Goal: Task Accomplishment & Management: Complete application form

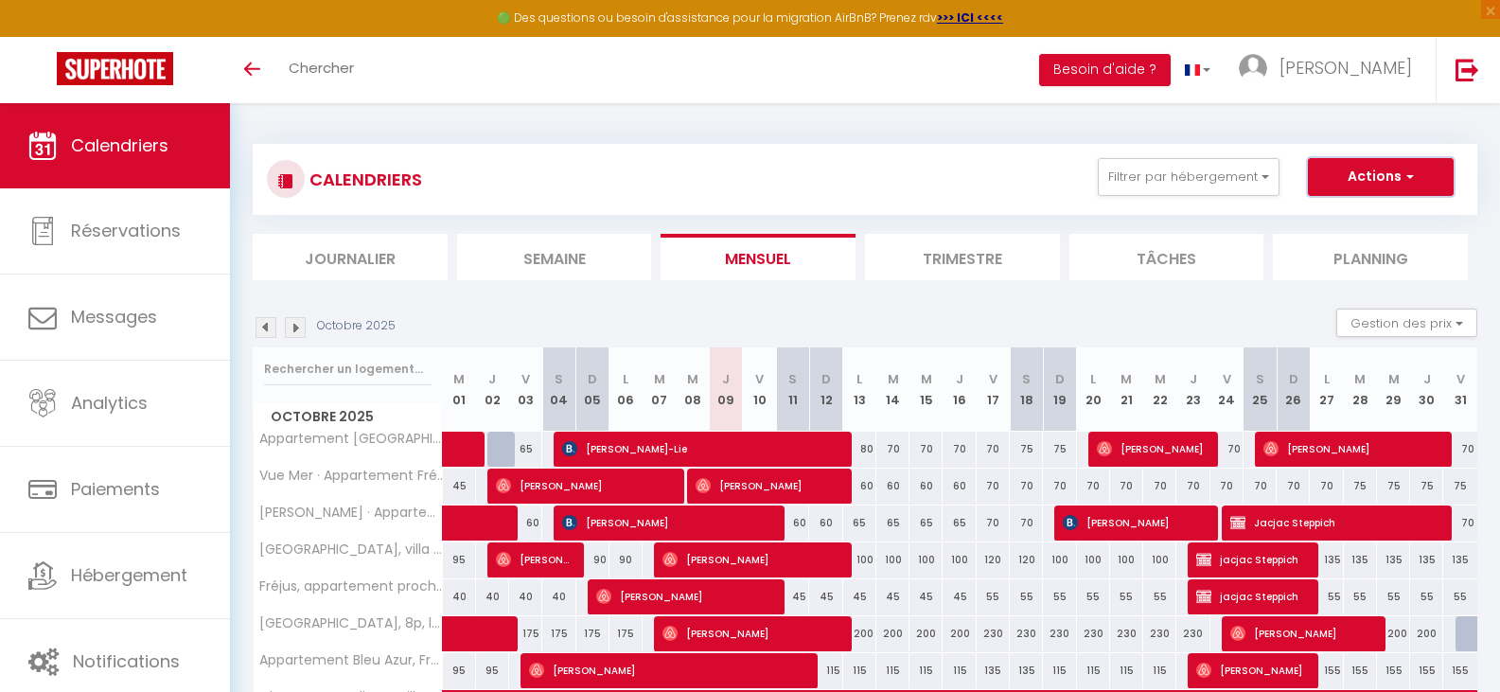
click at [1370, 172] on button "Actions" at bounding box center [1381, 177] width 146 height 38
click at [1354, 219] on link "Nouvelle réservation" at bounding box center [1361, 220] width 165 height 28
select select
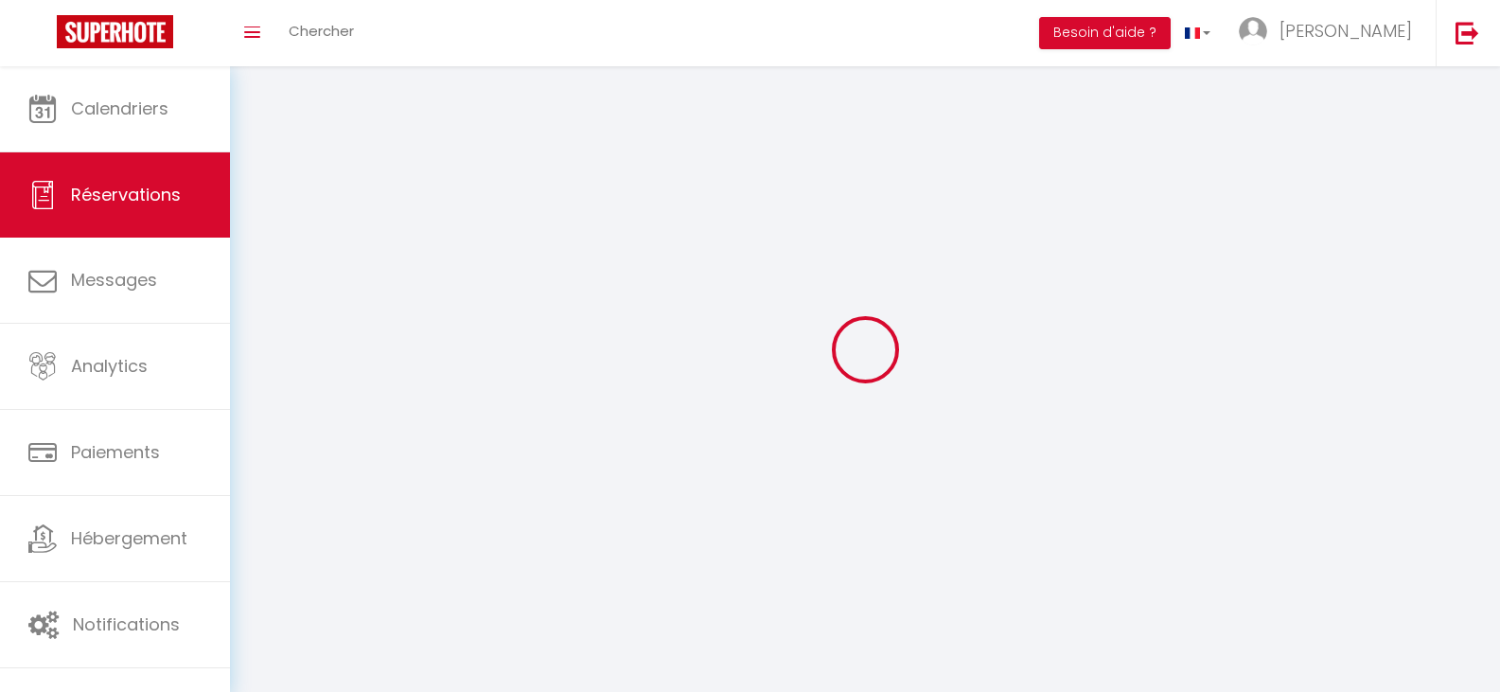
select select
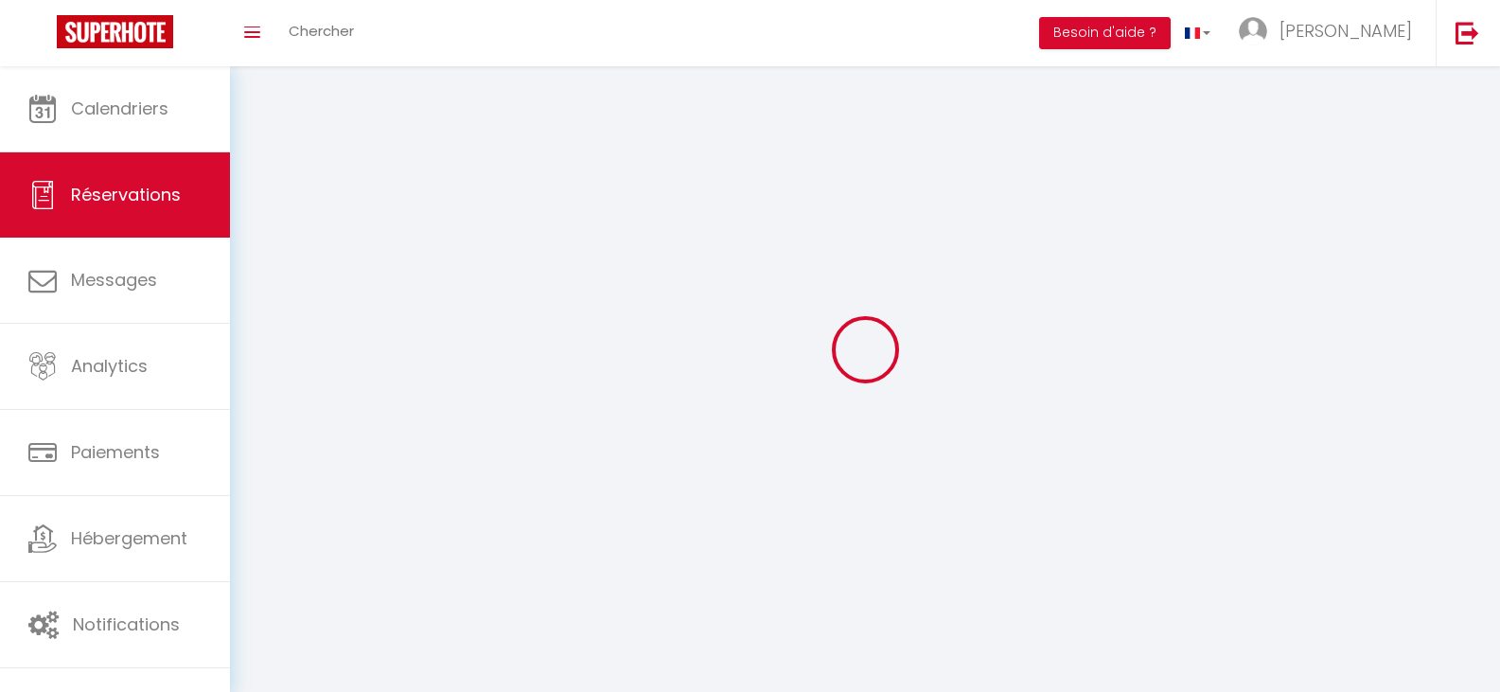
select select
checkbox input "false"
select select
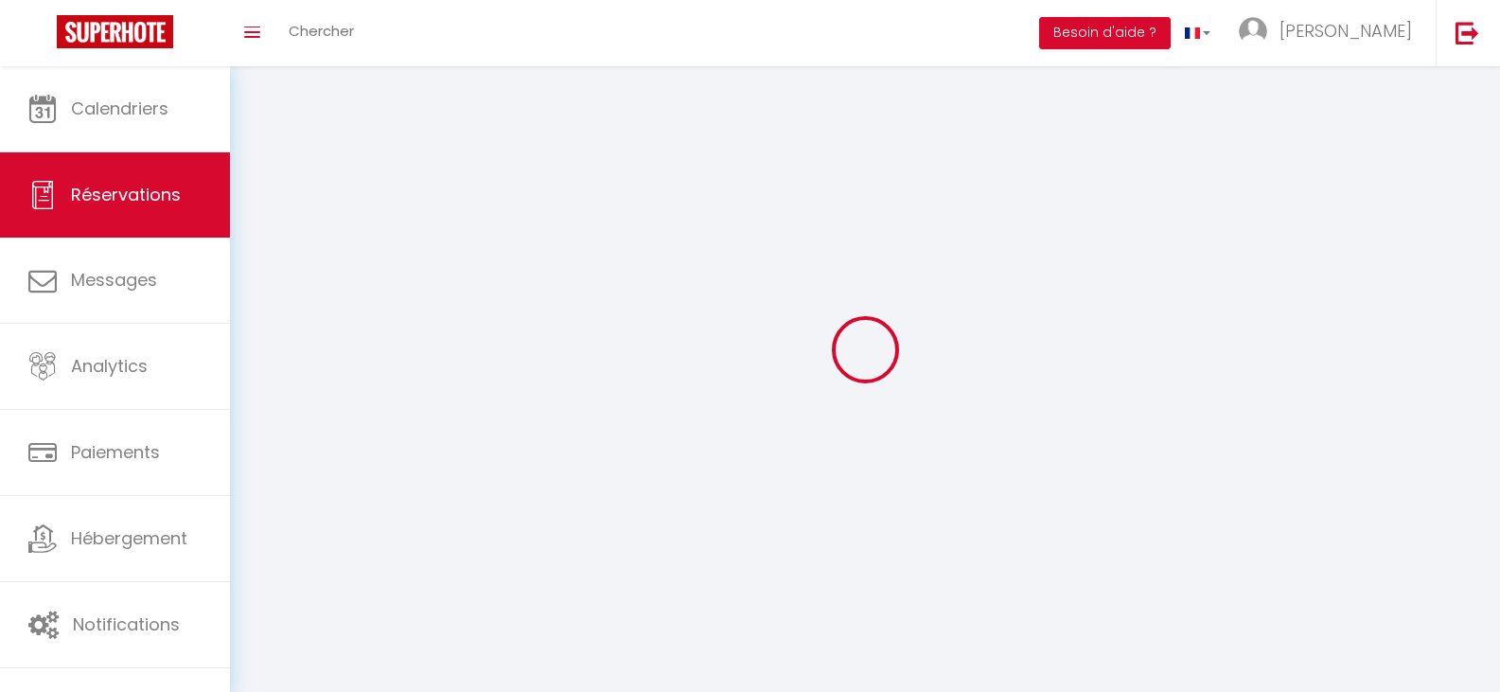
select select
checkbox input "false"
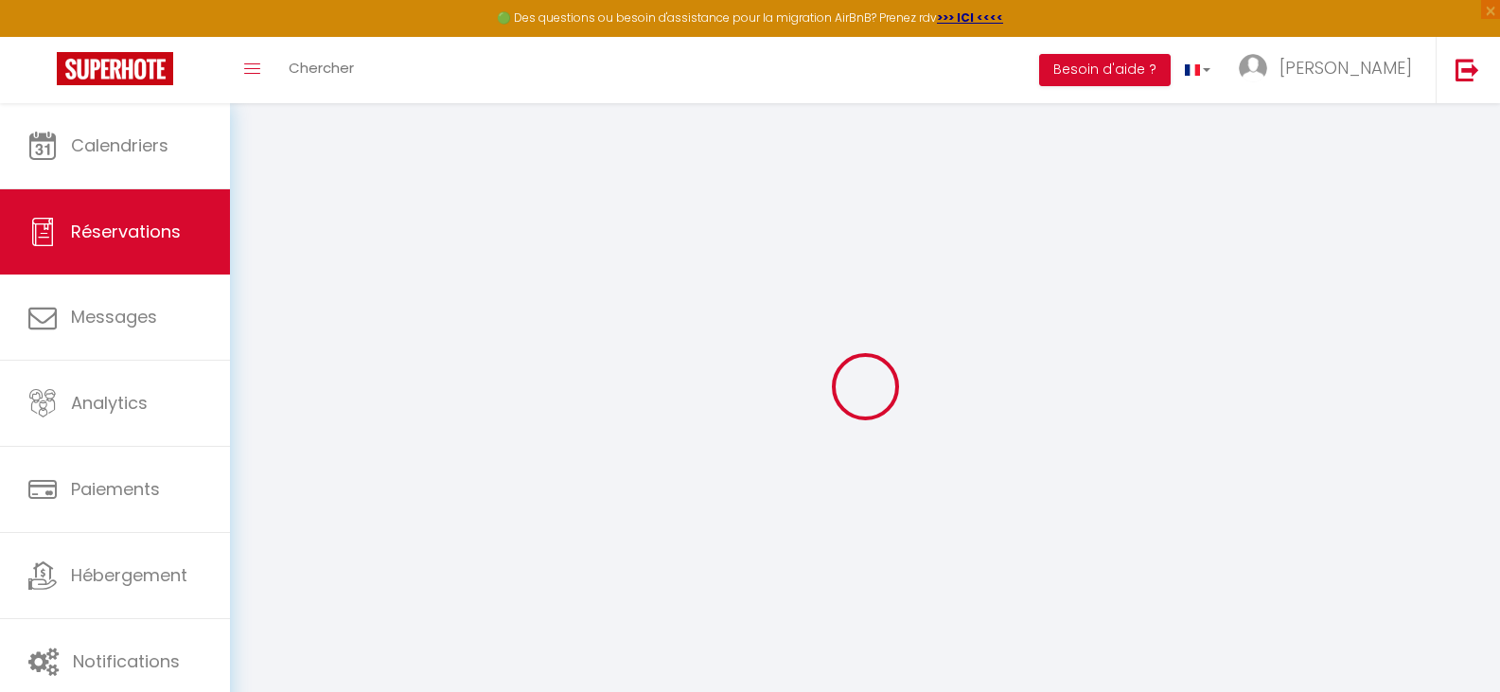
select select
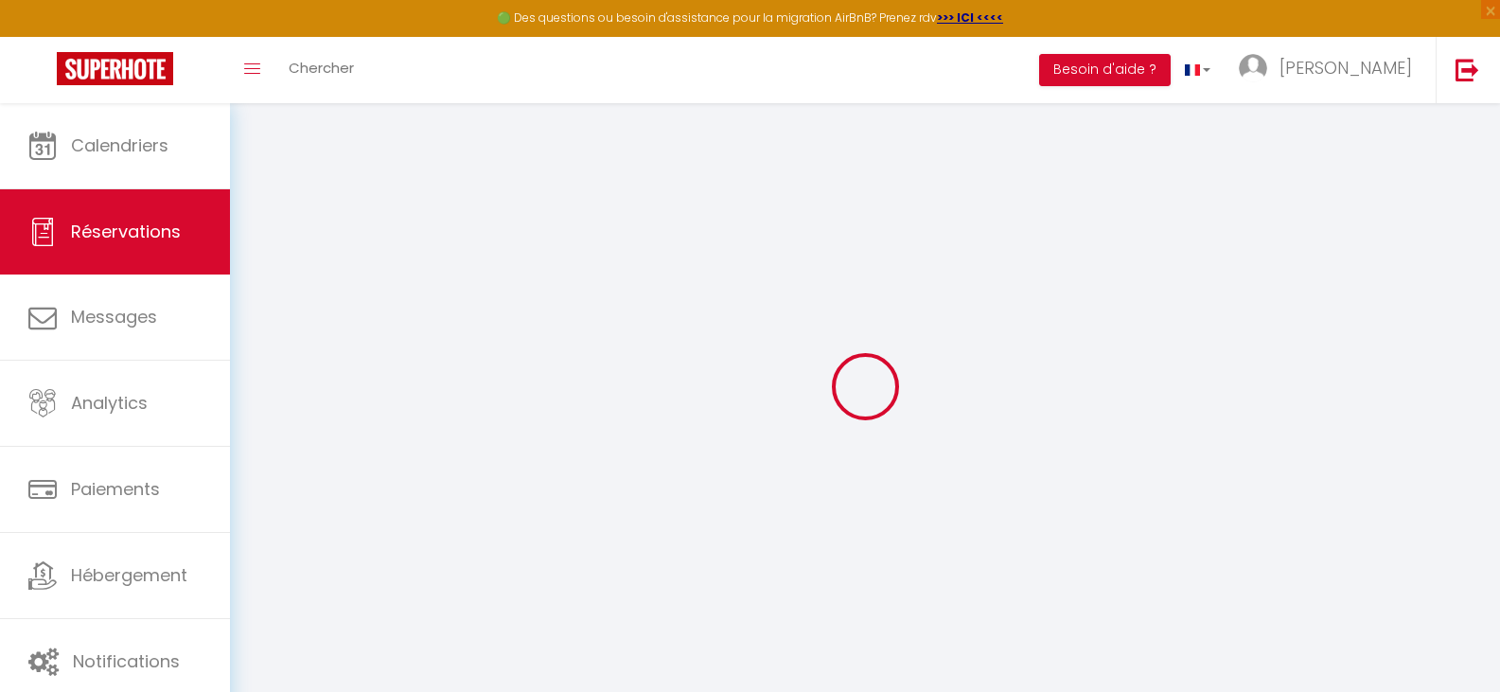
select select
checkbox input "false"
select select
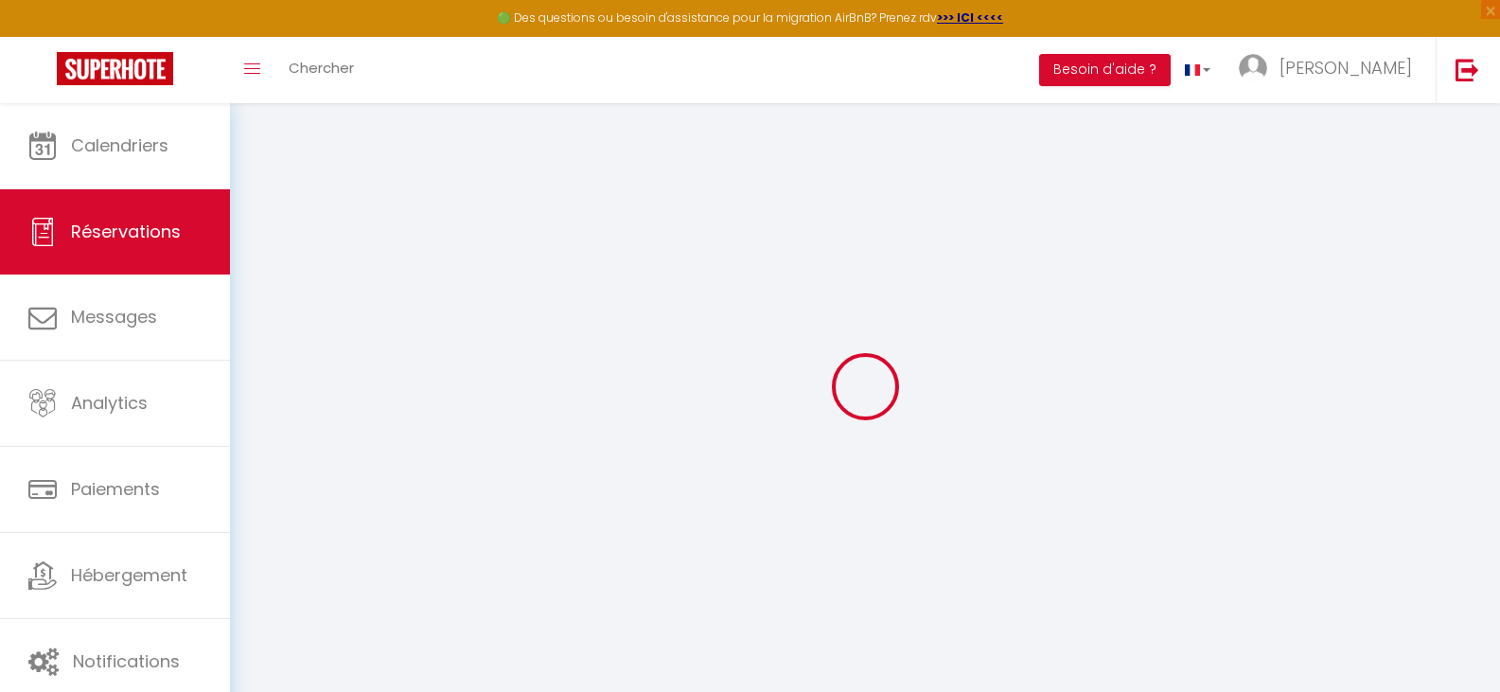
select select
checkbox input "false"
select select
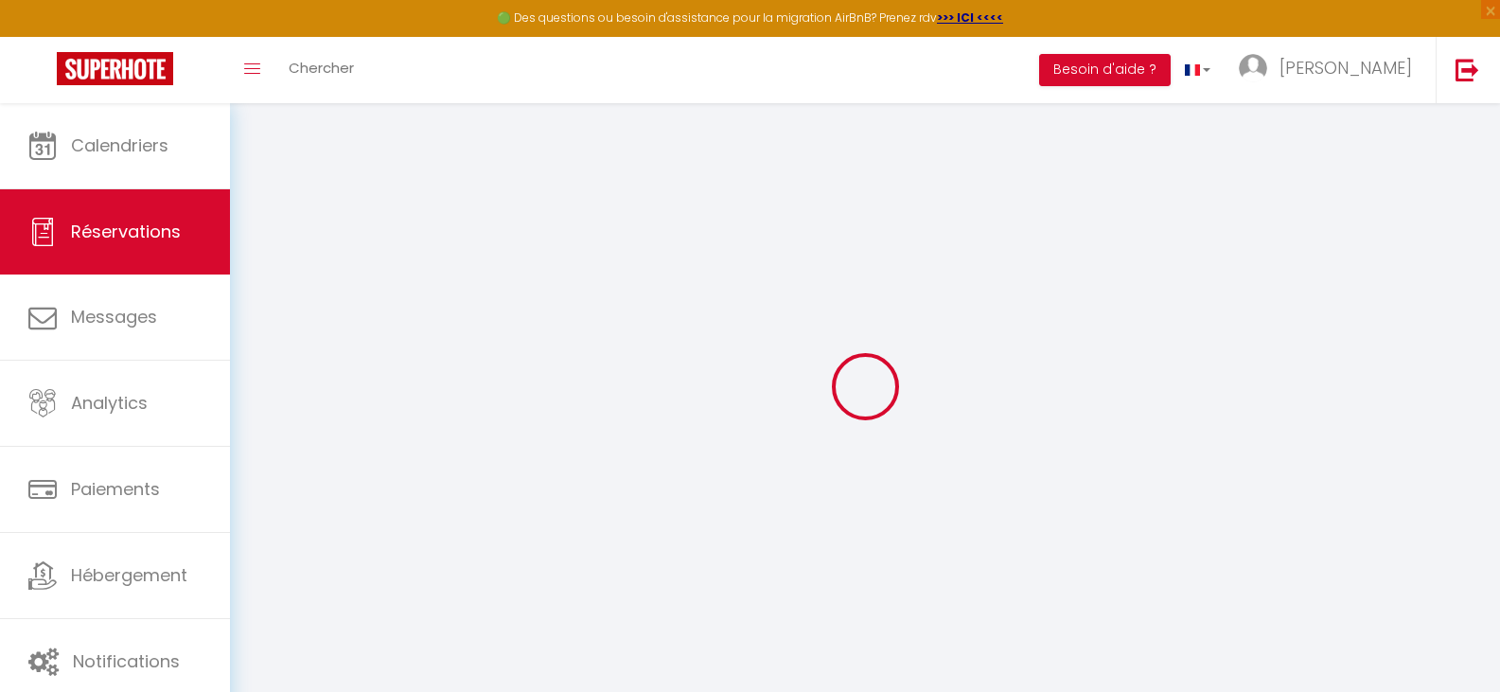
select select
checkbox input "false"
select select
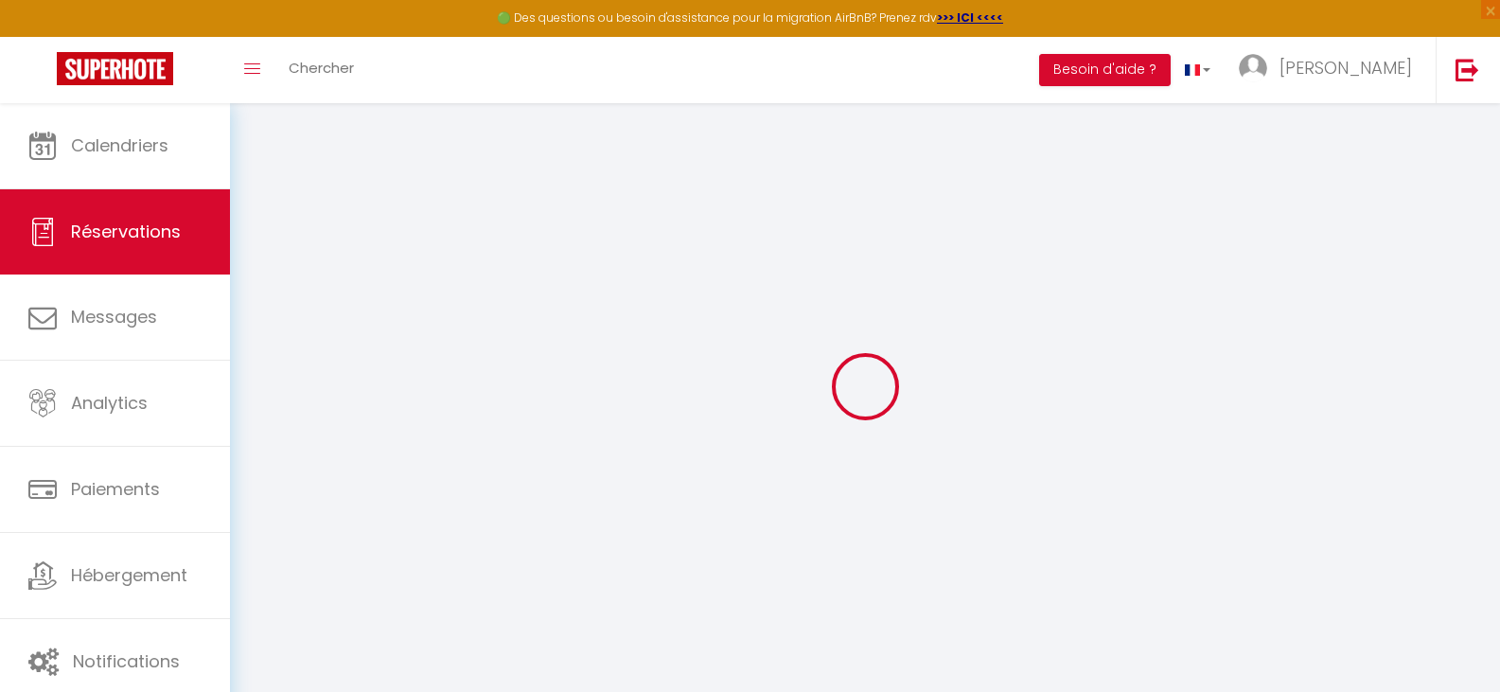
select select
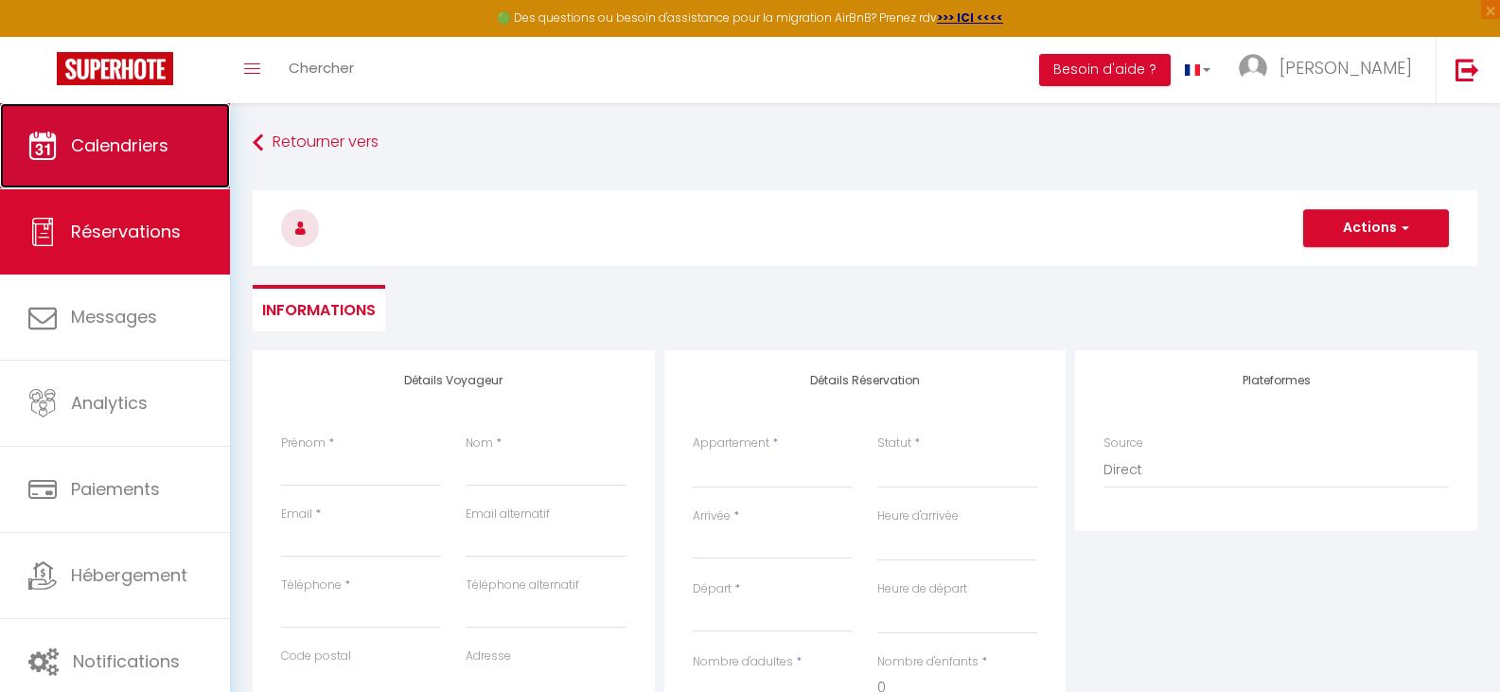
click at [176, 155] on link "Calendriers" at bounding box center [115, 145] width 230 height 85
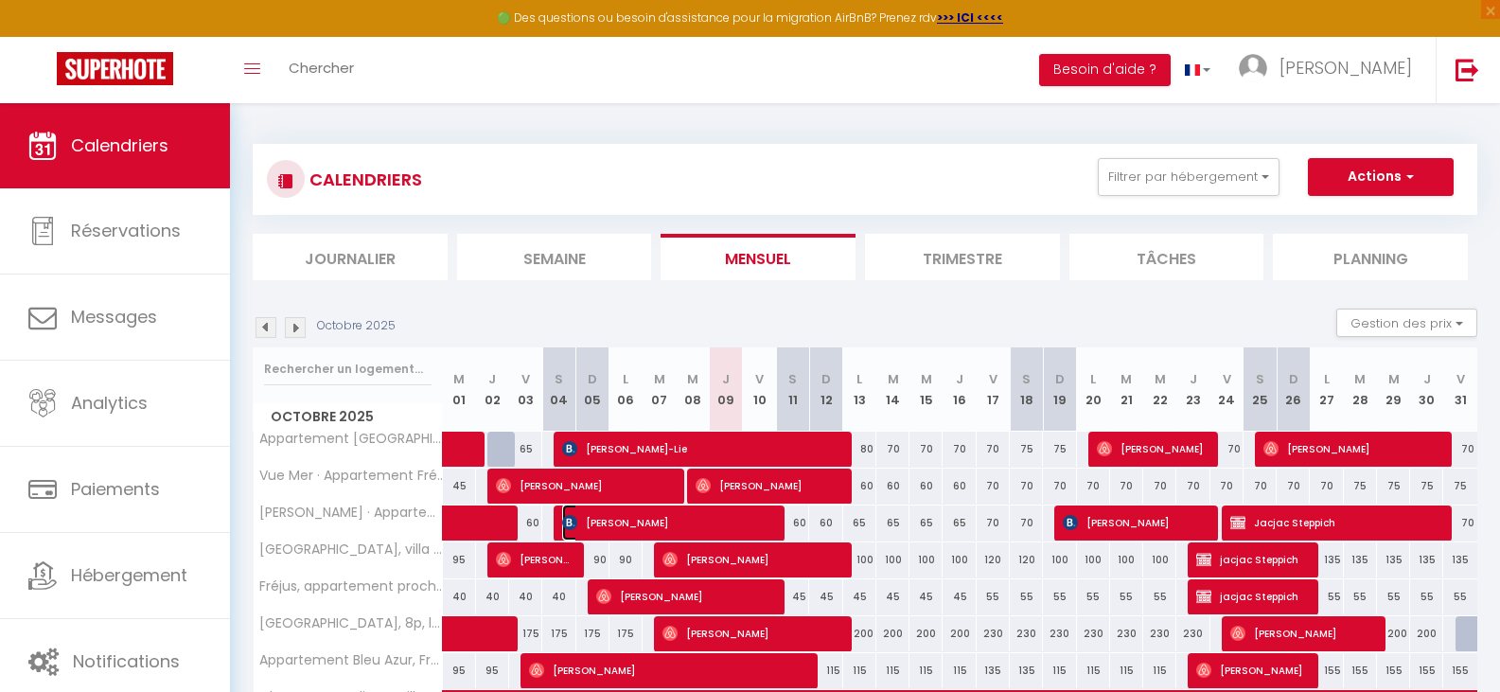
click at [718, 518] on span "[PERSON_NAME]" at bounding box center [667, 522] width 210 height 36
select select "OK"
select select "KO"
select select "0"
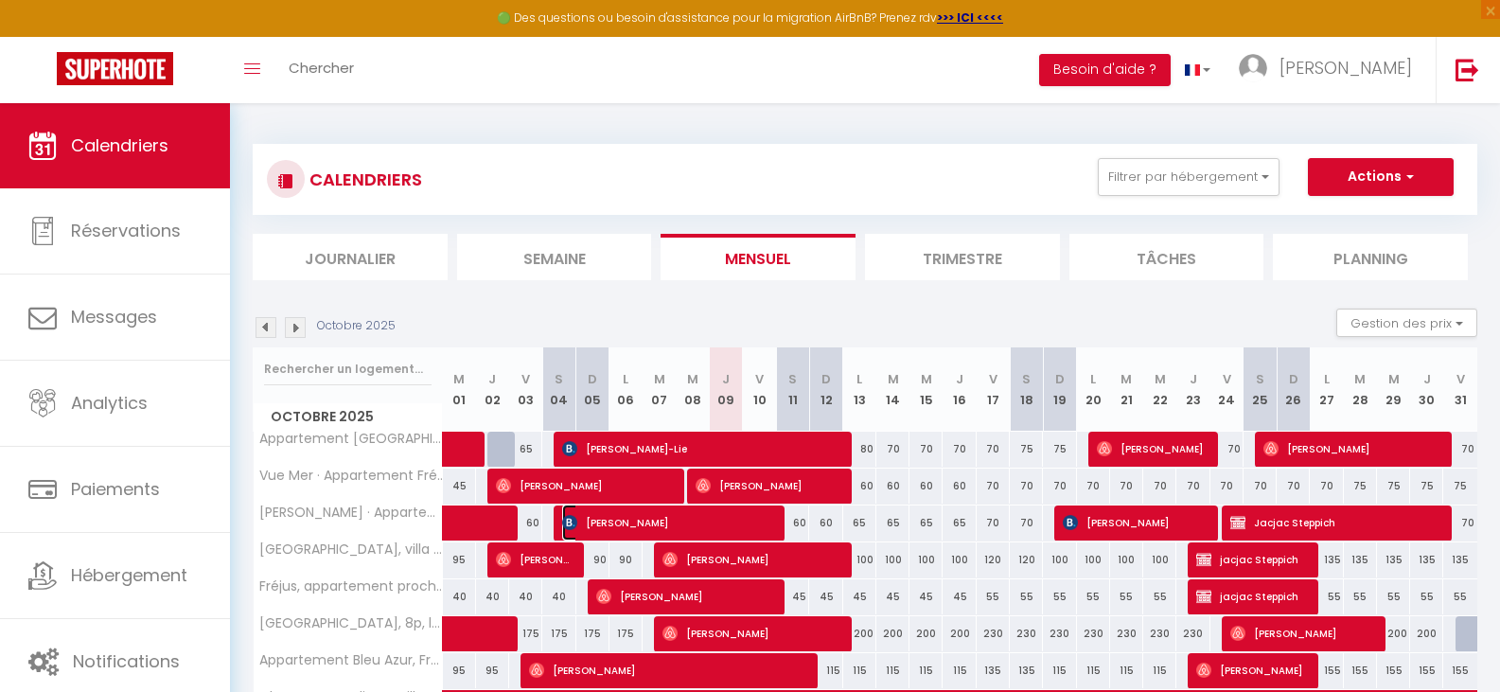
select select "1"
select select
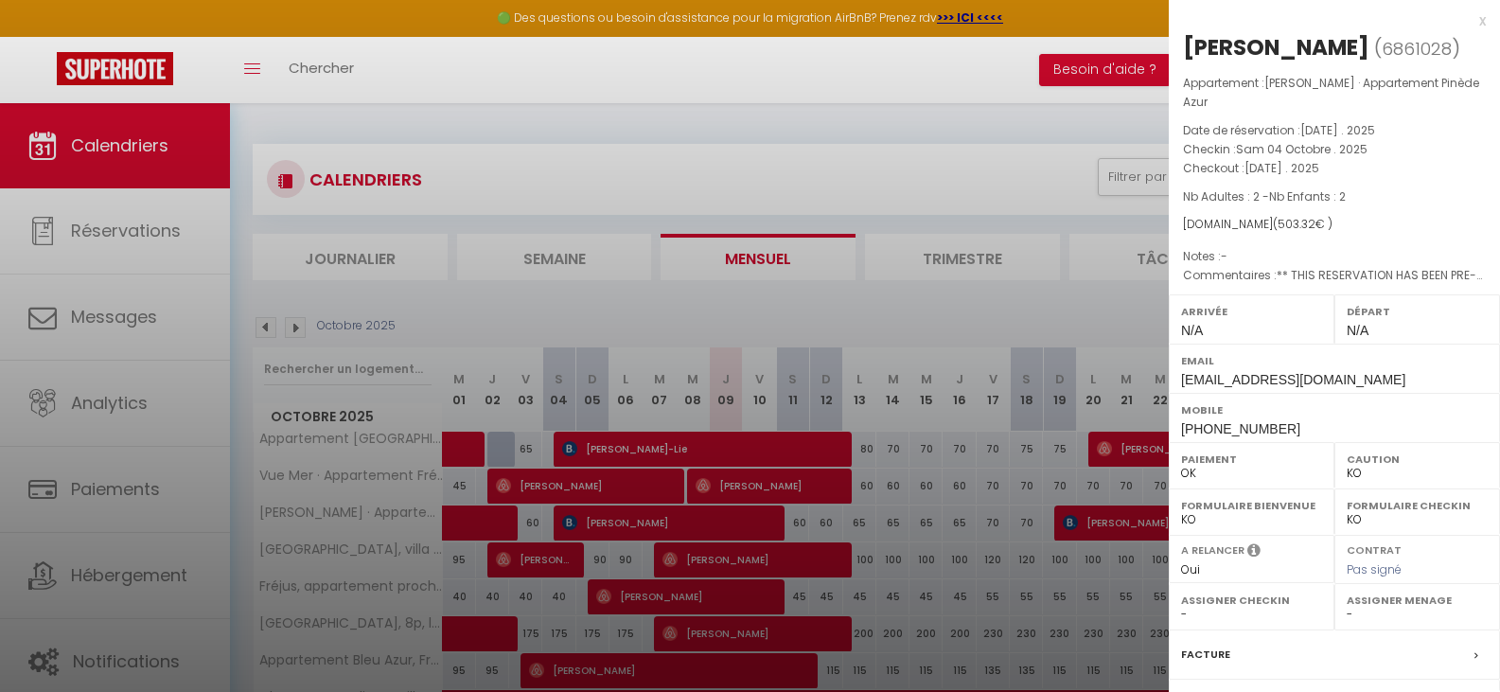
click at [1222, 644] on label "Facture" at bounding box center [1205, 654] width 49 height 20
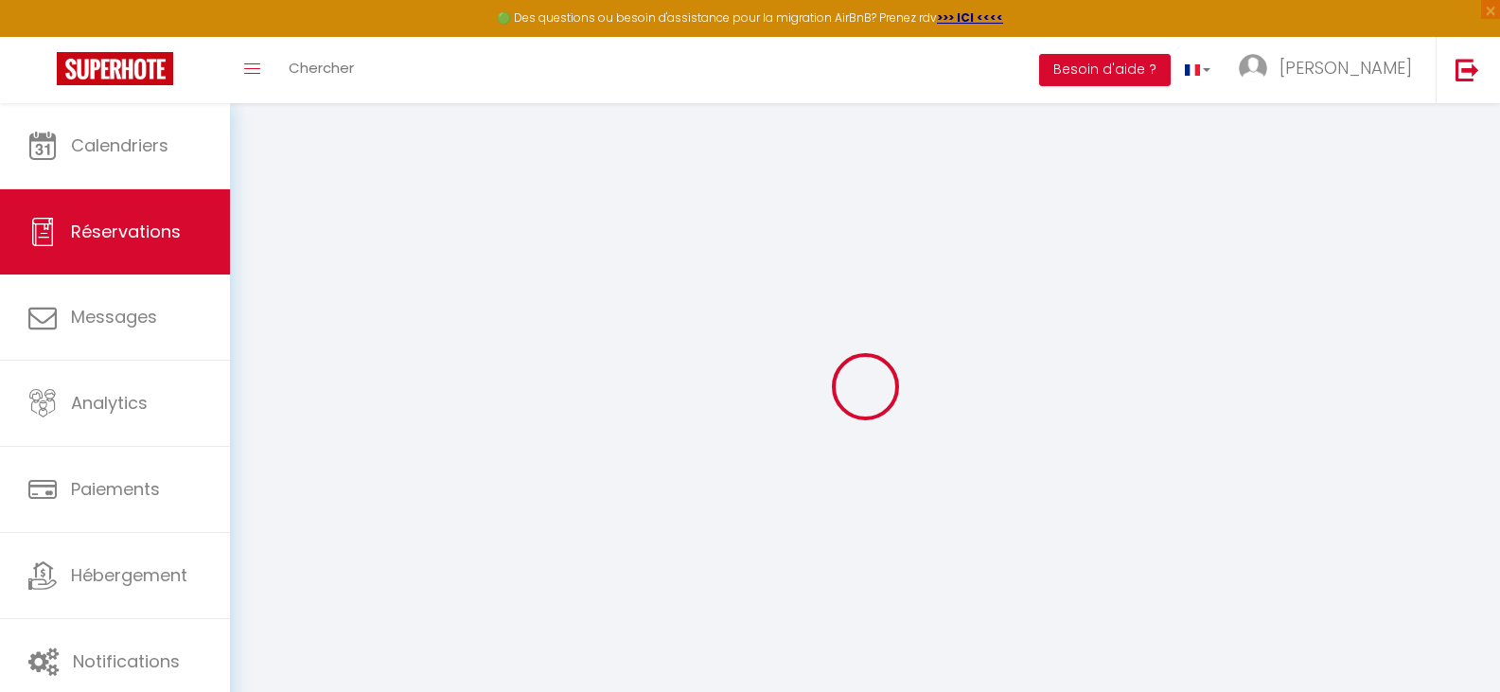
select select "cleaning"
select select "taxes"
select select
checkbox input "false"
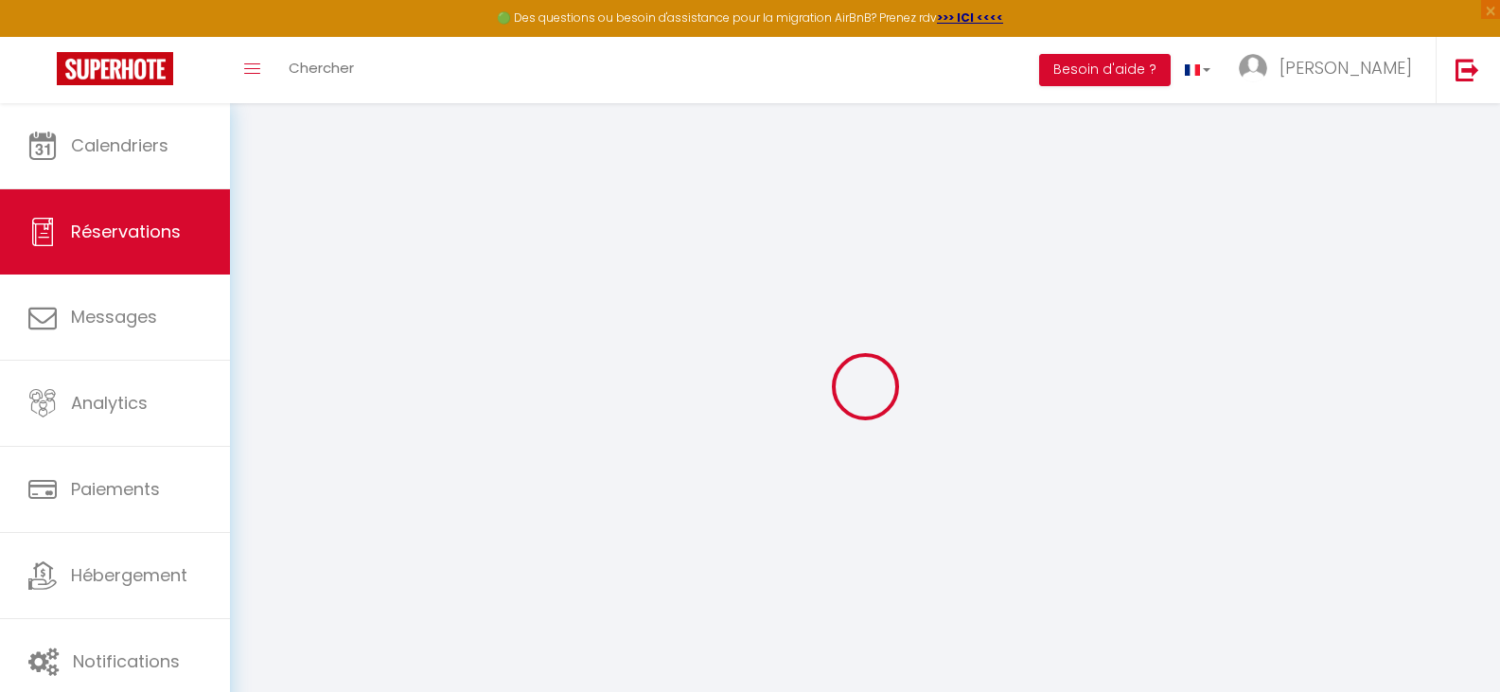
type textarea "** THIS RESERVATION HAS BEEN PRE-PAID ** Reservation has a cancellation grace p…"
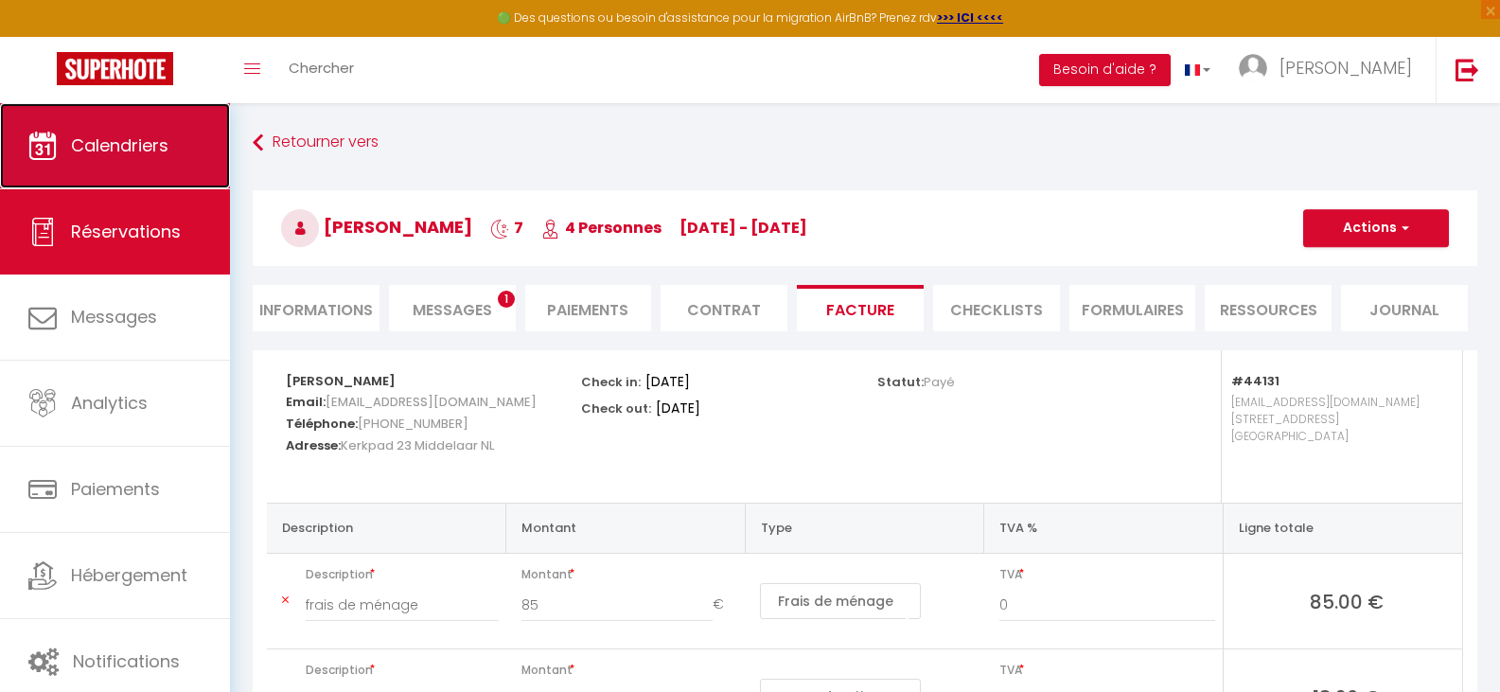
click at [128, 149] on span "Calendriers" at bounding box center [119, 145] width 97 height 24
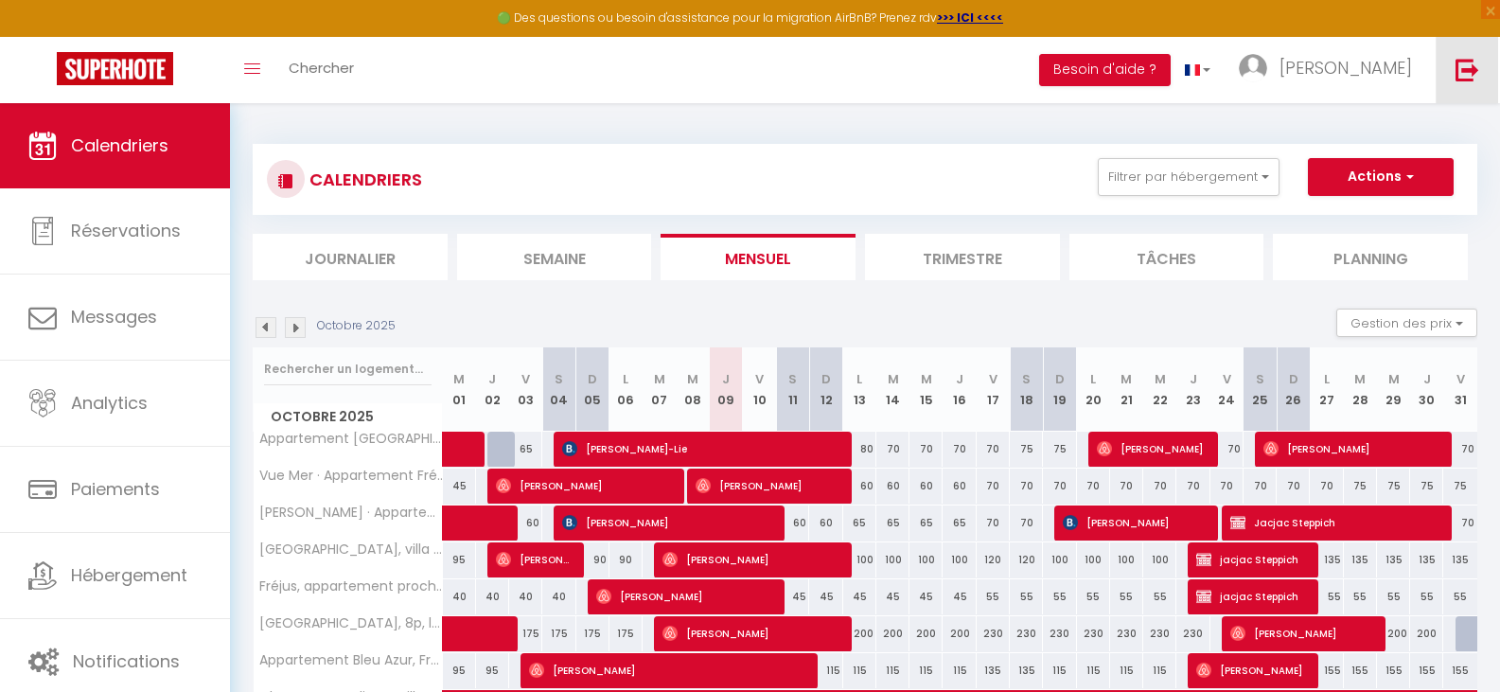
click at [1473, 72] on img at bounding box center [1468, 70] width 24 height 24
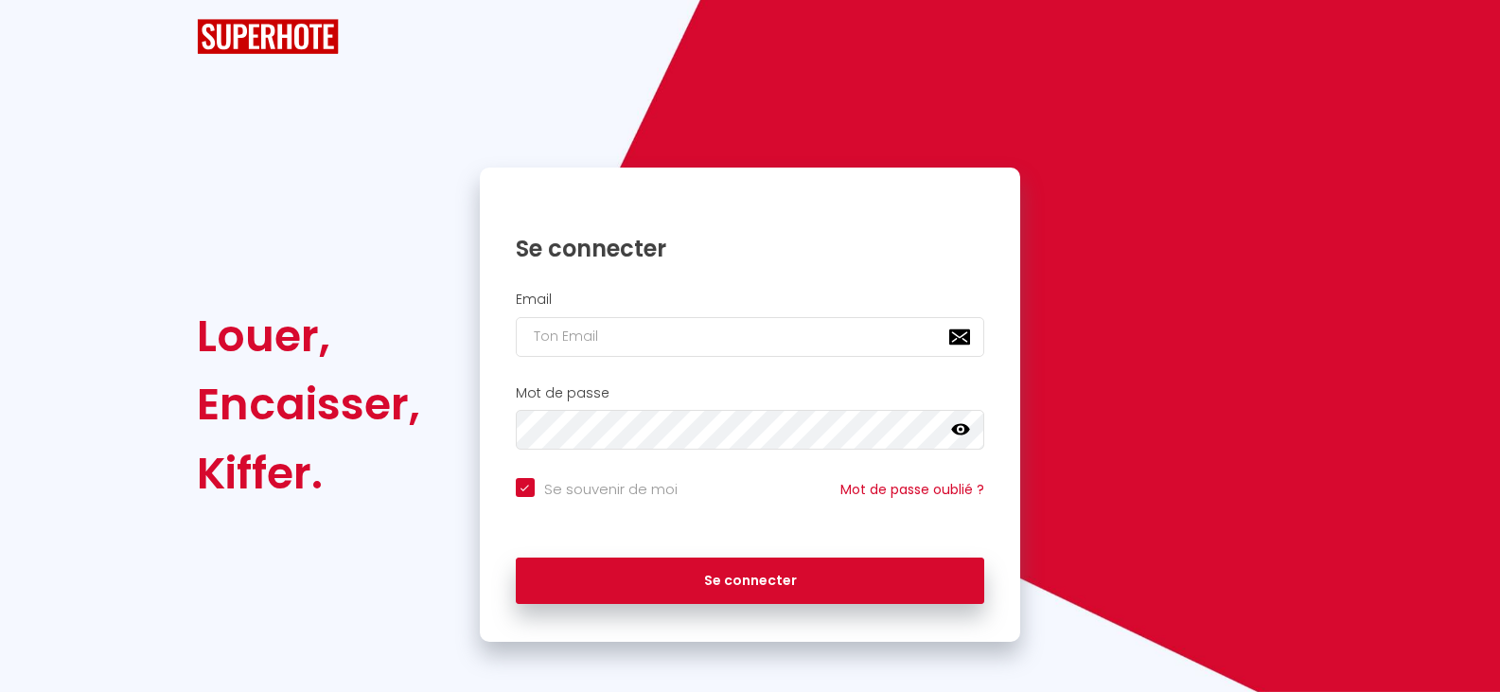
checkbox input "true"
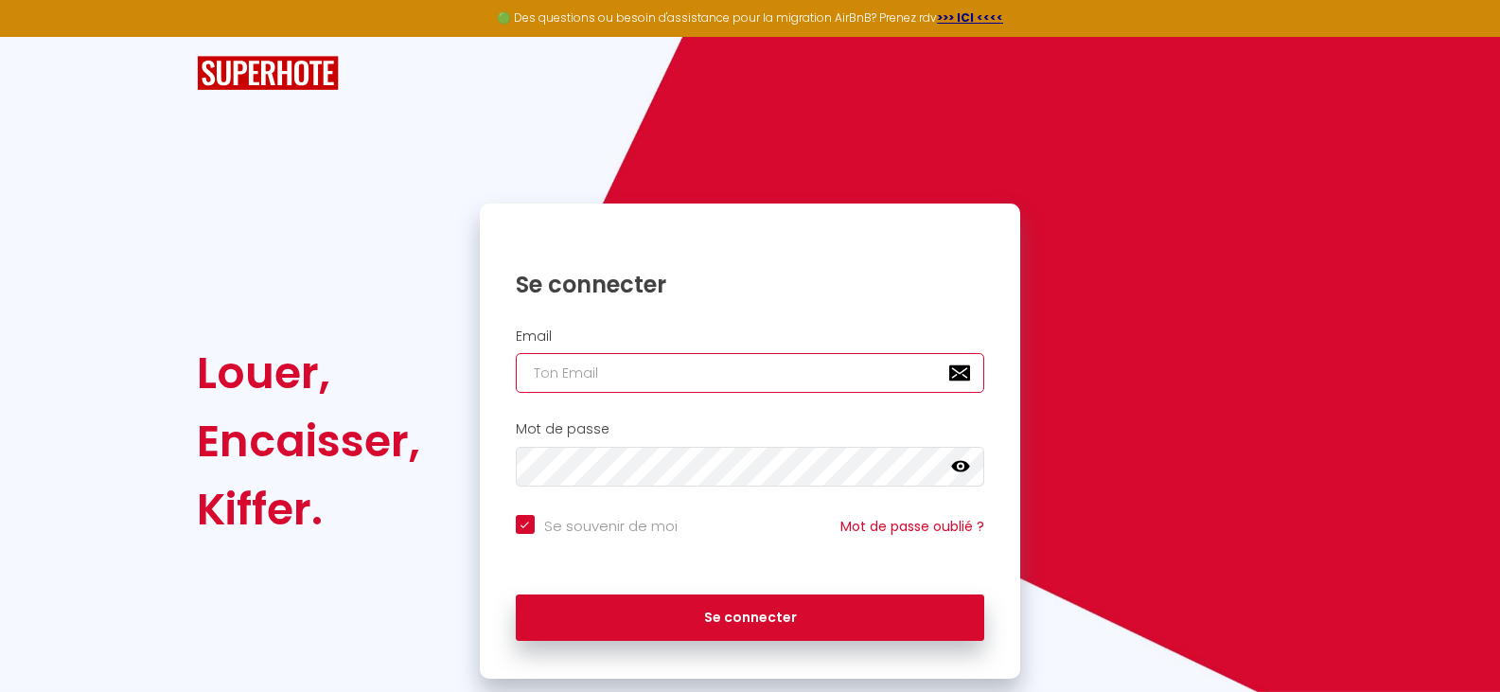
type input "[EMAIL_ADDRESS][DOMAIN_NAME]"
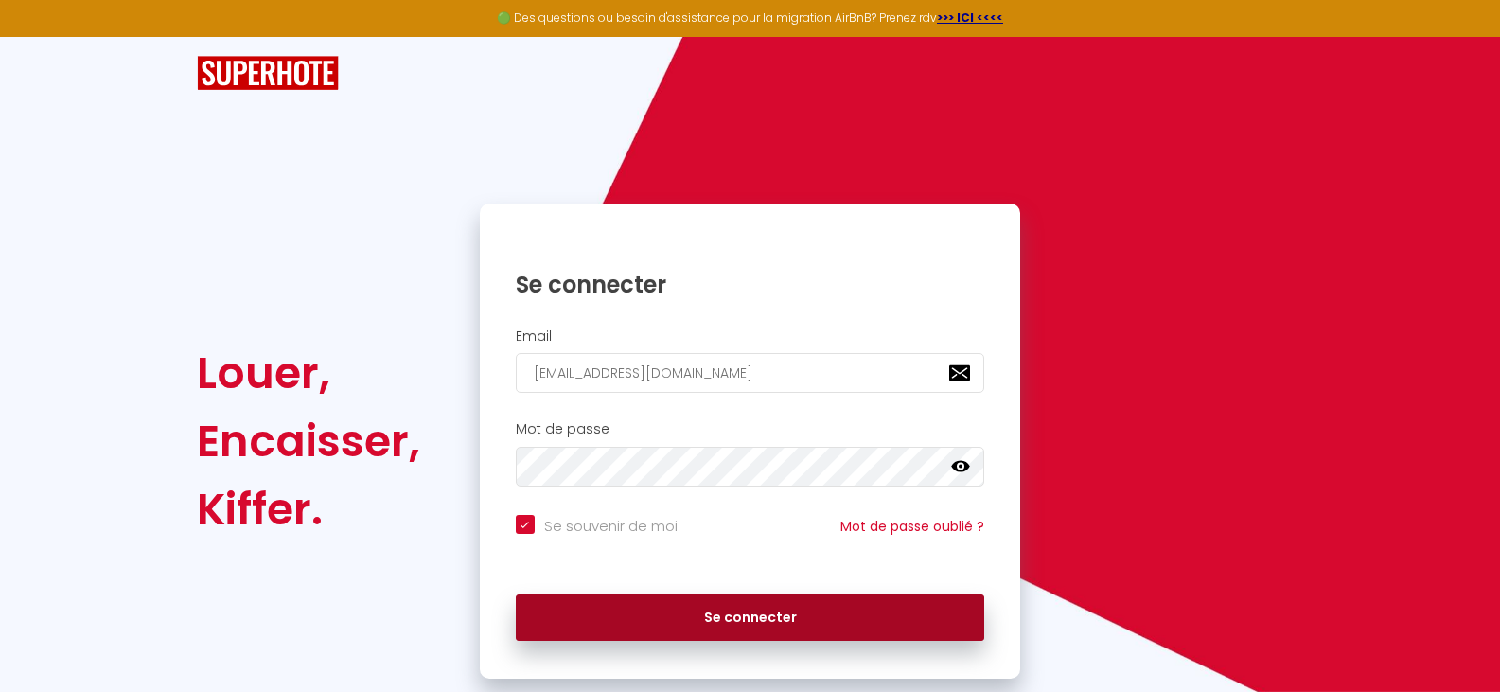
click at [755, 621] on button "Se connecter" at bounding box center [750, 617] width 469 height 47
checkbox input "true"
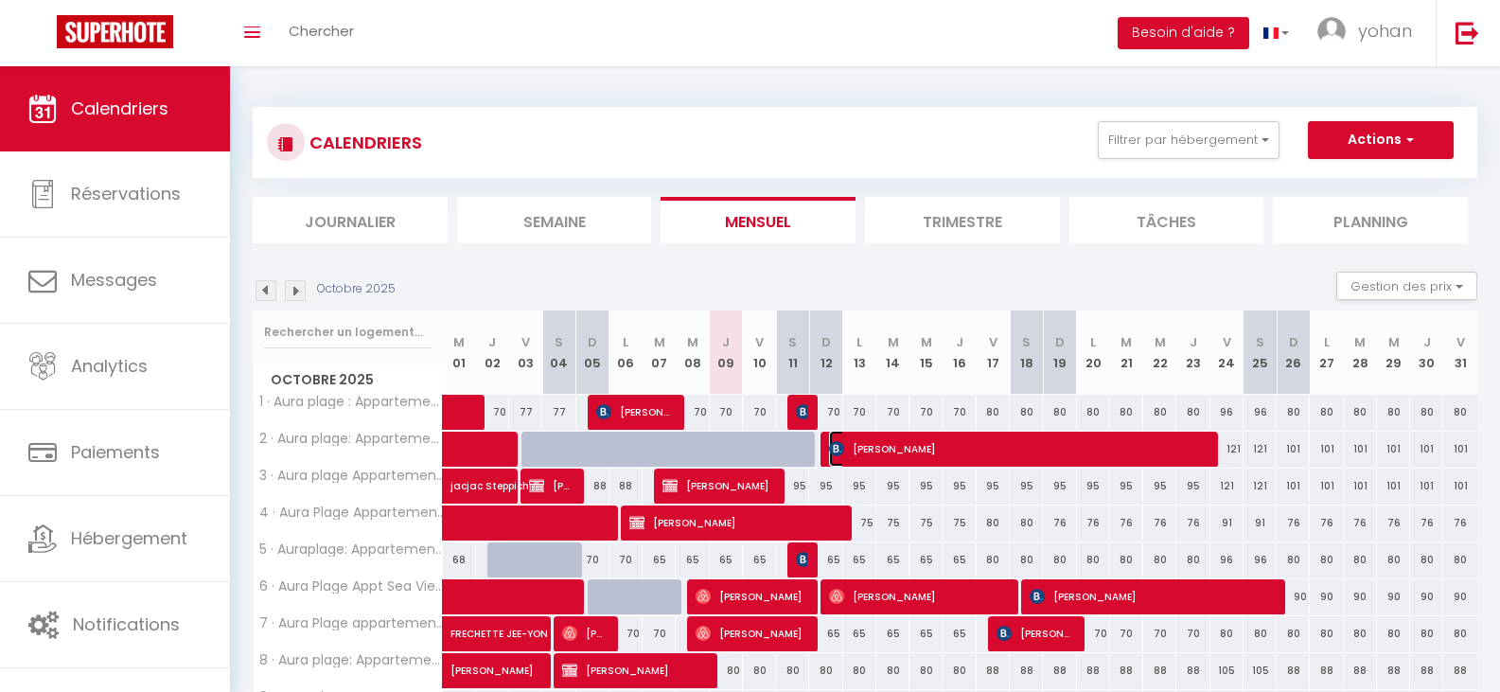
click at [936, 436] on span "[PERSON_NAME]" at bounding box center [1017, 449] width 376 height 36
select select "OK"
select select "KO"
select select "0"
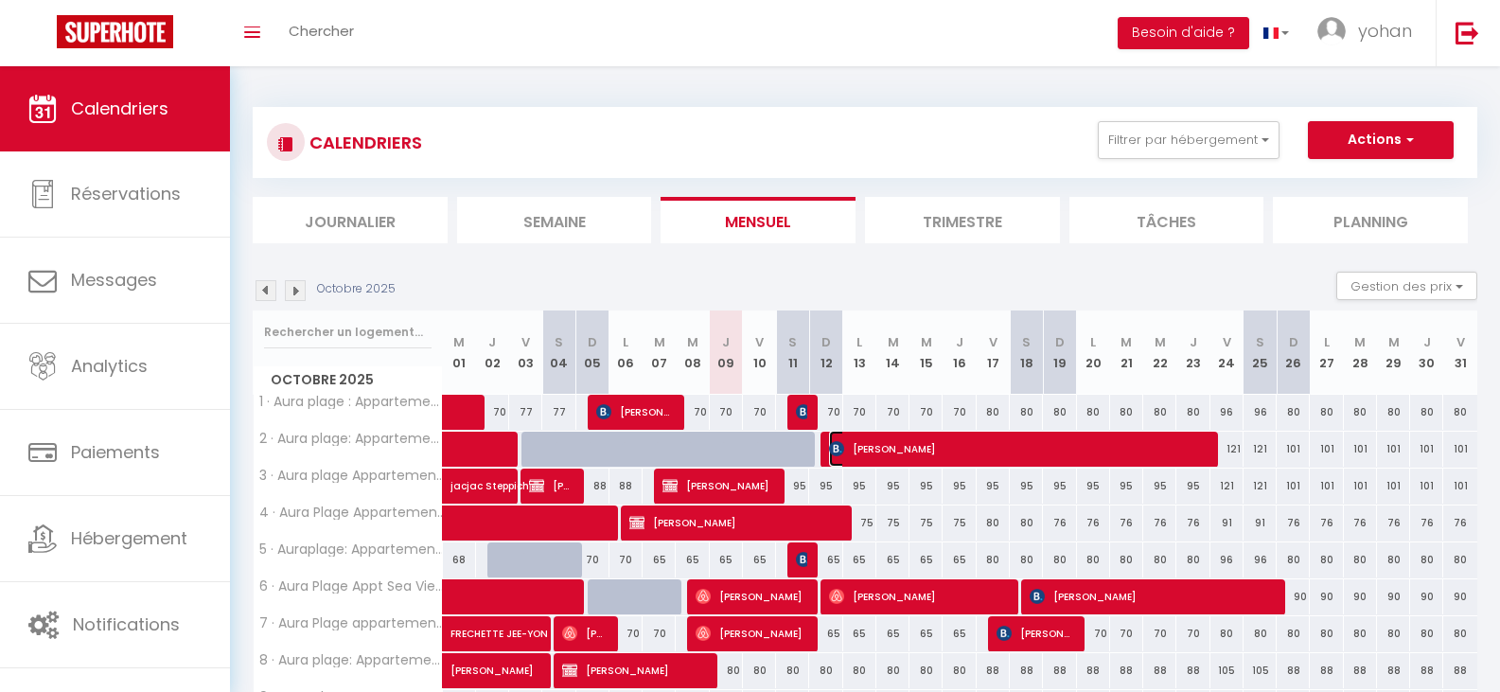
select select "1"
select select
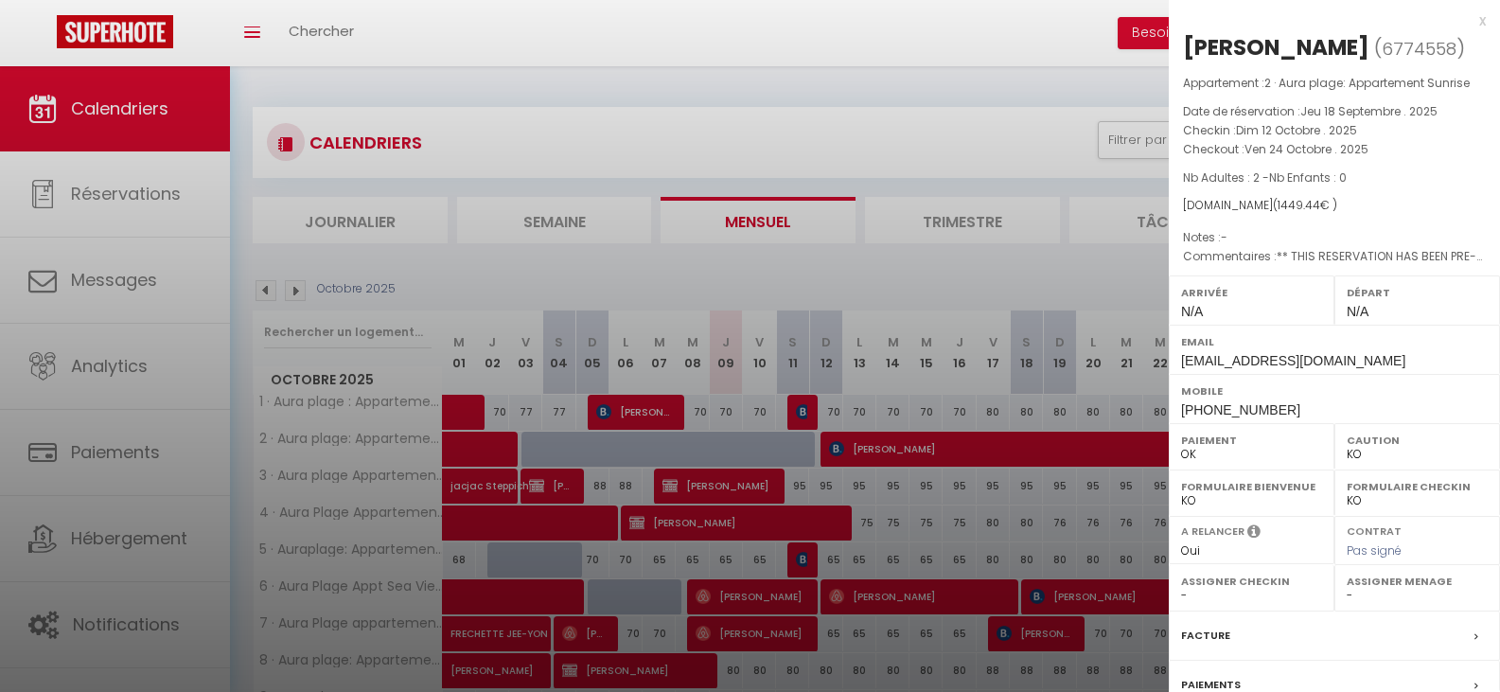
click at [877, 130] on div at bounding box center [750, 346] width 1500 height 692
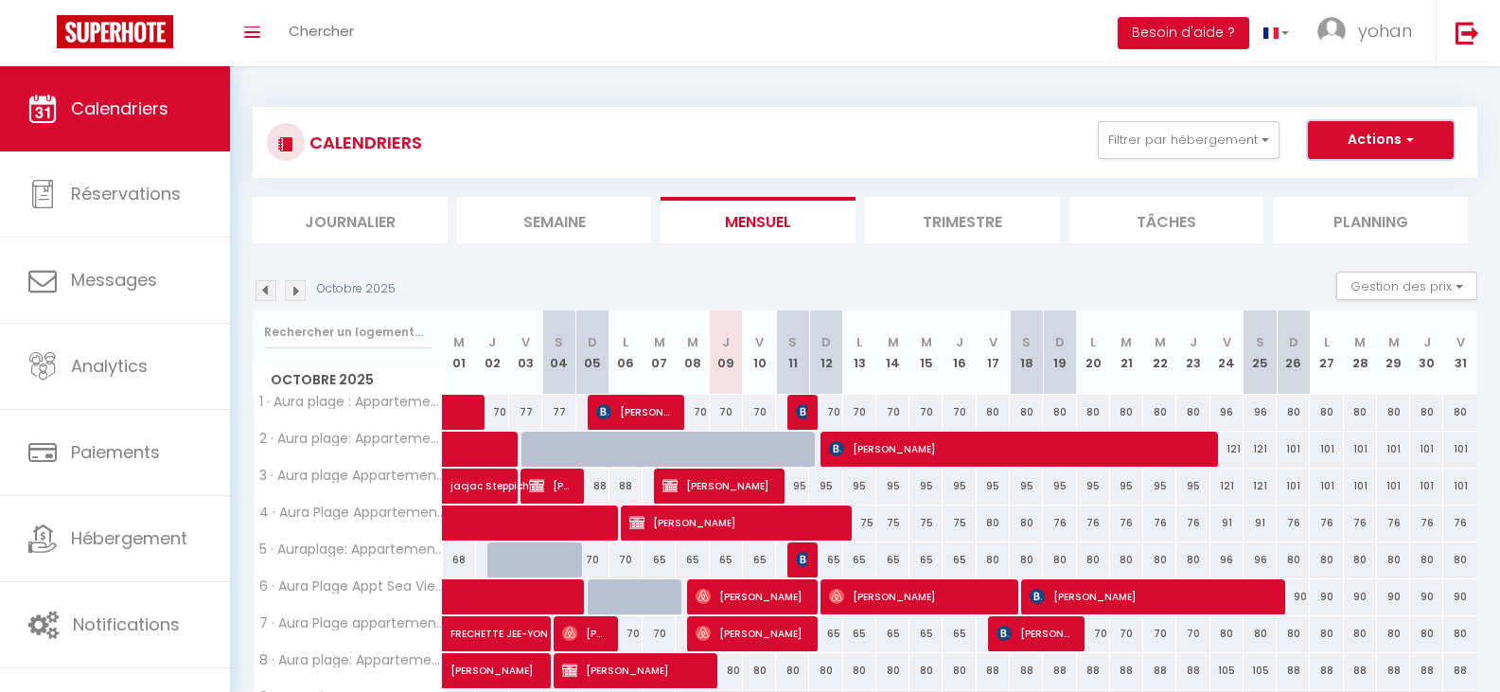
click at [1383, 132] on button "Actions" at bounding box center [1381, 140] width 146 height 38
click at [1358, 180] on link "Nouvelle réservation" at bounding box center [1361, 183] width 165 height 28
select select
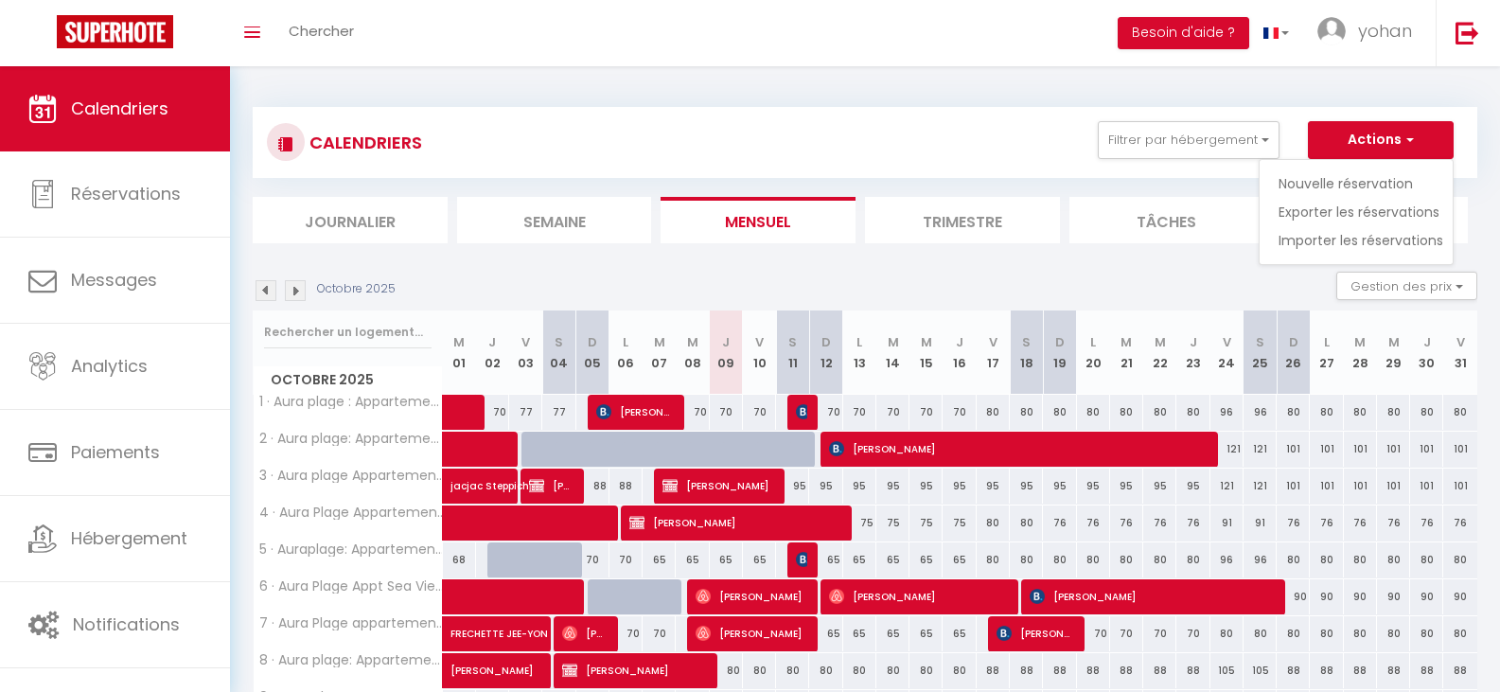
select select
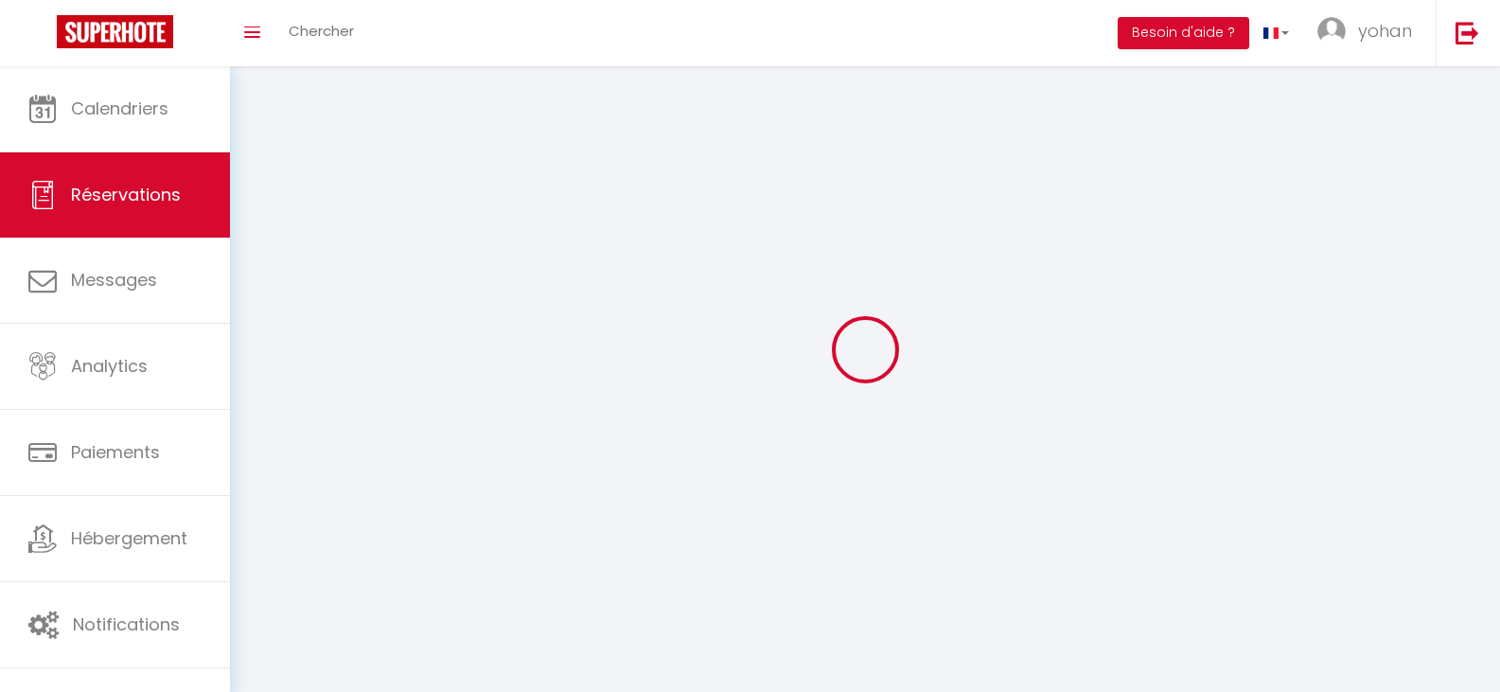
select select
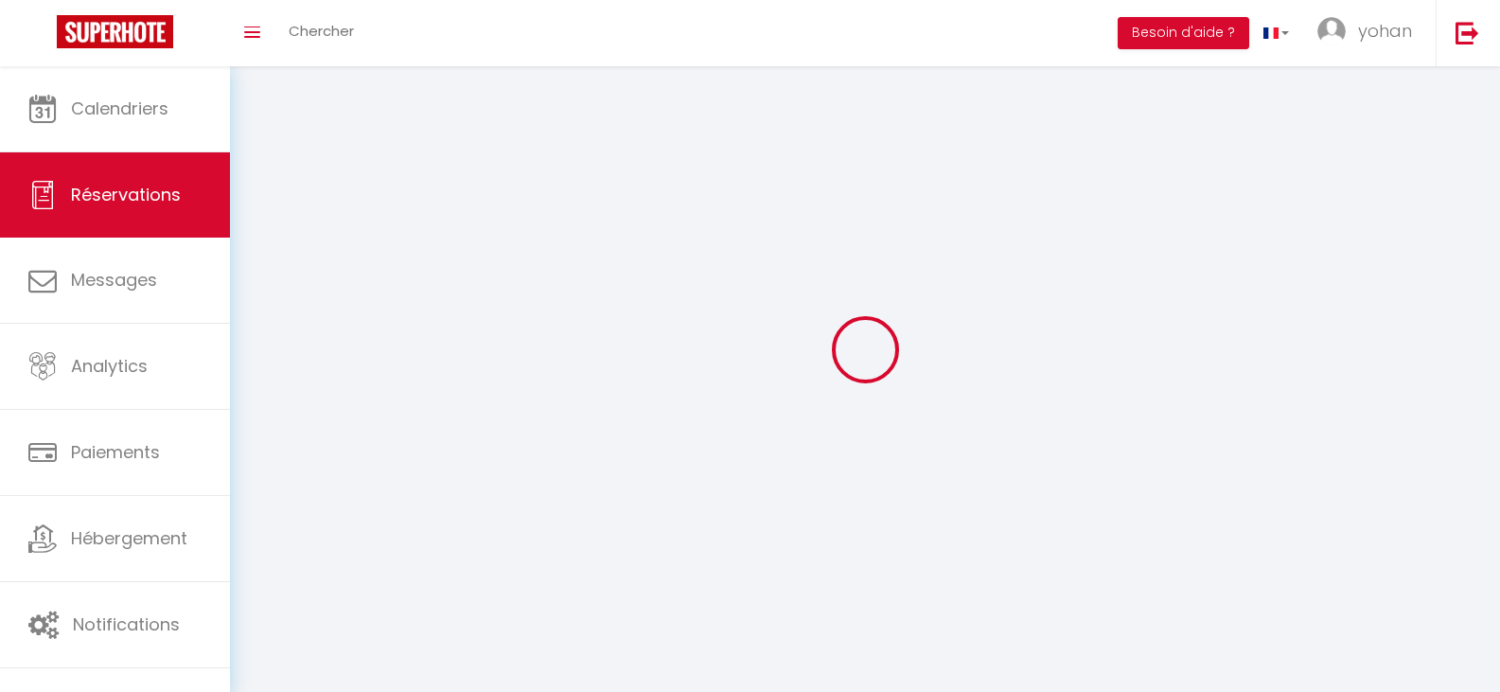
select select
checkbox input "false"
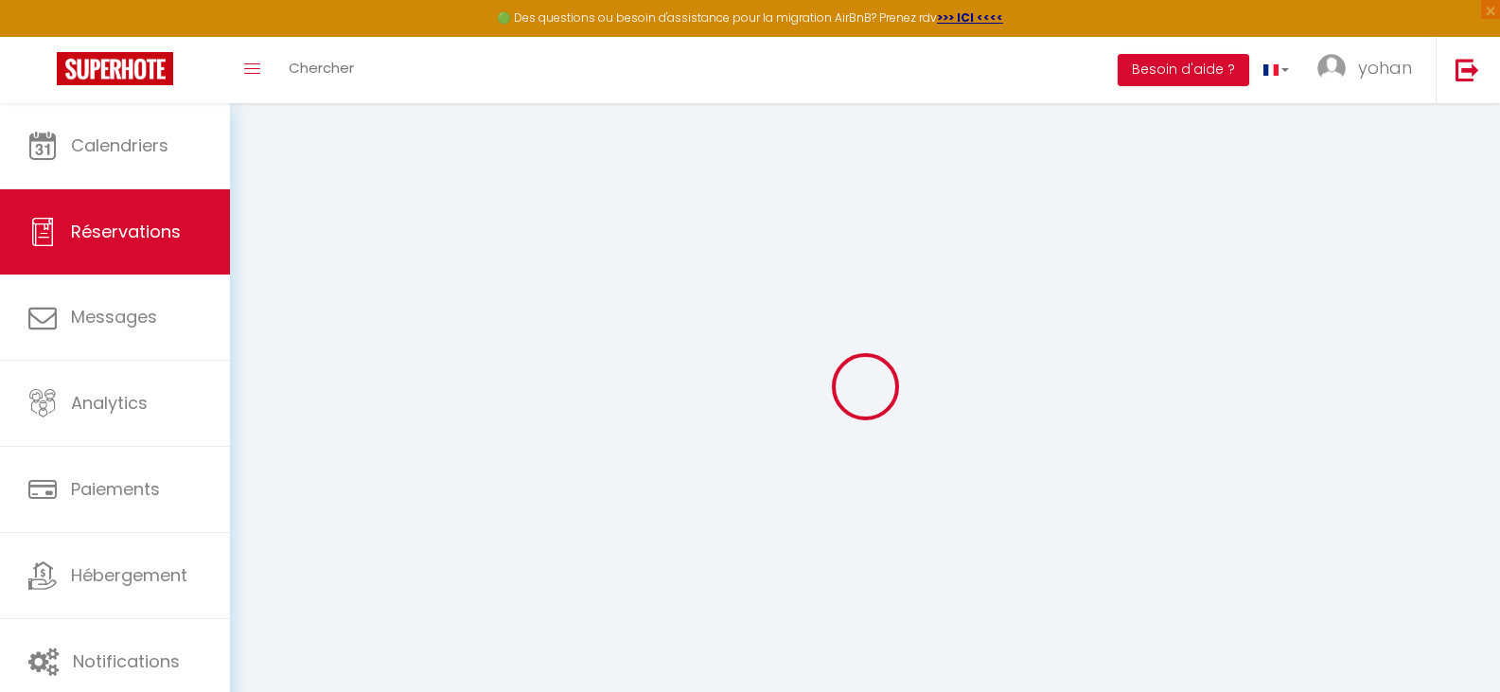
select select
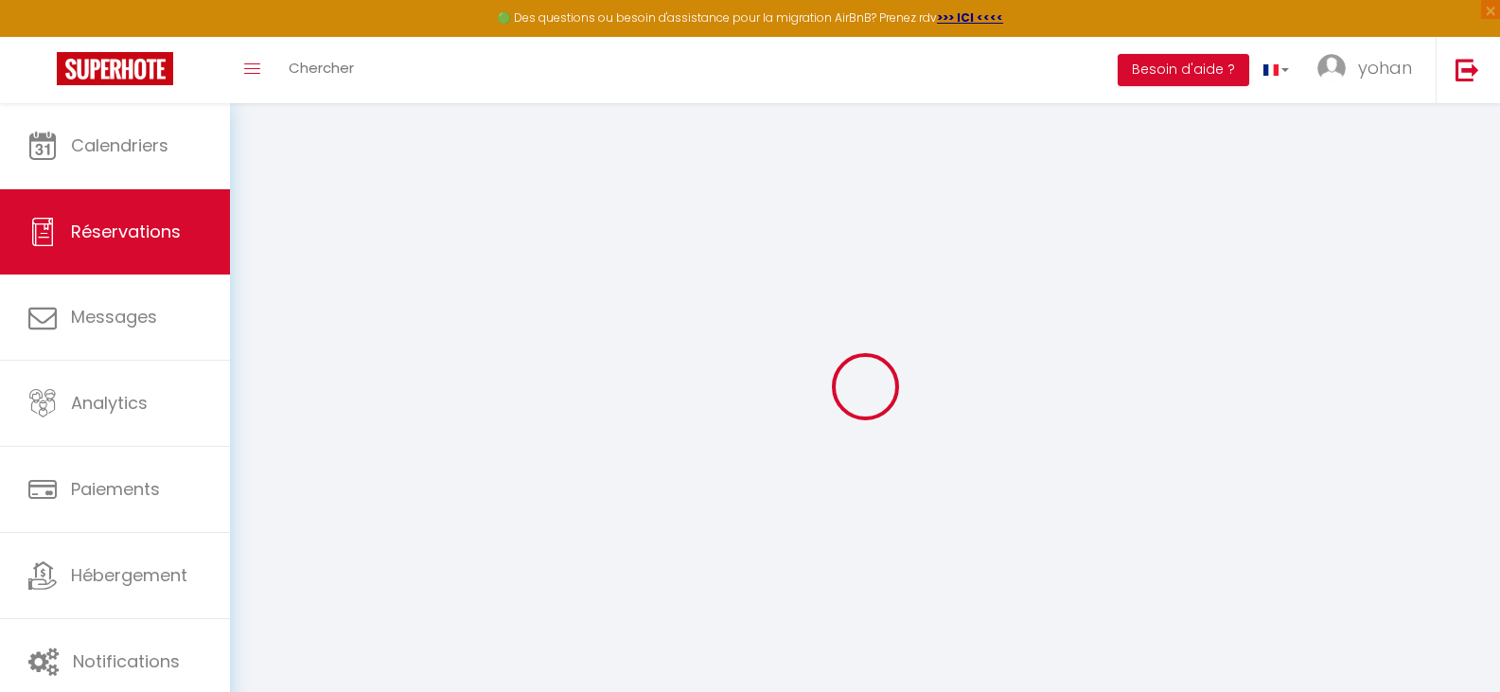
select select
checkbox input "false"
select select
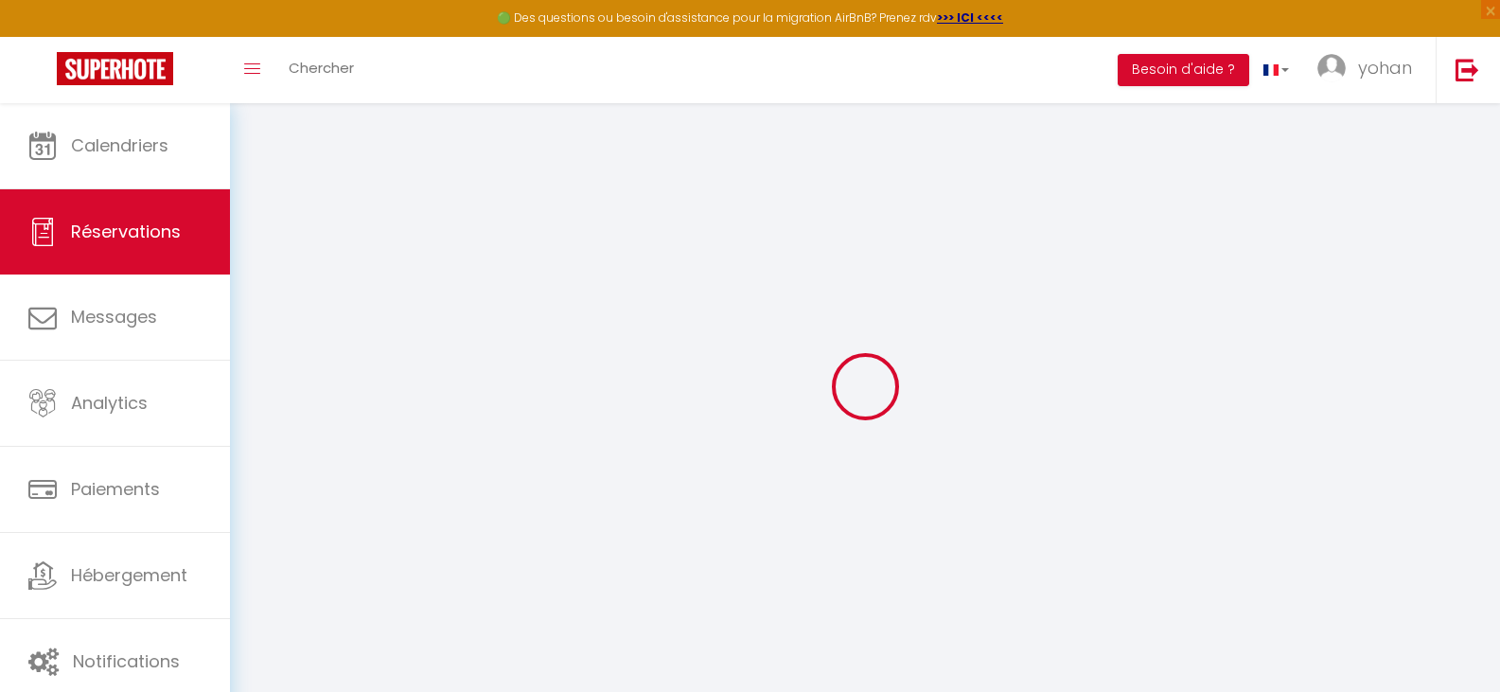
select select
checkbox input "false"
select select
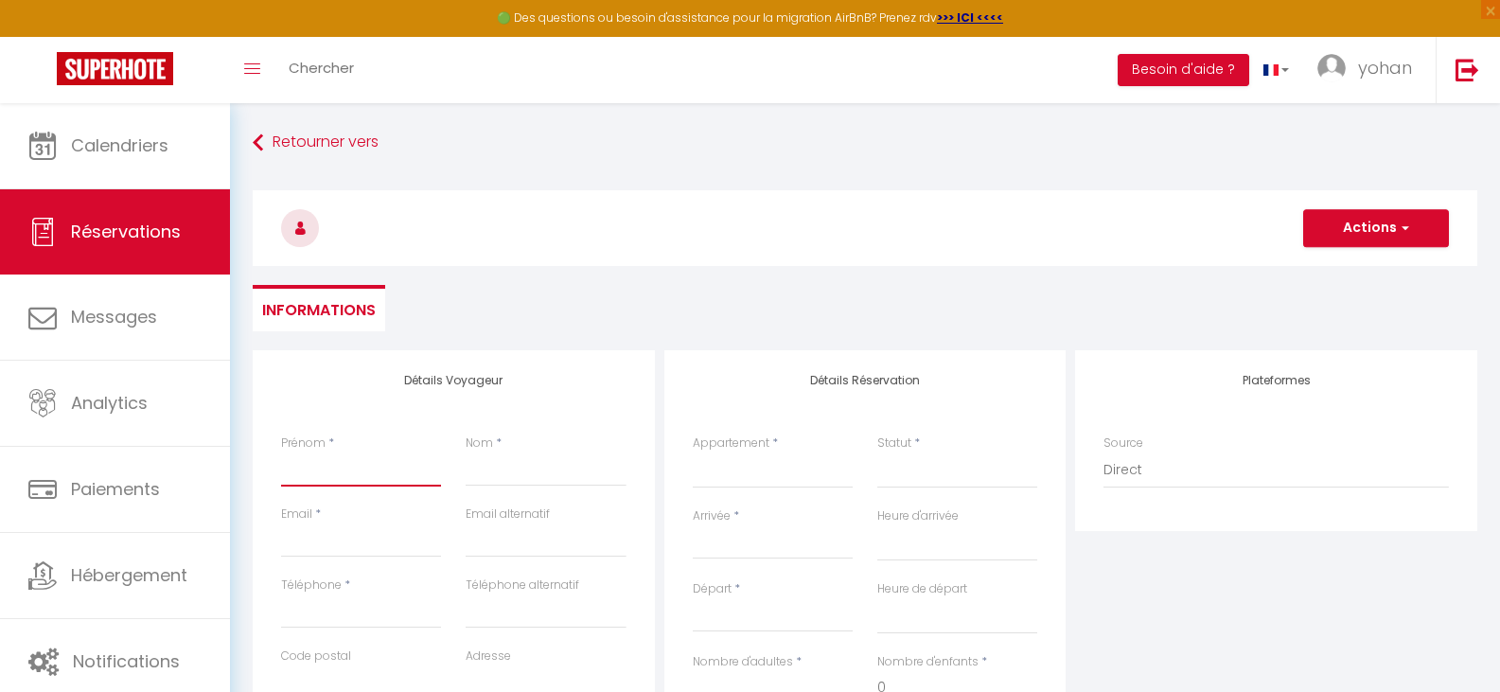
click at [292, 472] on input "Prénom" at bounding box center [361, 469] width 160 height 34
type input "j"
select select
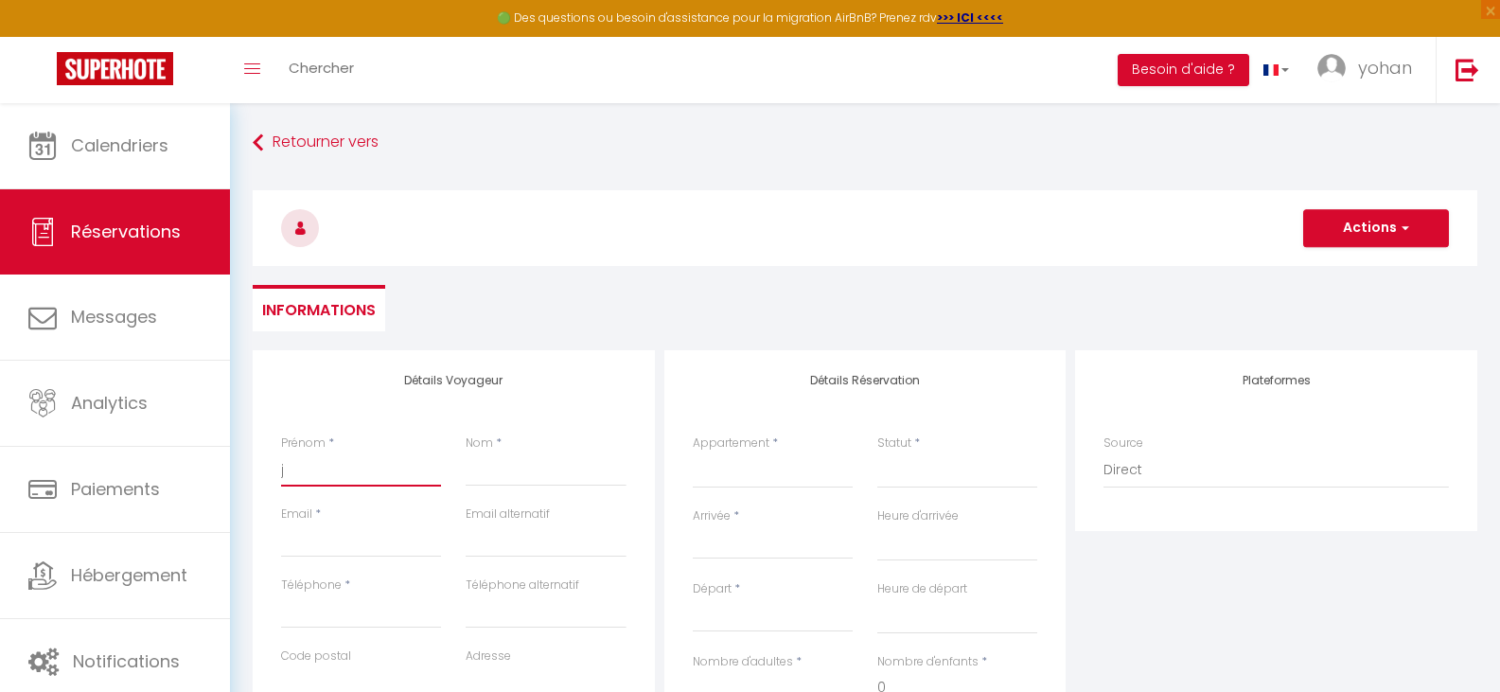
select select
checkbox input "false"
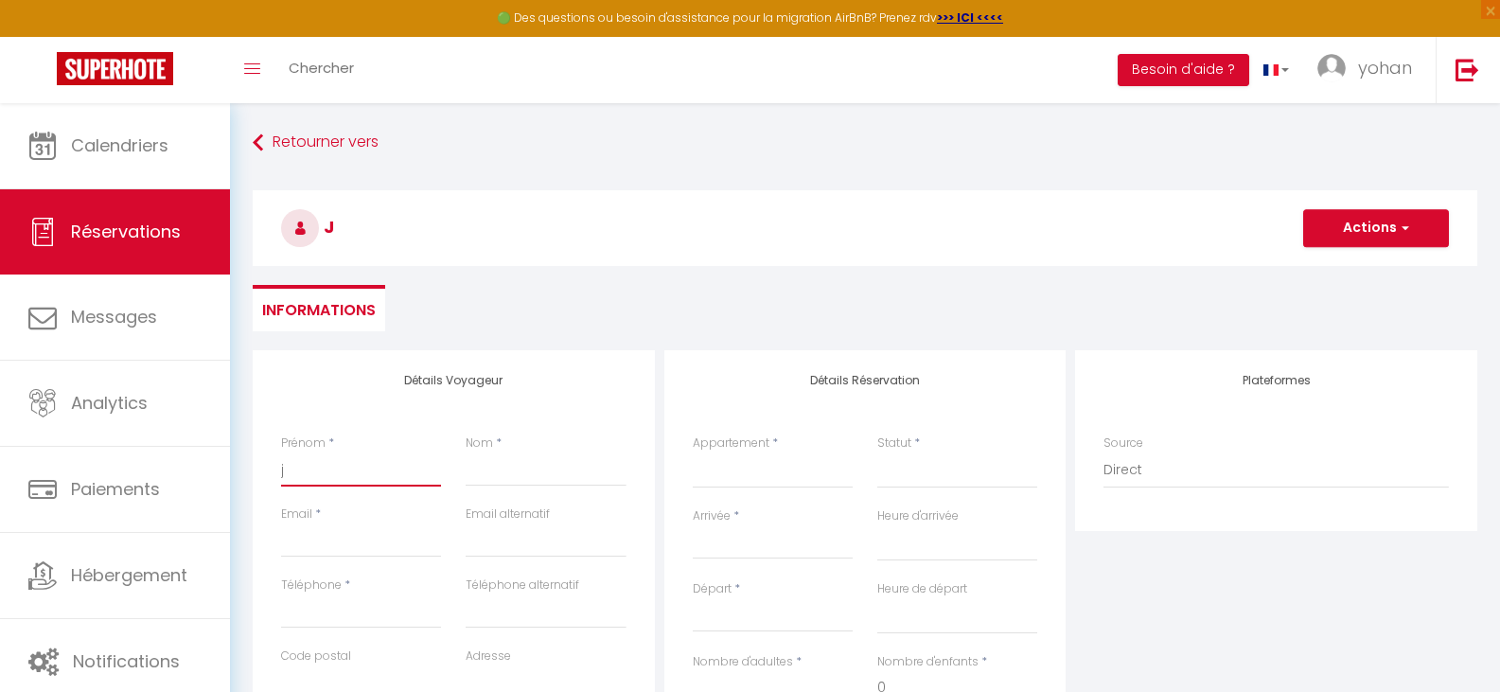
type input "ja"
select select
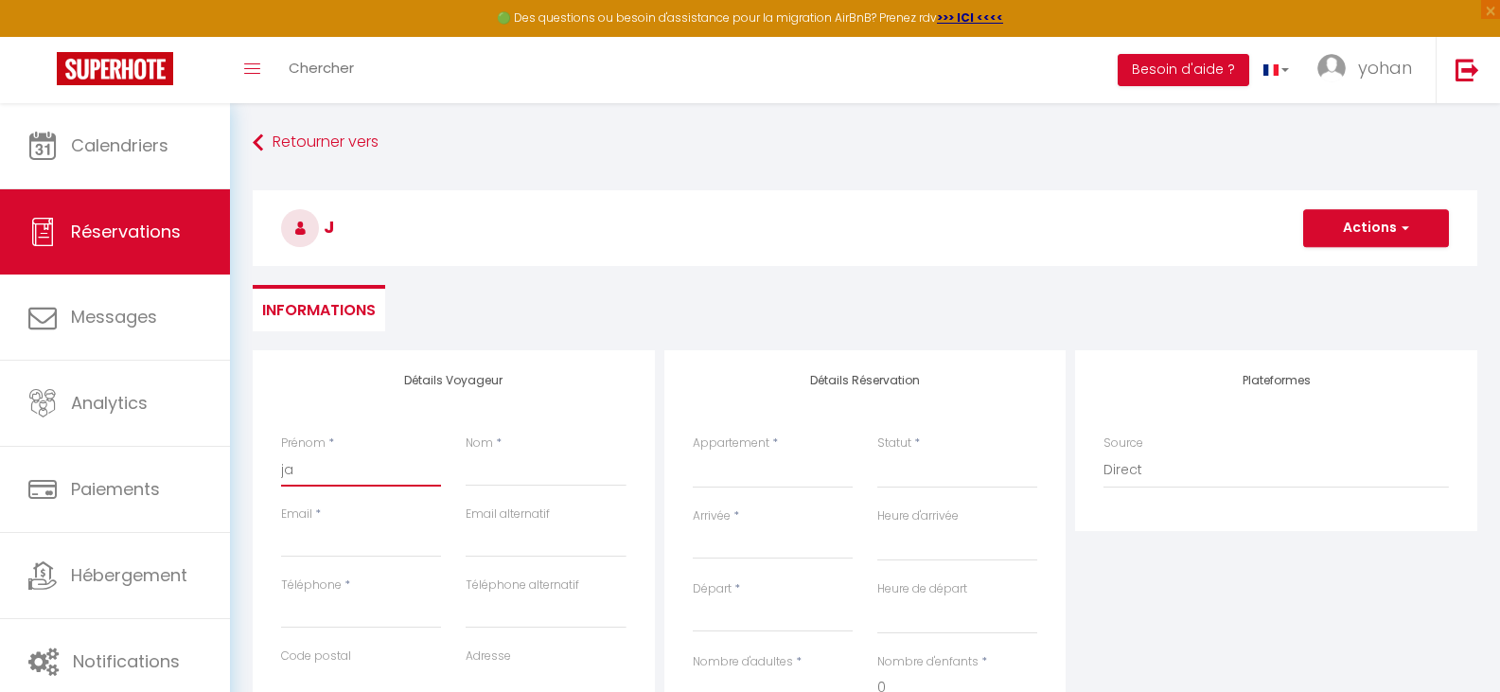
select select
checkbox input "false"
type input "jac"
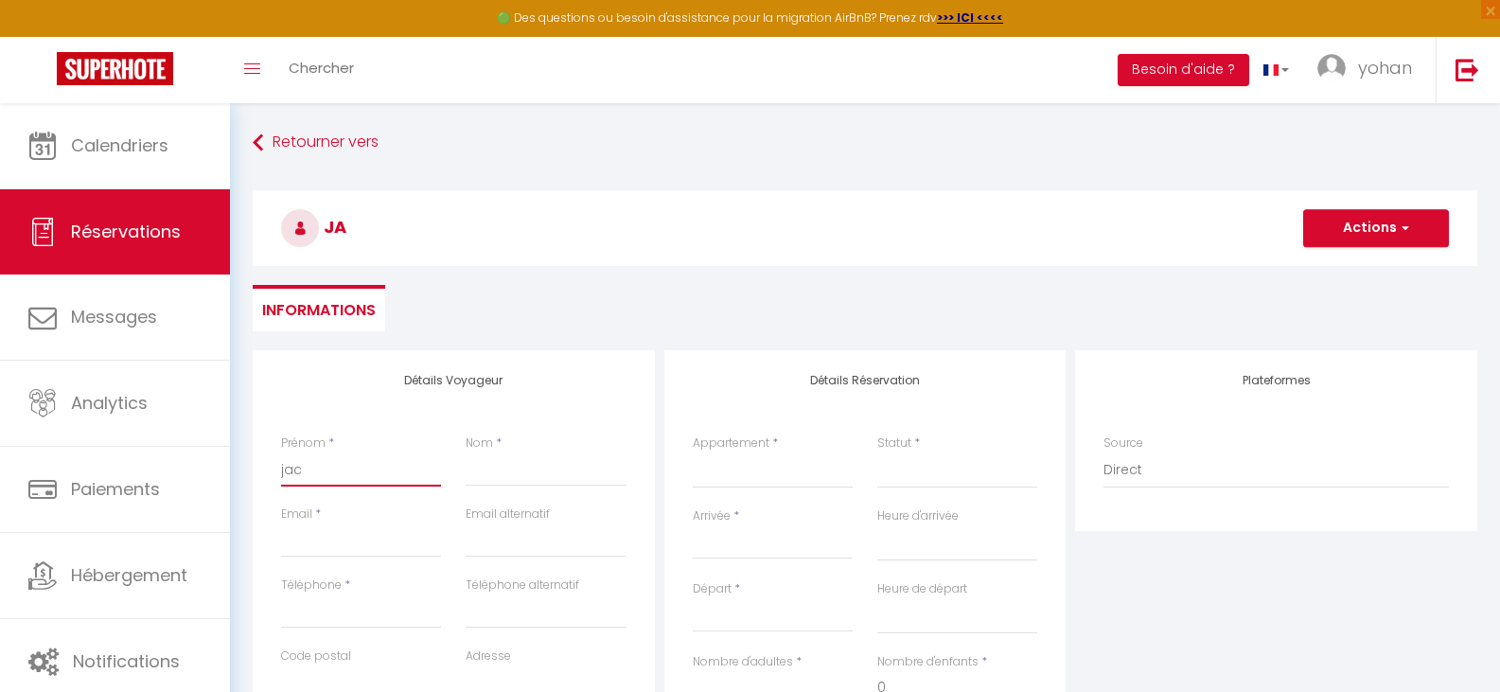
select select
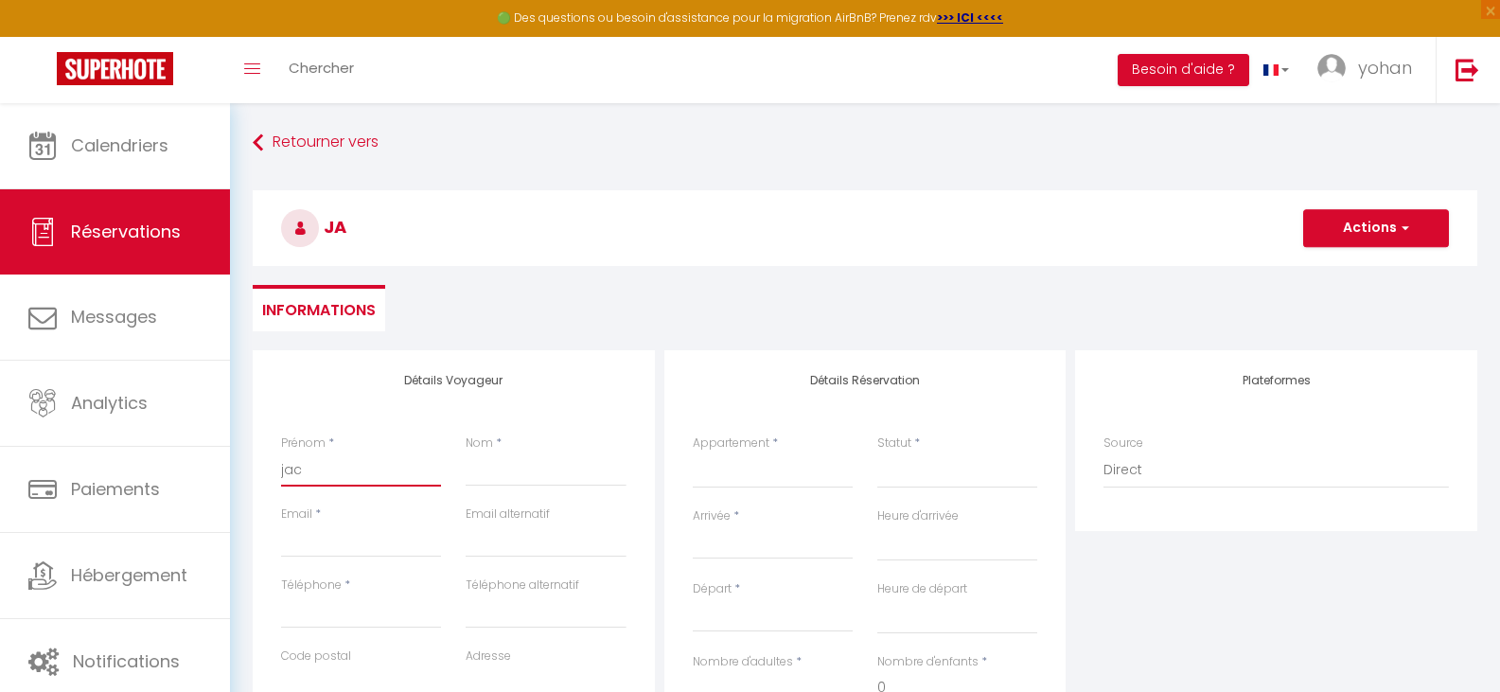
select select
checkbox input "false"
type input "jacj"
select select
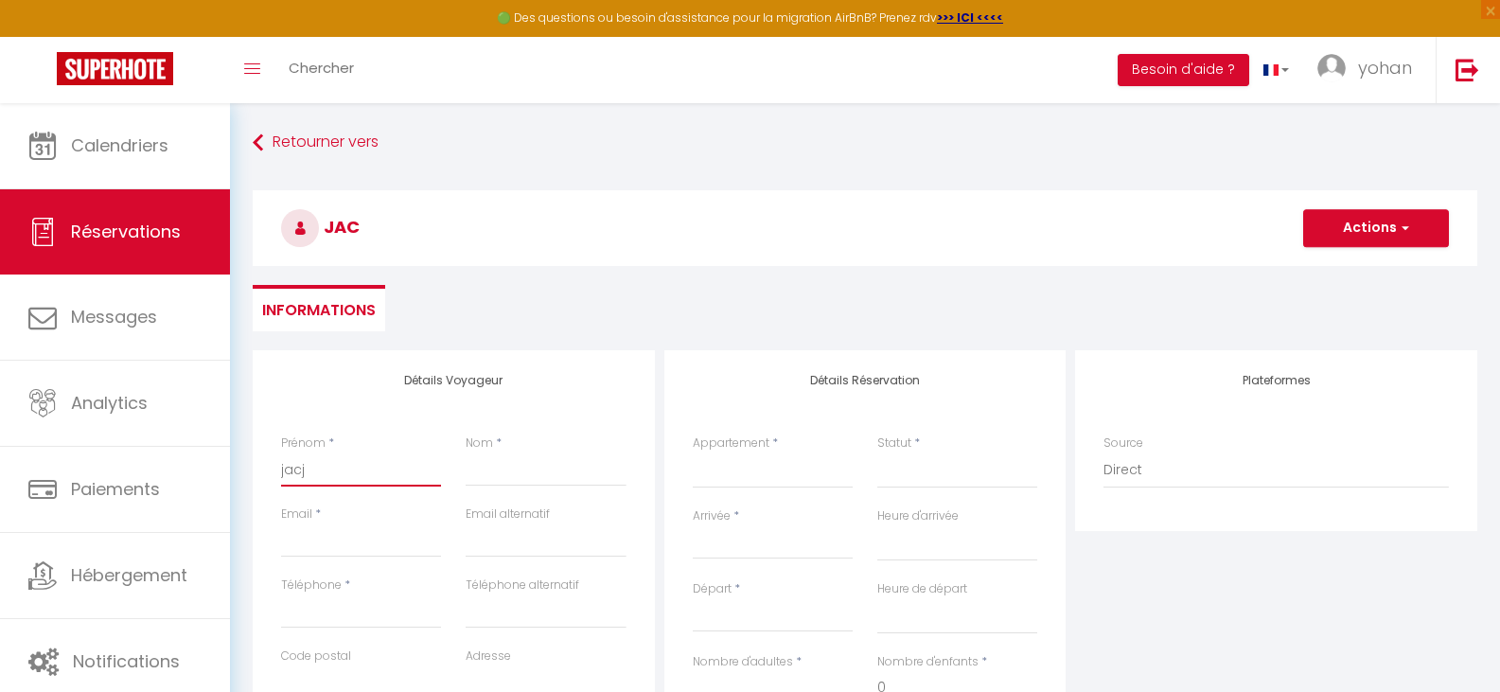
select select
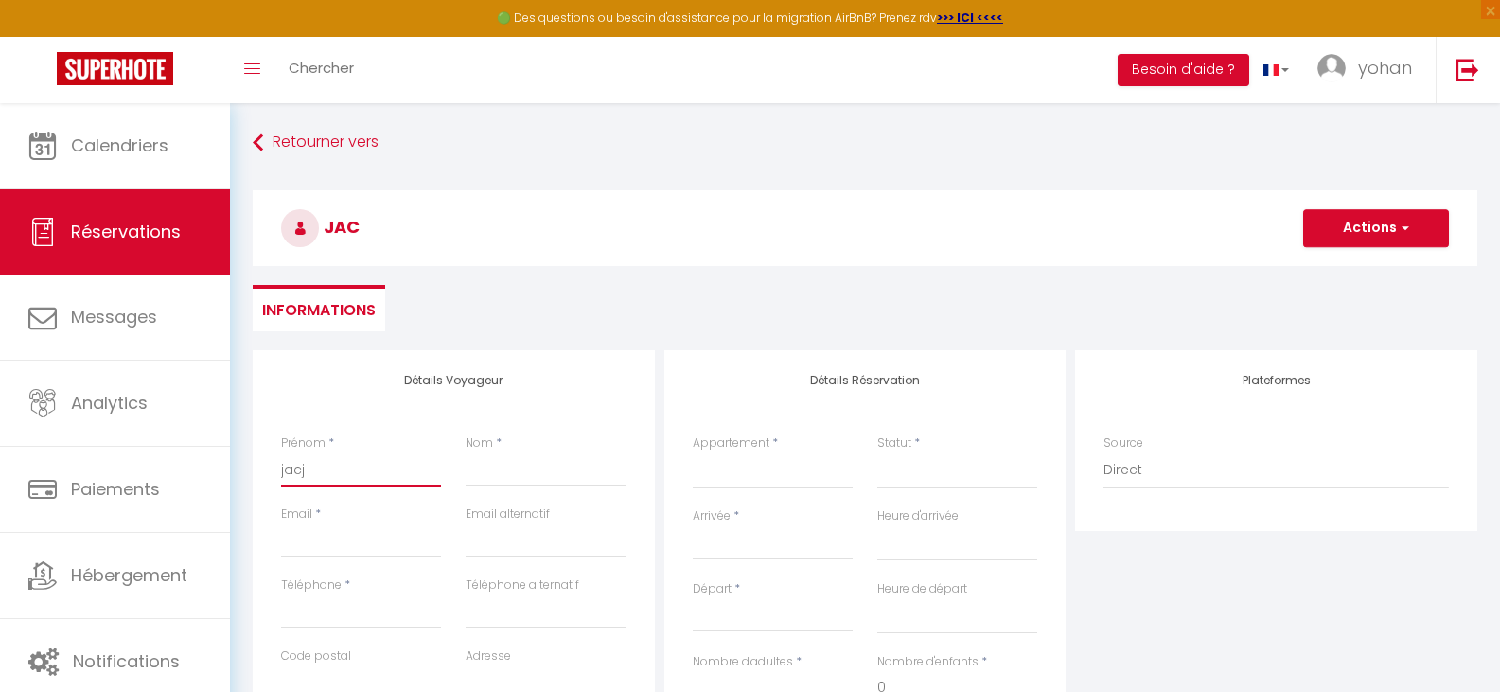
select select
checkbox input "false"
type input "jacja"
select select
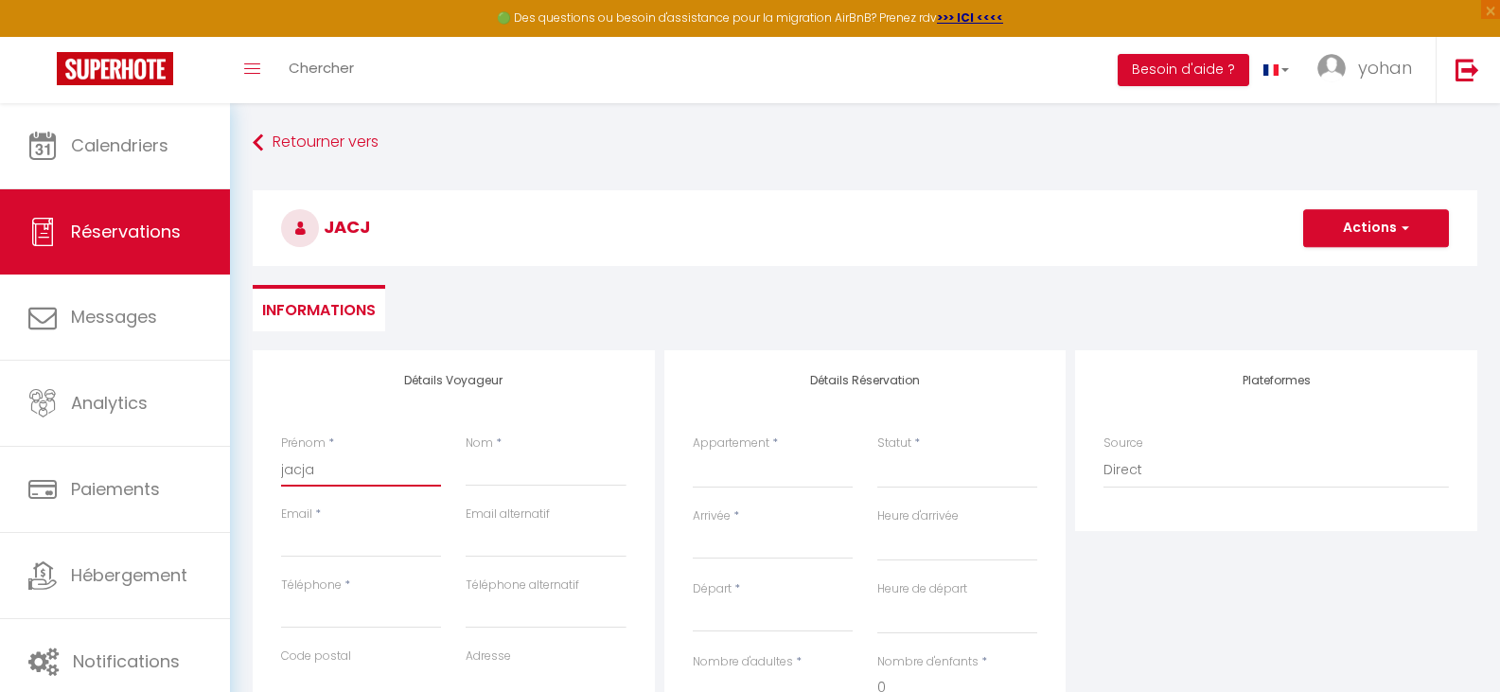
select select
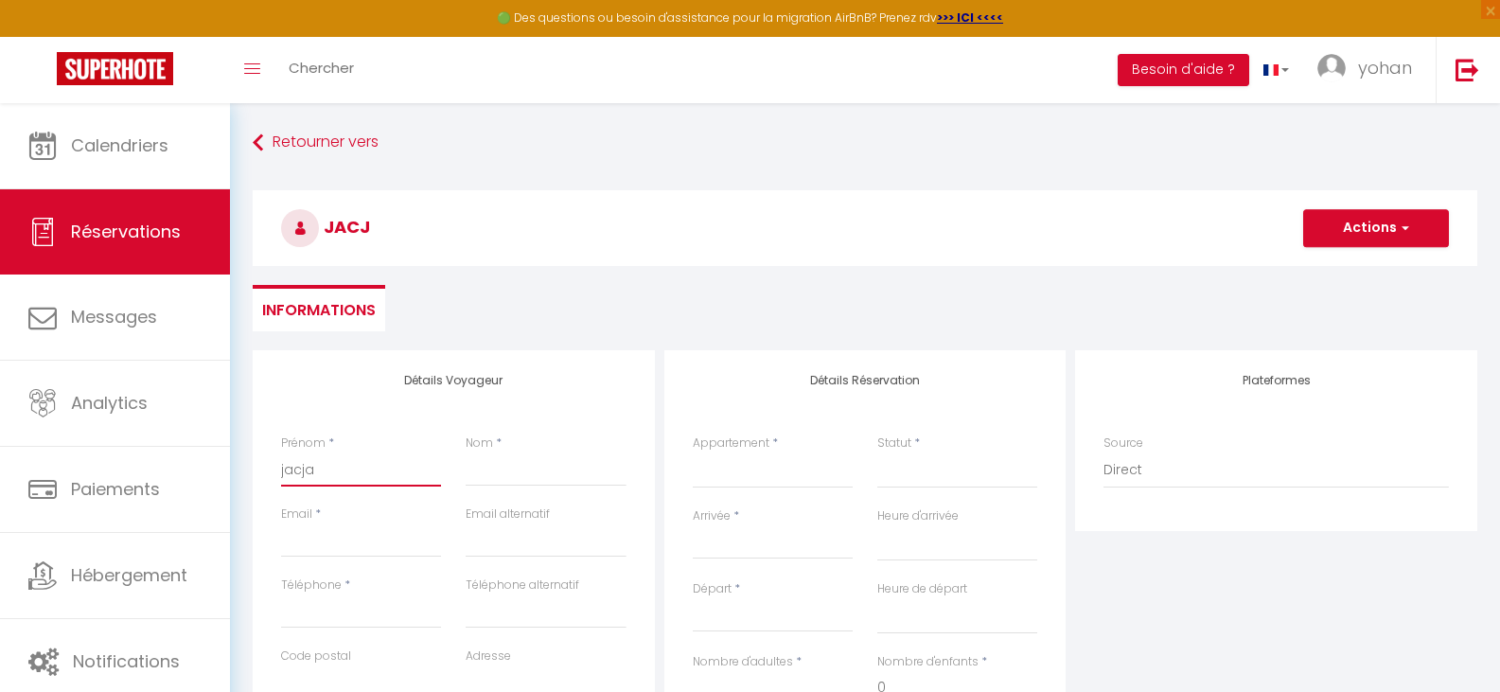
checkbox input "false"
type input "jacjac"
select select
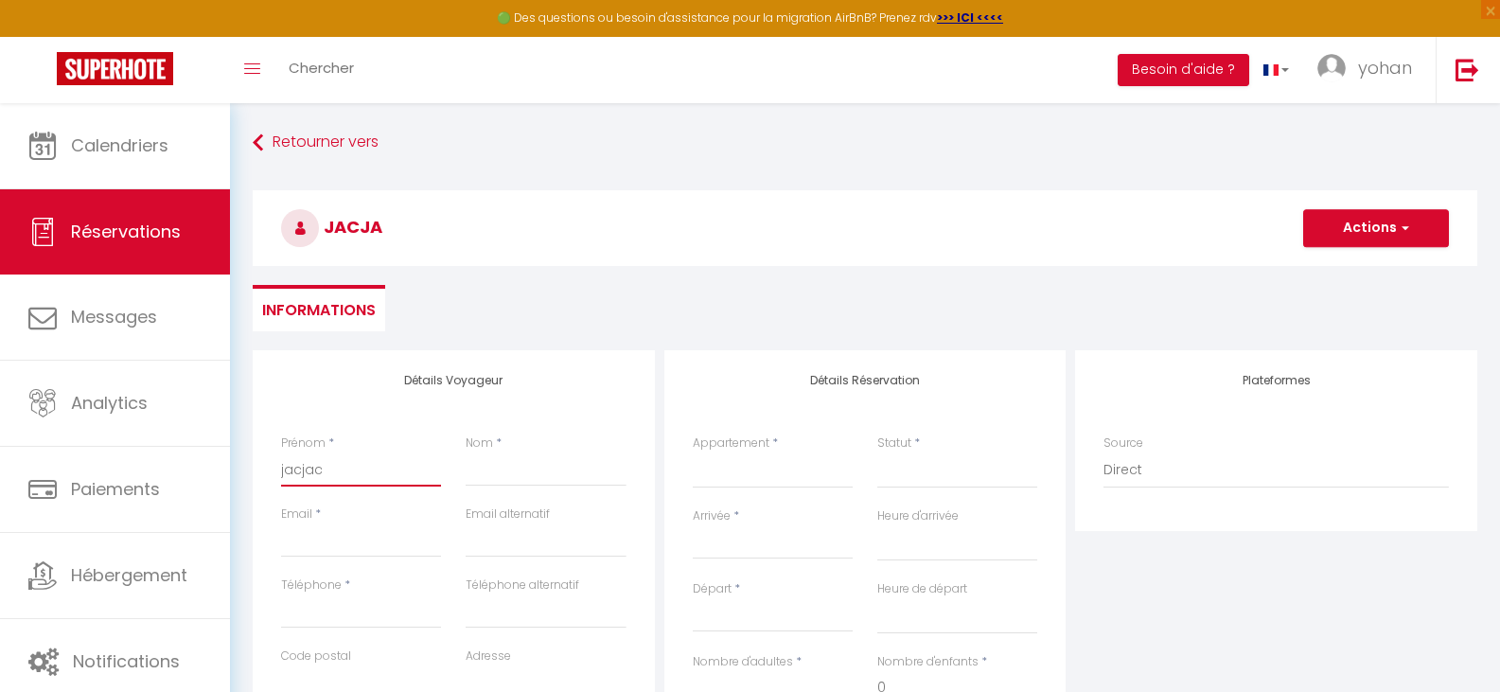
select select
checkbox input "false"
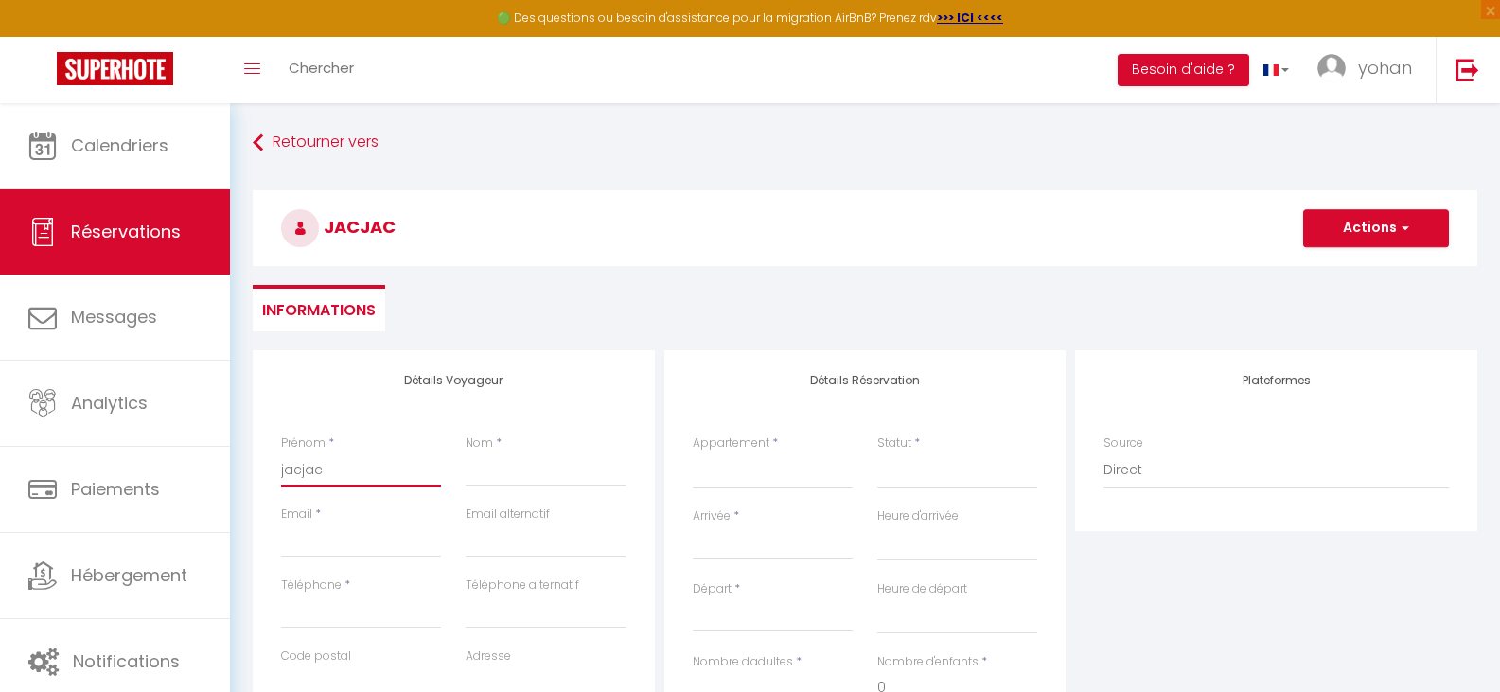
type input "jacjac"
click at [334, 552] on input "Email client" at bounding box center [361, 540] width 160 height 34
type input "[EMAIL_ADDRESS][DOMAIN_NAME]"
type input "Steppich"
type input "[EMAIL_ADDRESS][DOMAIN_NAME]"
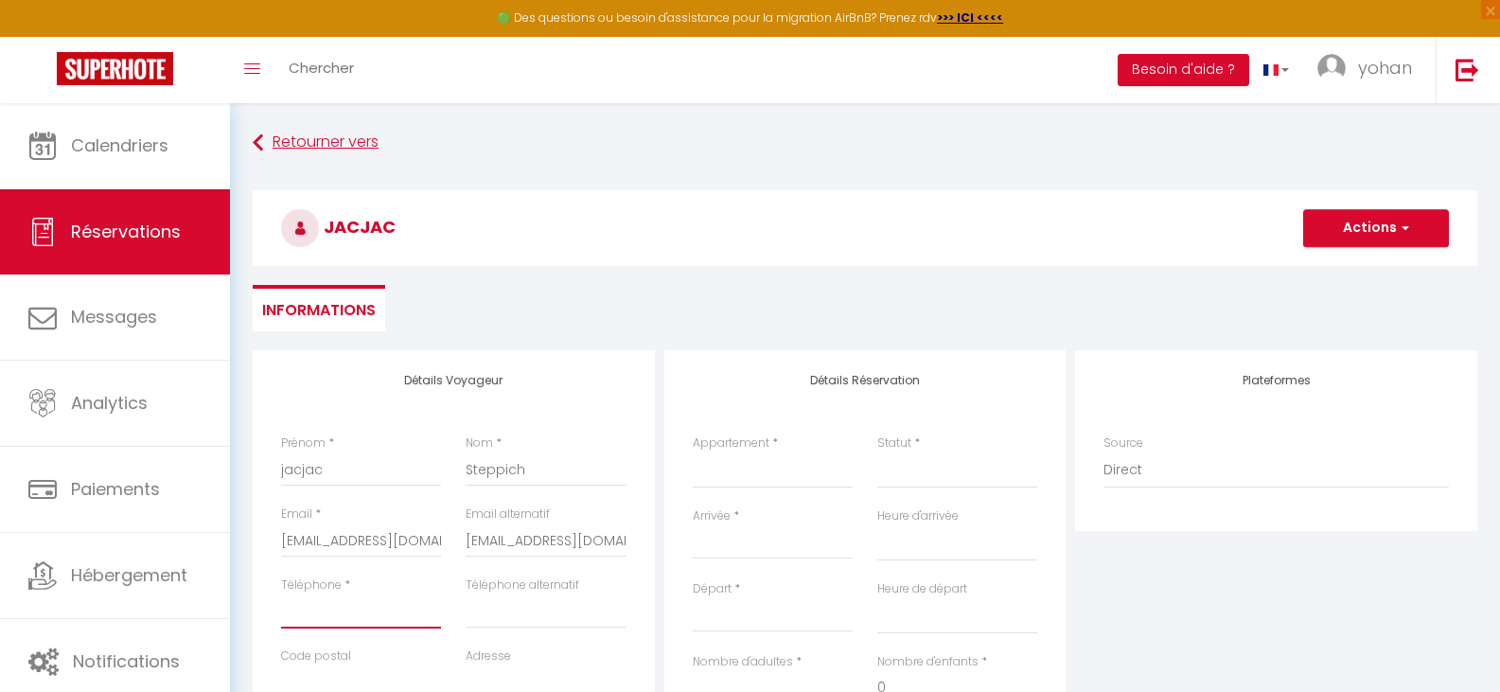
type input "0634414588"
type input "83520"
type input "[STREET_ADDRESS][PERSON_NAME]"
type input "Roquebrune sur Argens"
select select "FR"
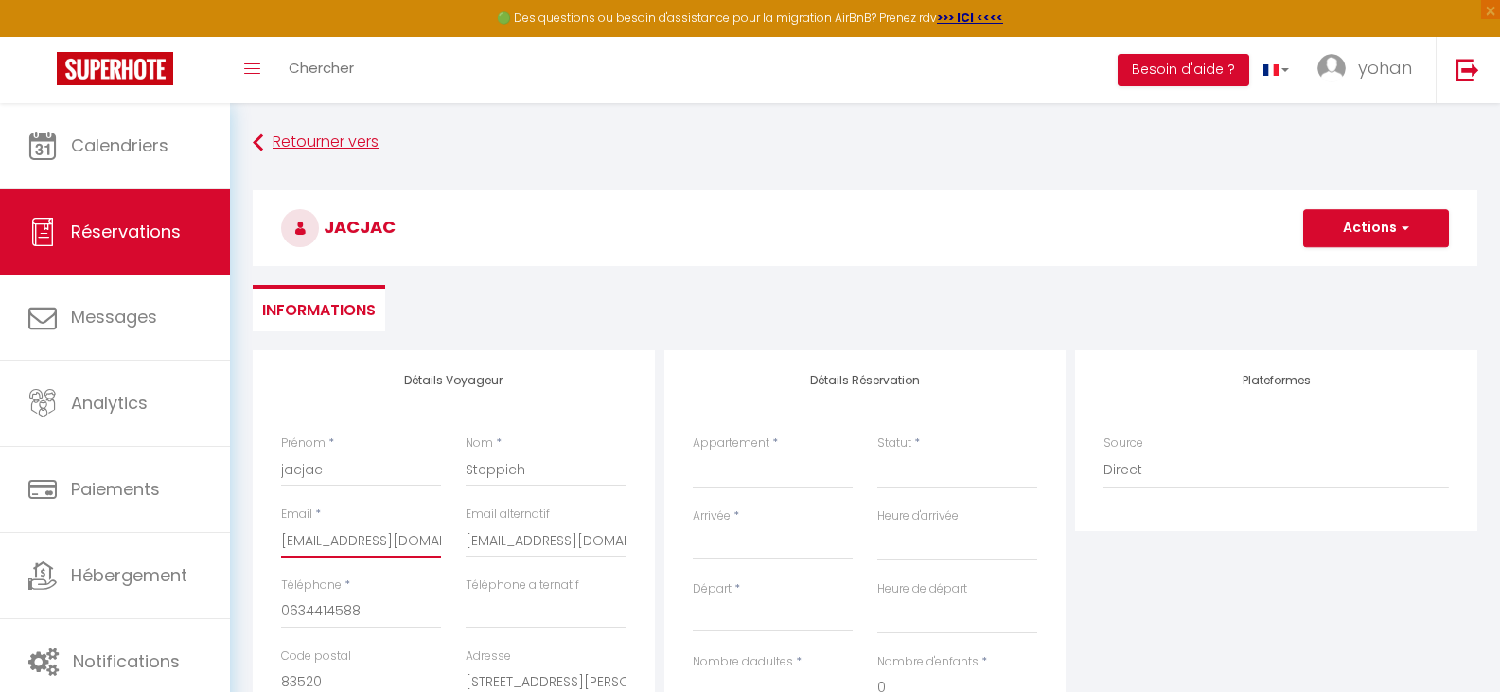
select select
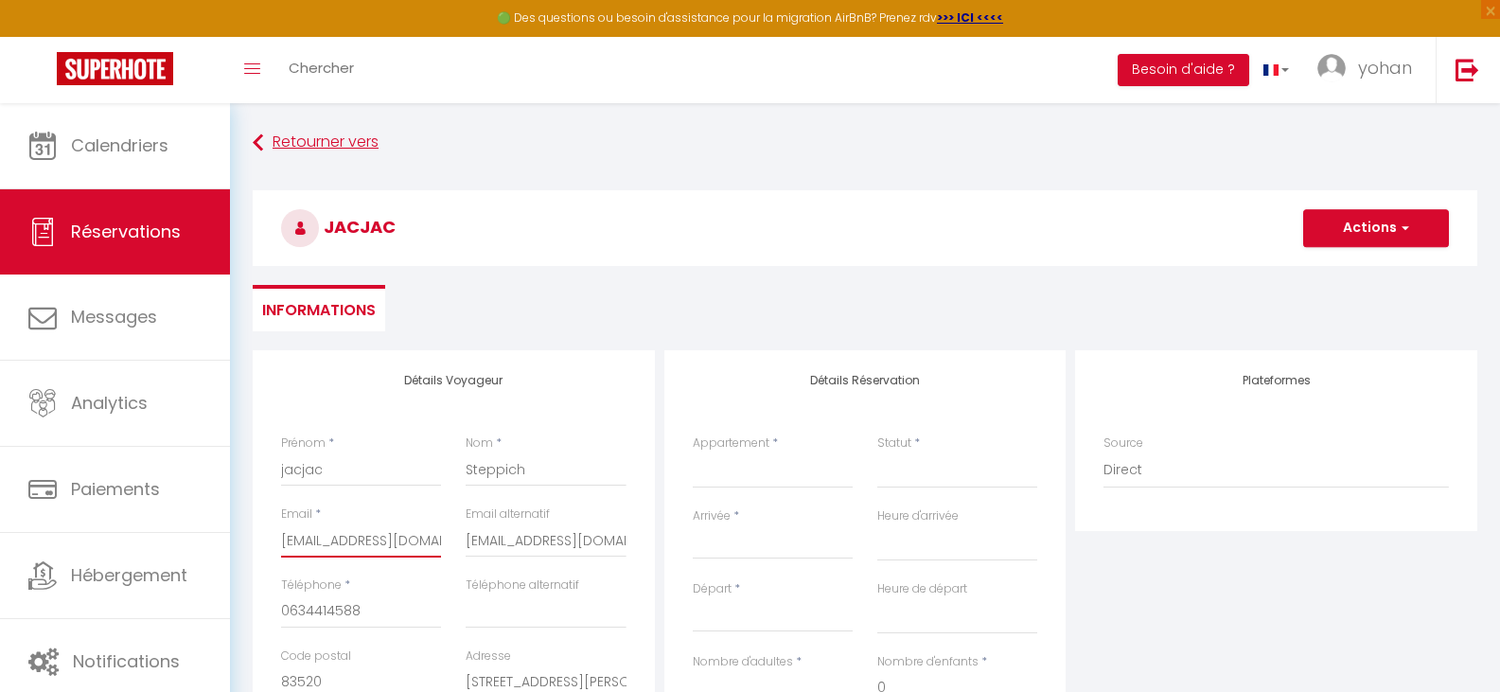
select select
checkbox input "false"
click at [740, 473] on select "1 · Aura plage : Appartement neuf : SUN 2 · Aura plage: Appartement Sunrise 3 ·…" at bounding box center [773, 470] width 160 height 36
select select "56054"
click at [693, 452] on select "1 · Aura plage : Appartement neuf : SUN 2 · Aura plage: Appartement Sunrise 3 ·…" at bounding box center [773, 470] width 160 height 36
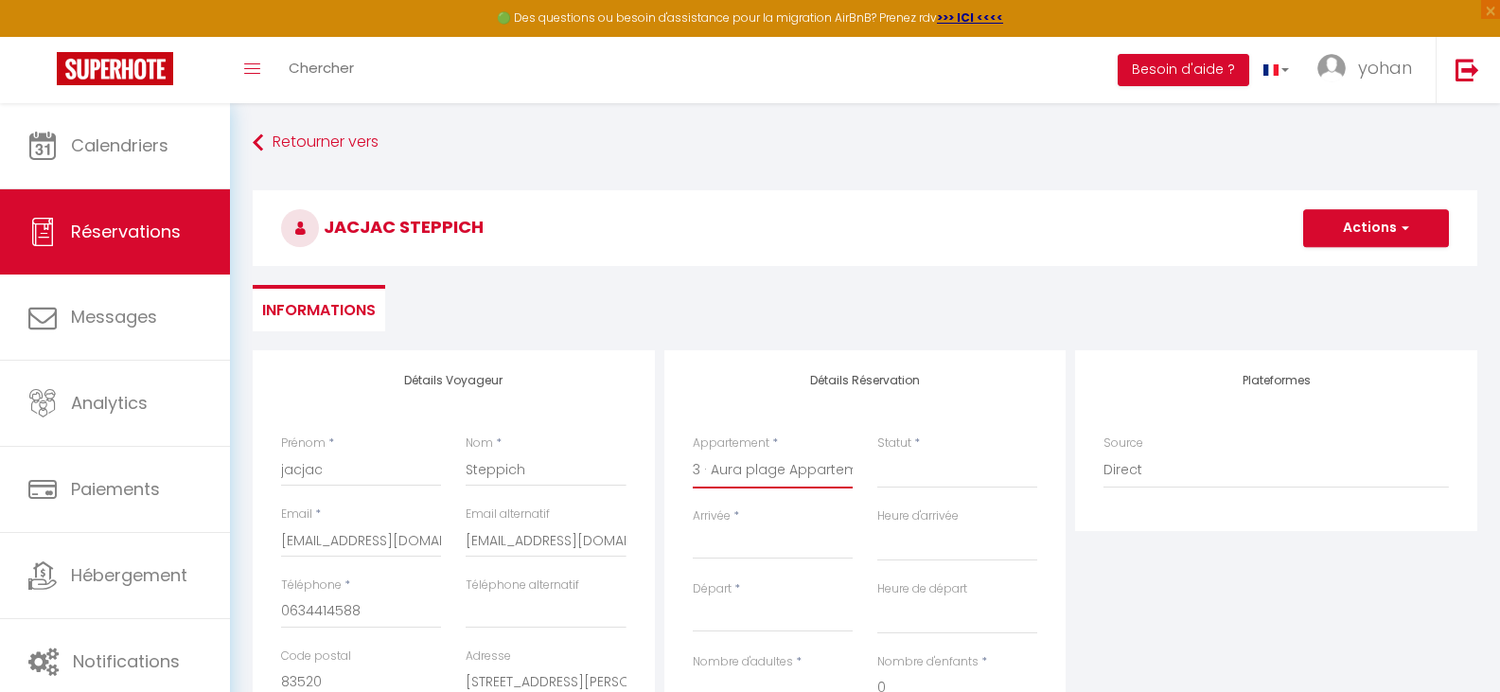
select select
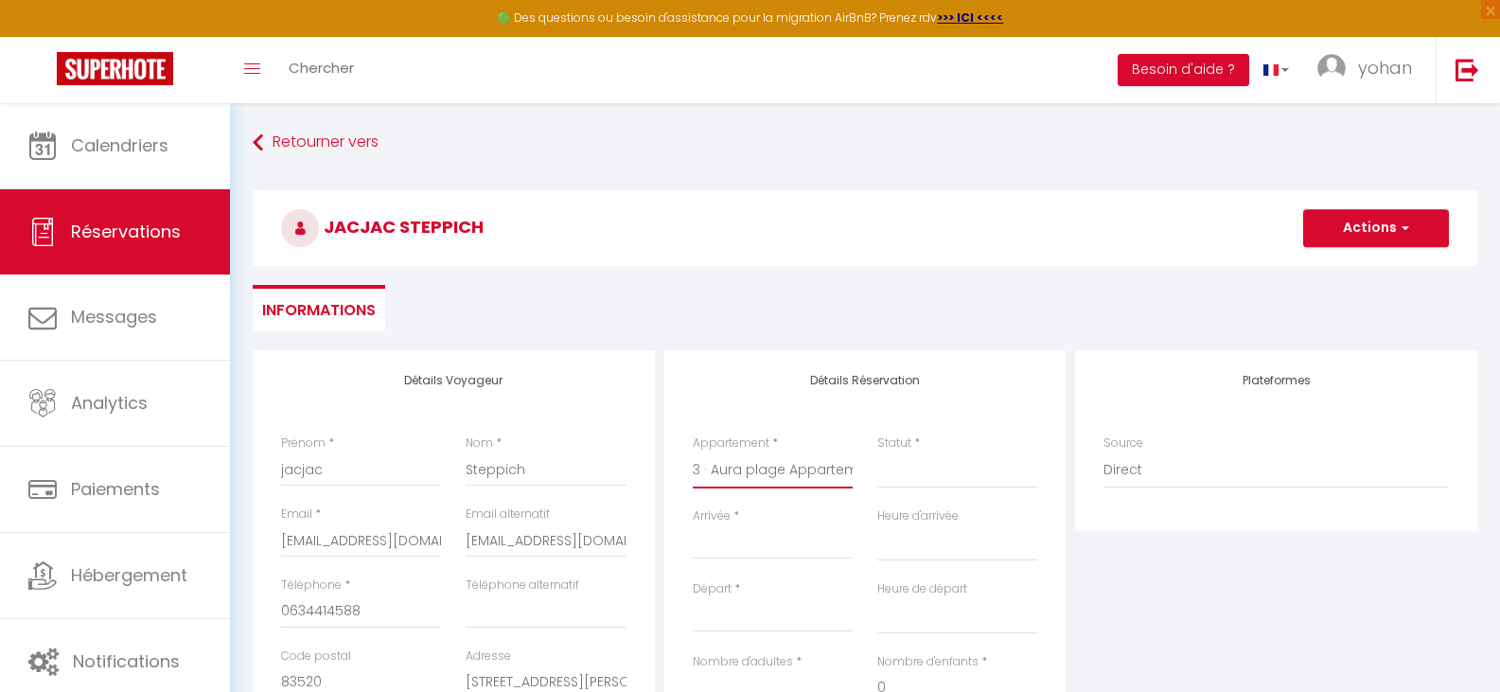
checkbox input "false"
select select
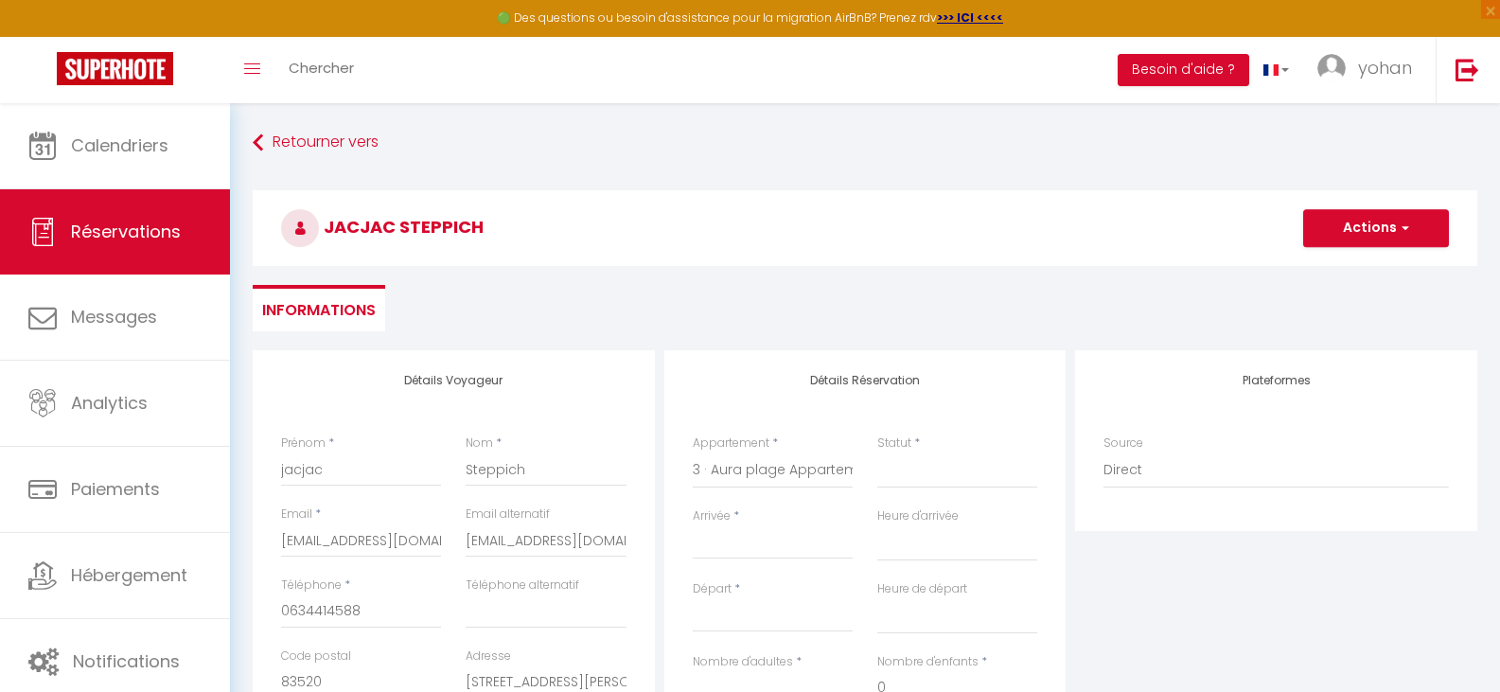
select select
checkbox input "false"
click at [697, 539] on input "Arrivée" at bounding box center [773, 544] width 160 height 25
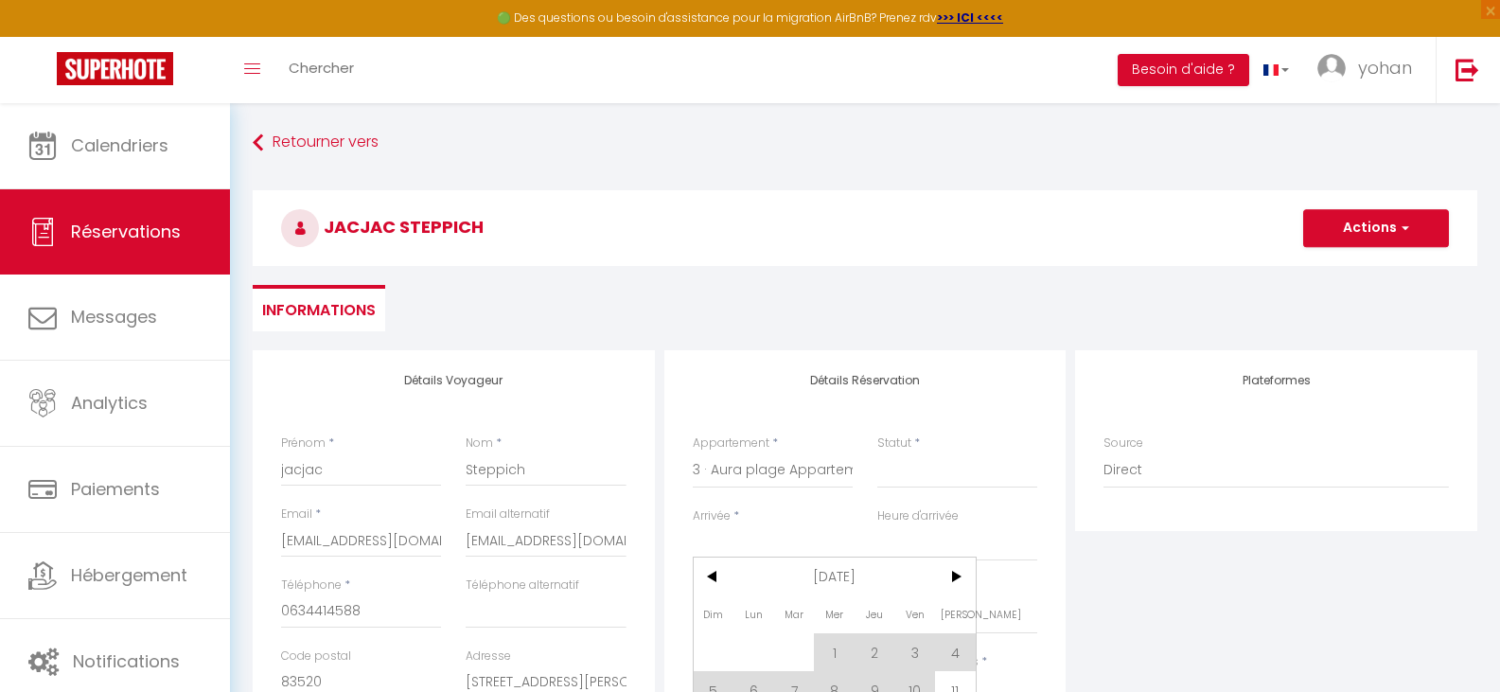
scroll to position [189, 0]
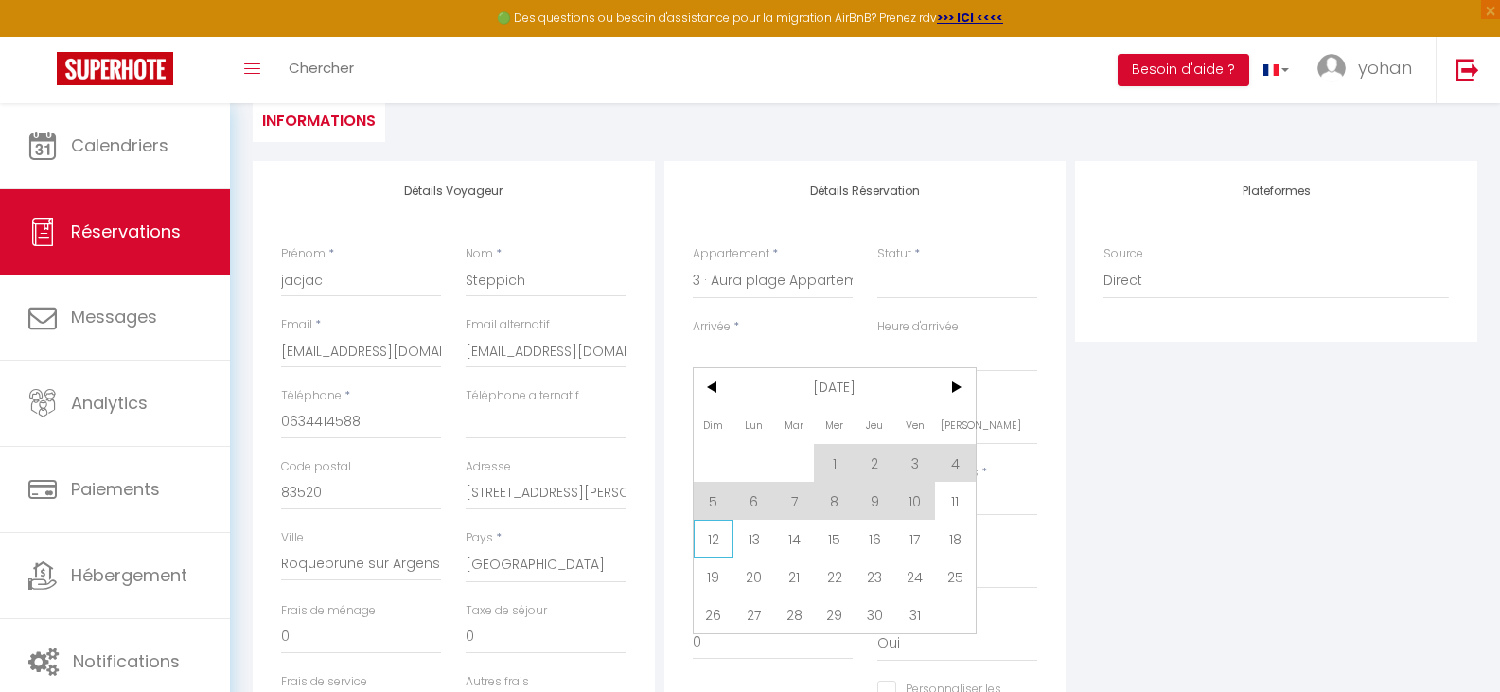
click at [709, 528] on span "12" at bounding box center [714, 539] width 41 height 38
select select
type input "Dim 12 Octobre 2025"
select select
type input "Lun 13 Octobre 2025"
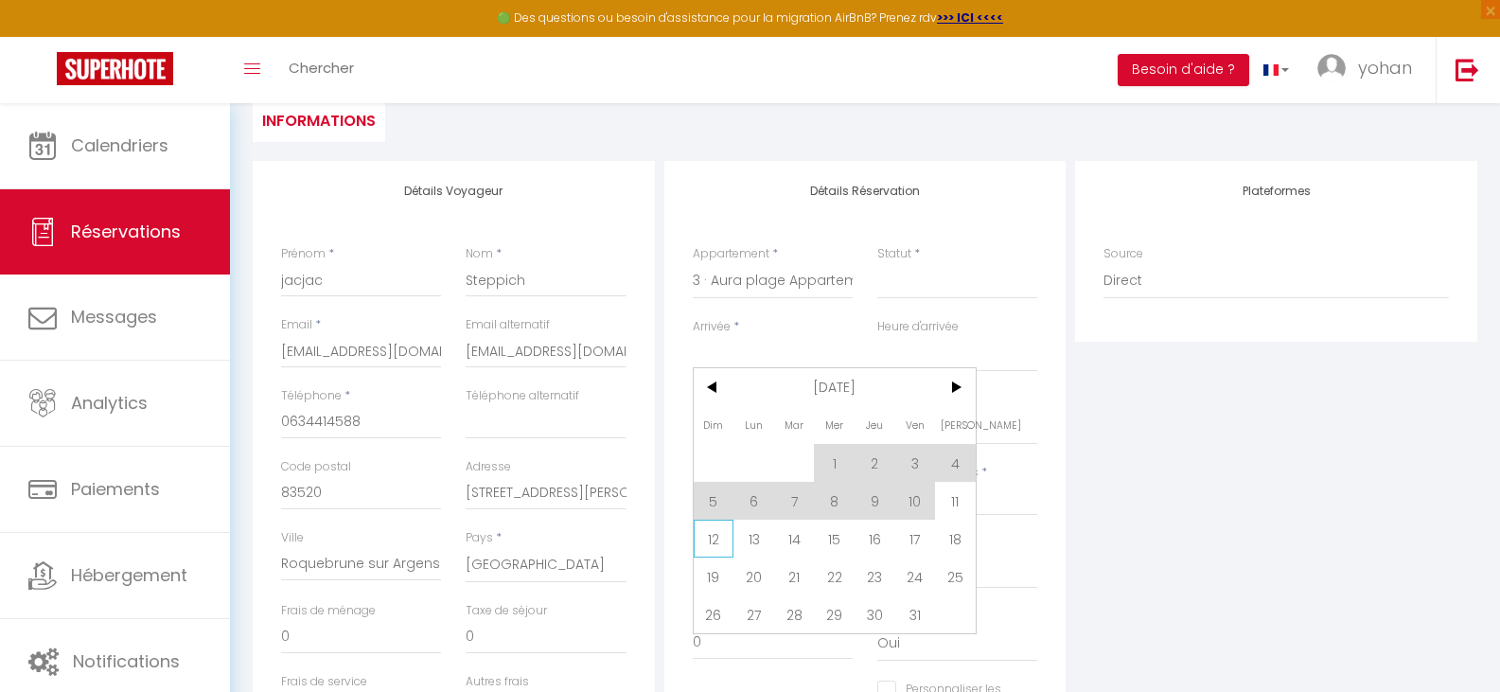
select select
checkbox input "false"
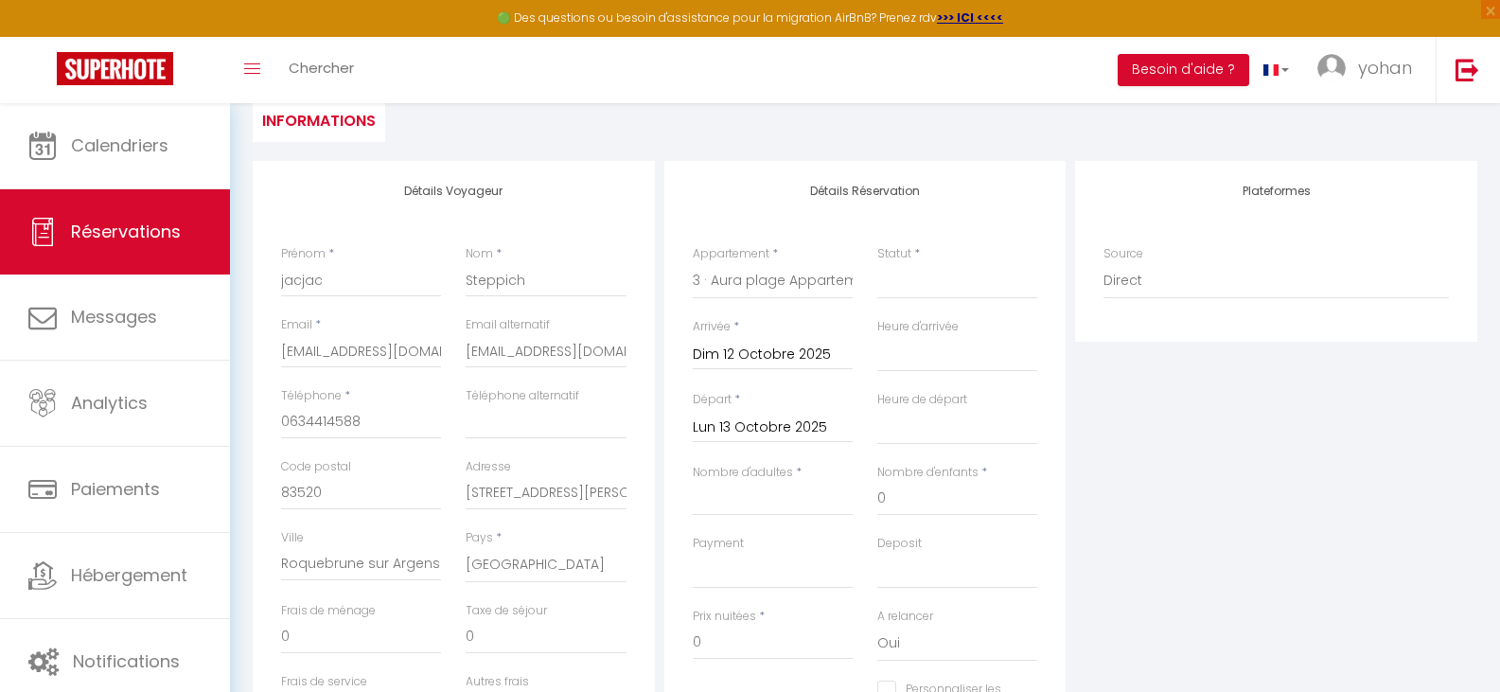
click at [771, 415] on input "Lun 13 Octobre 2025" at bounding box center [773, 427] width 160 height 25
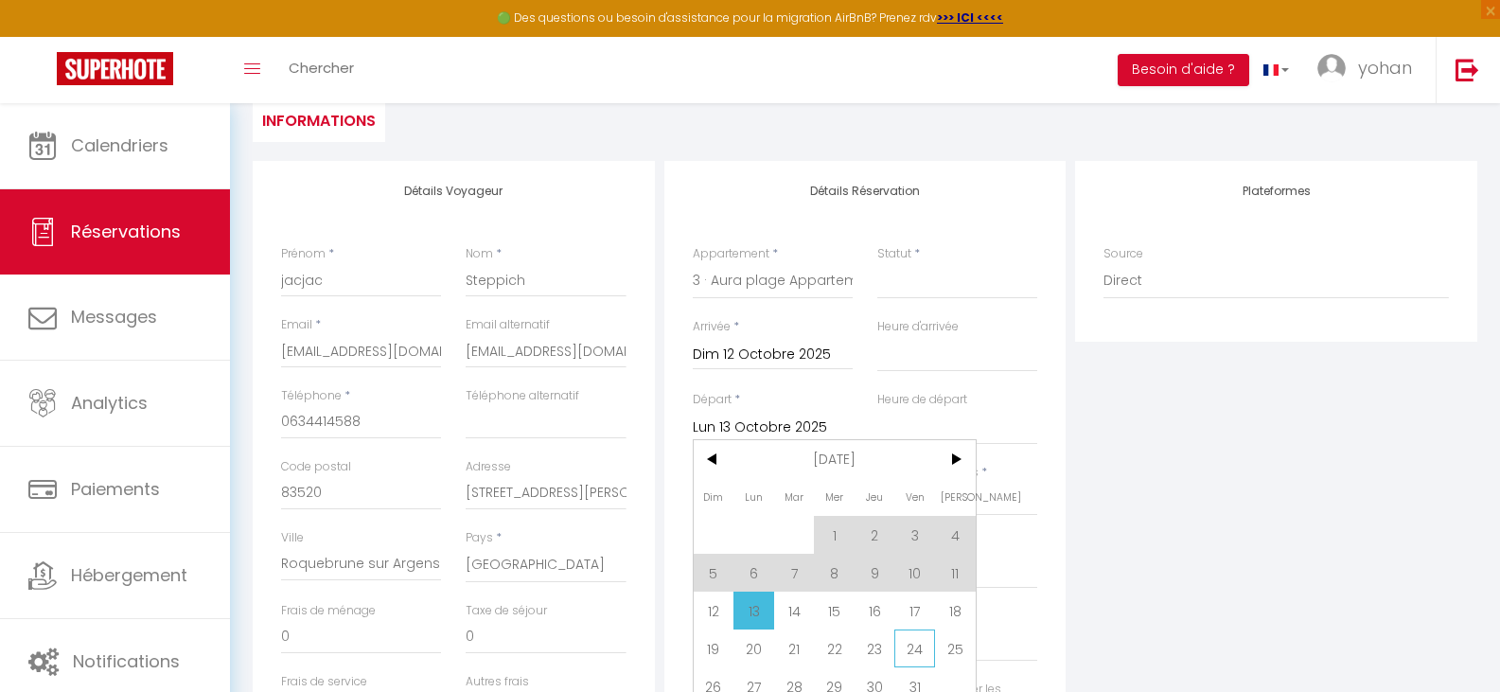
click at [913, 640] on span "24" at bounding box center [914, 648] width 41 height 38
select select
type input "Ven 24 Octobre 2025"
select select
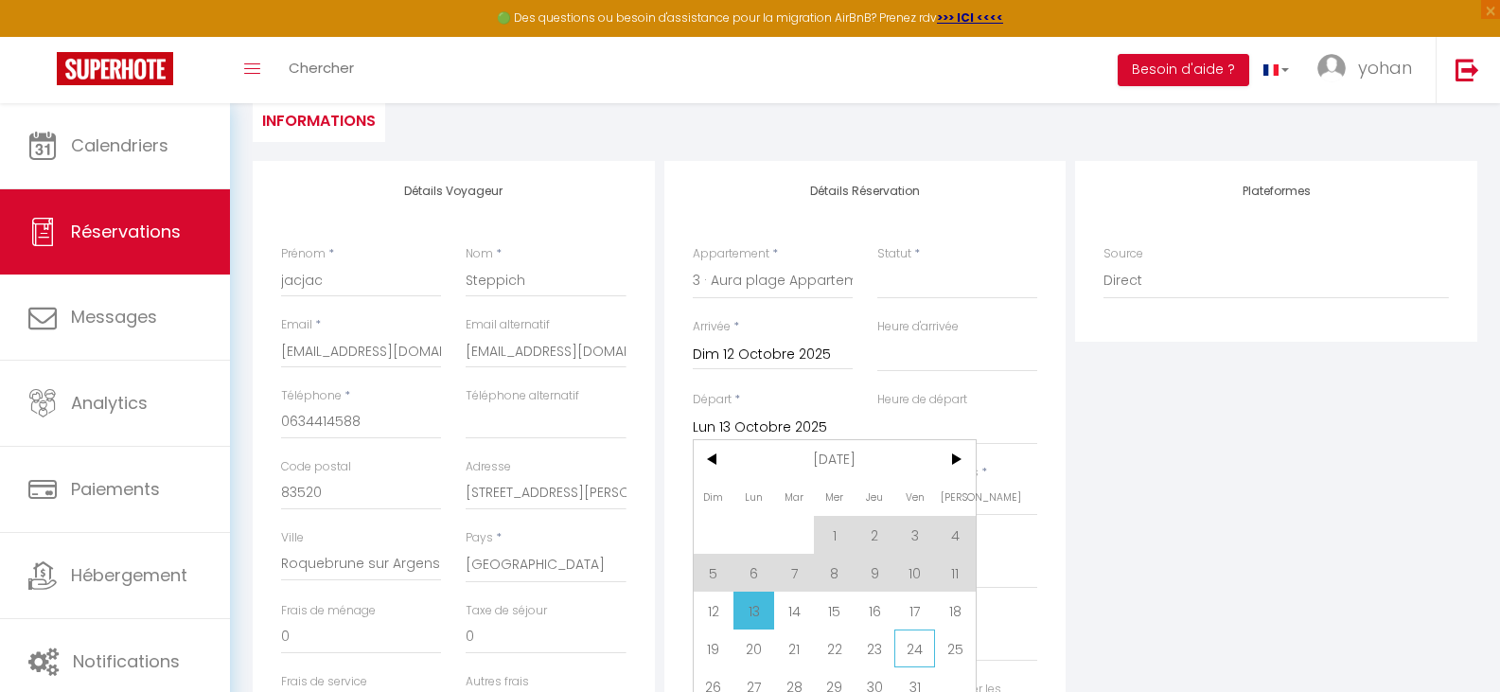
select select
checkbox input "false"
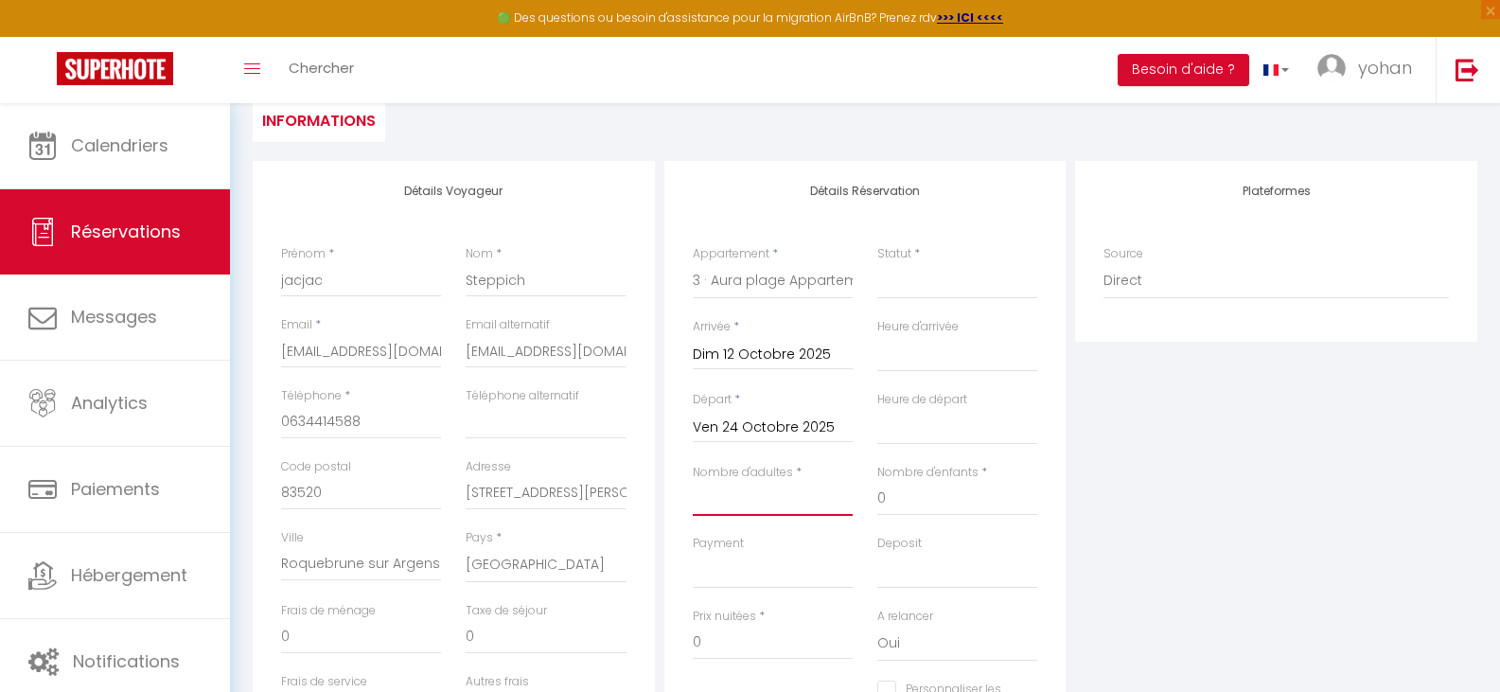
click at [761, 508] on input "Nombre d'adultes" at bounding box center [773, 499] width 160 height 34
type input "2"
select select
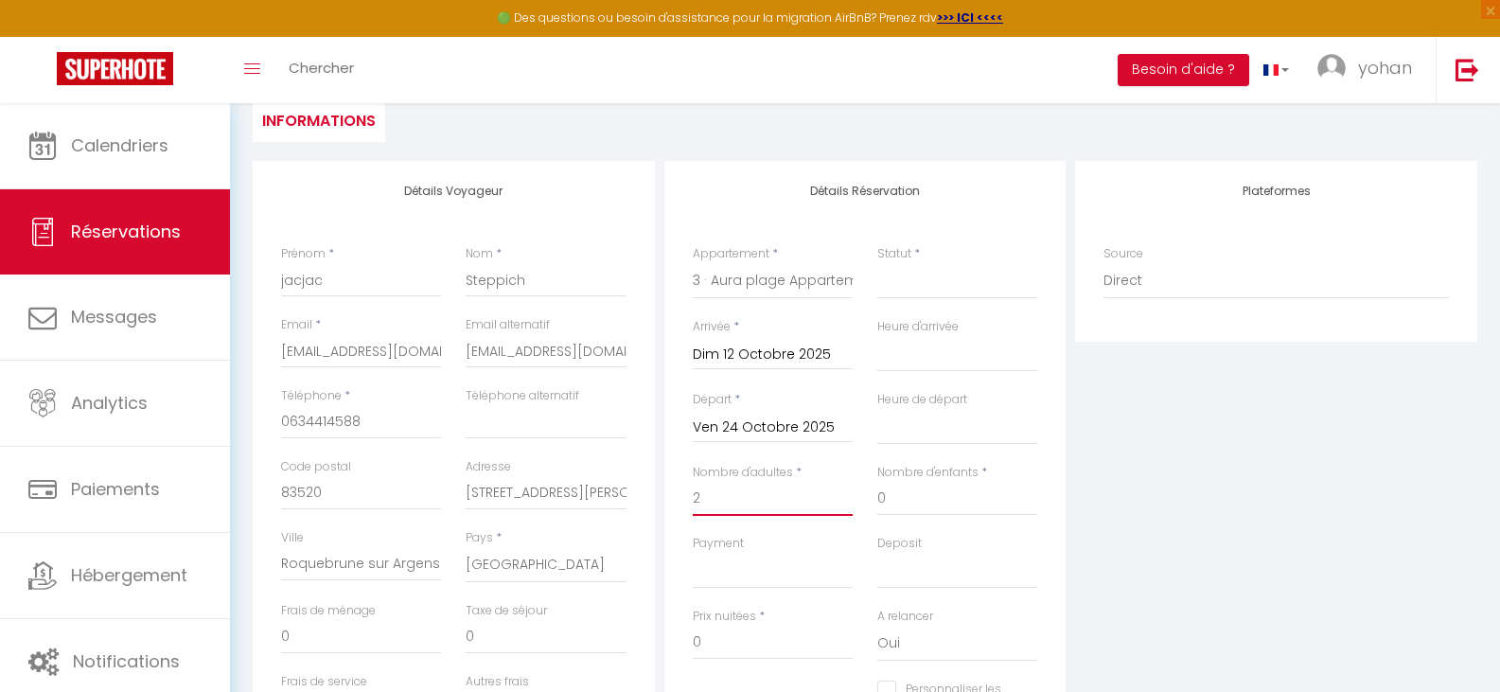
select select
checkbox input "false"
type input "80"
type input "51.84"
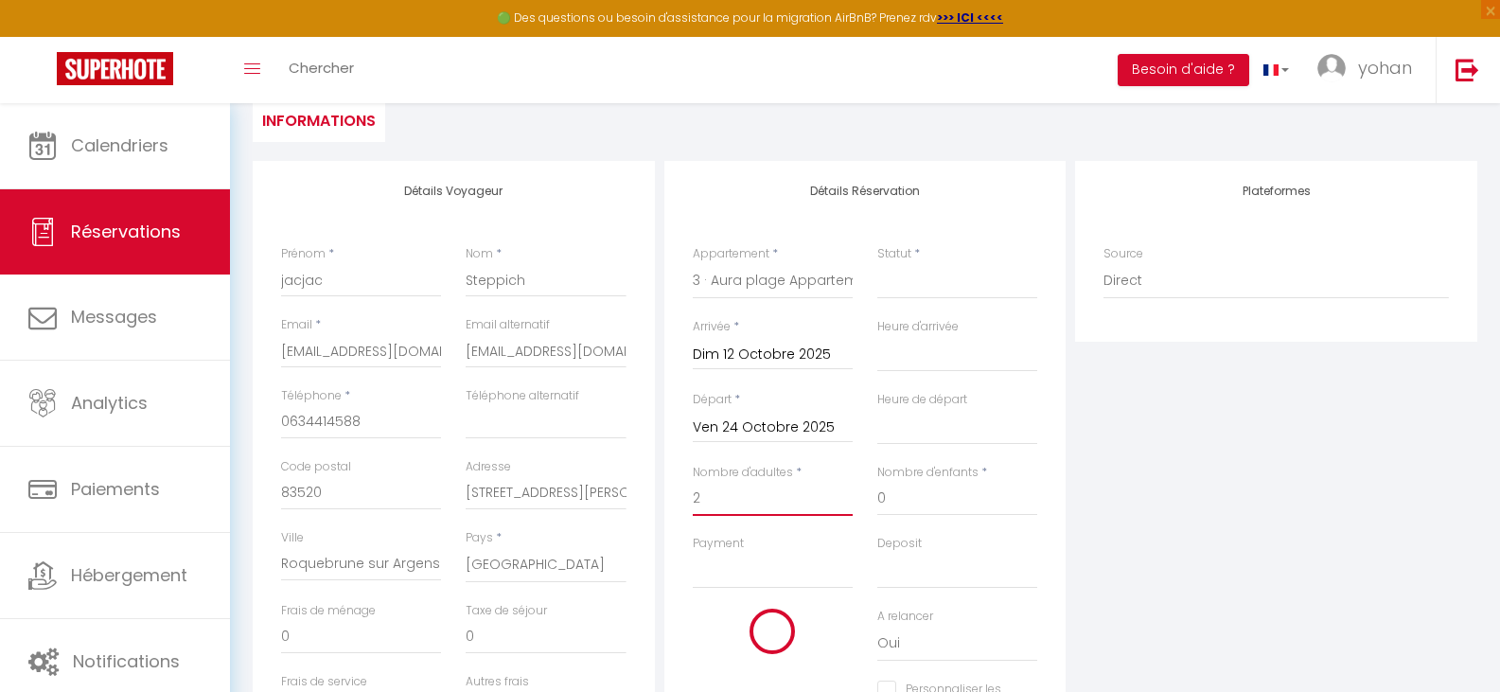
select select
drag, startPoint x: 699, startPoint y: 500, endPoint x: 689, endPoint y: 500, distance: 10.4
click at [689, 500] on div "Nombre d'adultes * 2" at bounding box center [772, 499] width 185 height 71
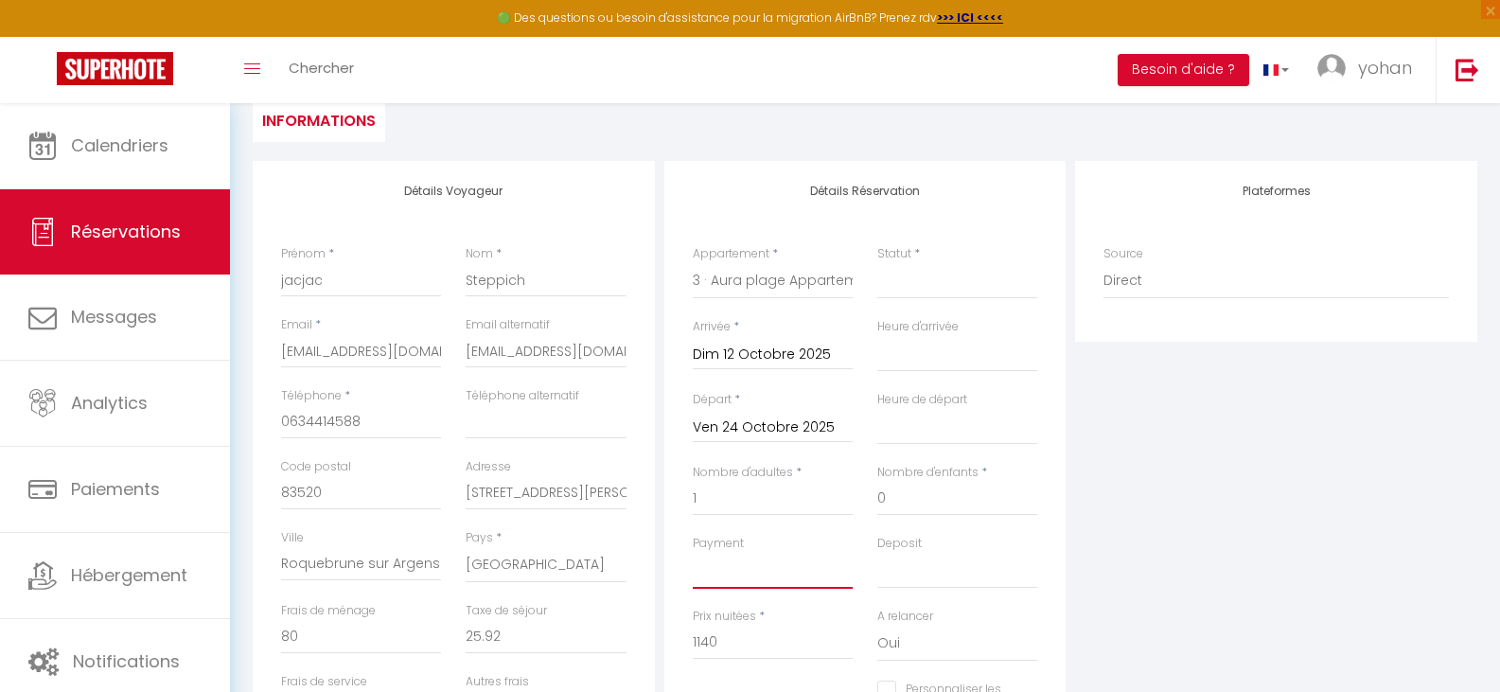
click at [729, 573] on select "OK KO" at bounding box center [773, 571] width 160 height 36
click at [737, 569] on select "OK KO" at bounding box center [773, 571] width 160 height 36
drag, startPoint x: 725, startPoint y: 644, endPoint x: 683, endPoint y: 650, distance: 42.0
click at [683, 650] on div "Prix nuitées * 1140" at bounding box center [772, 644] width 185 height 73
drag, startPoint x: 620, startPoint y: 570, endPoint x: 615, endPoint y: 579, distance: 10.6
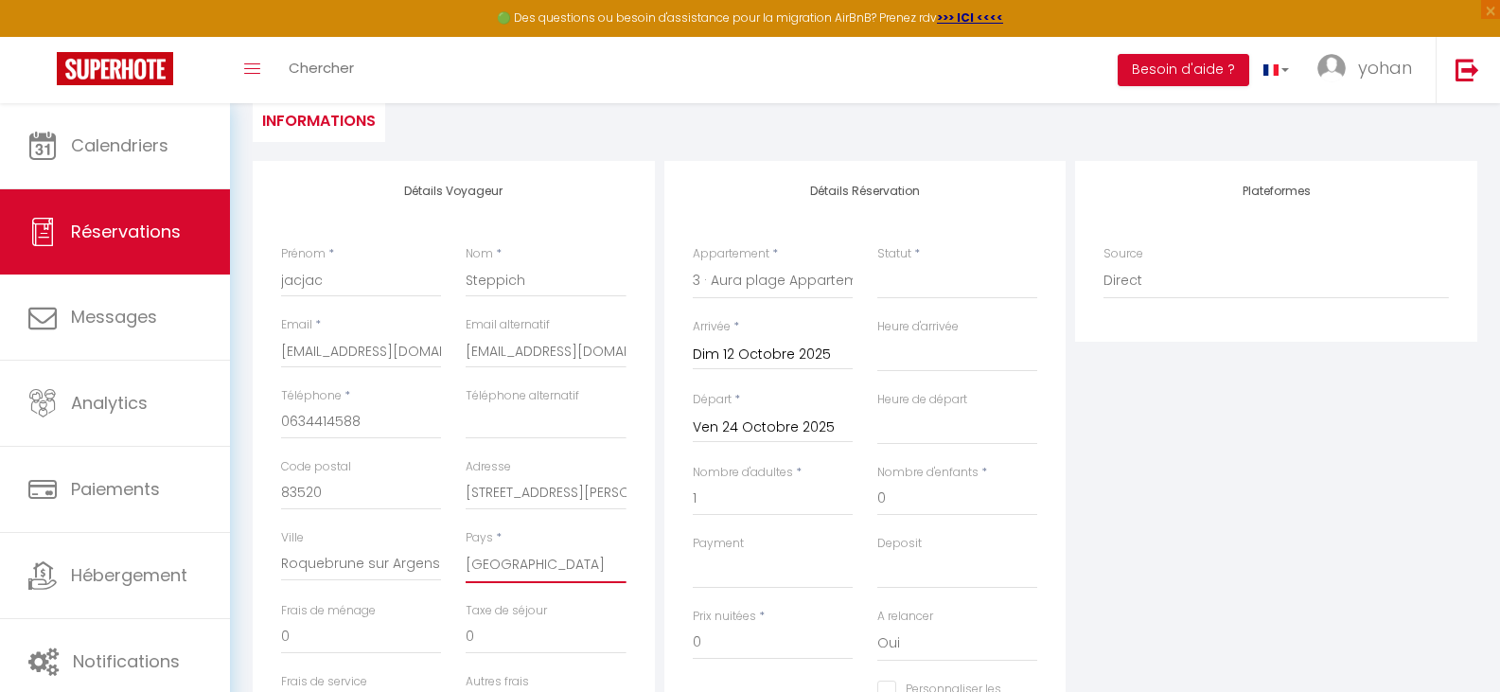
click at [620, 570] on select "[GEOGRAPHIC_DATA] [GEOGRAPHIC_DATA] [GEOGRAPHIC_DATA] [GEOGRAPHIC_DATA] [GEOGRA…" at bounding box center [546, 565] width 160 height 36
click at [466, 547] on select "[GEOGRAPHIC_DATA] [GEOGRAPHIC_DATA] [GEOGRAPHIC_DATA] [GEOGRAPHIC_DATA] [GEOGRA…" at bounding box center [546, 565] width 160 height 36
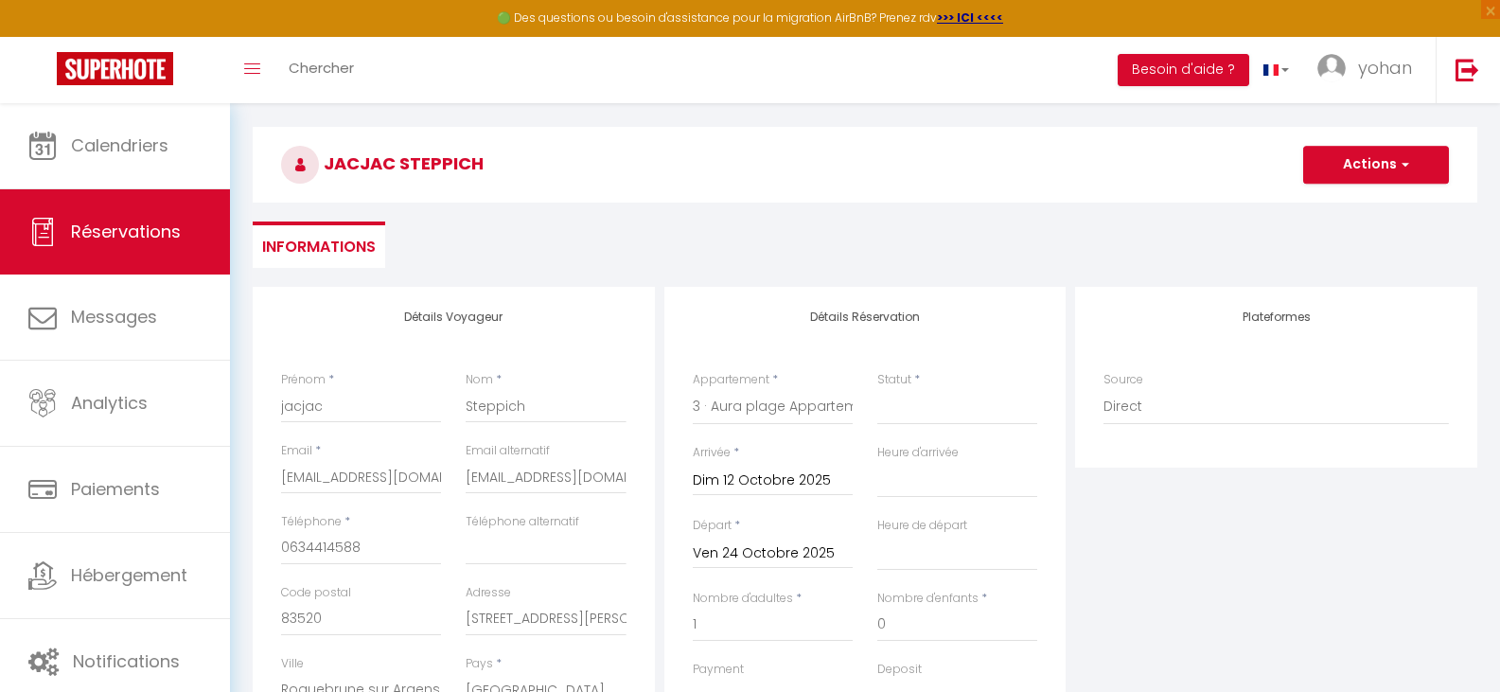
scroll to position [0, 0]
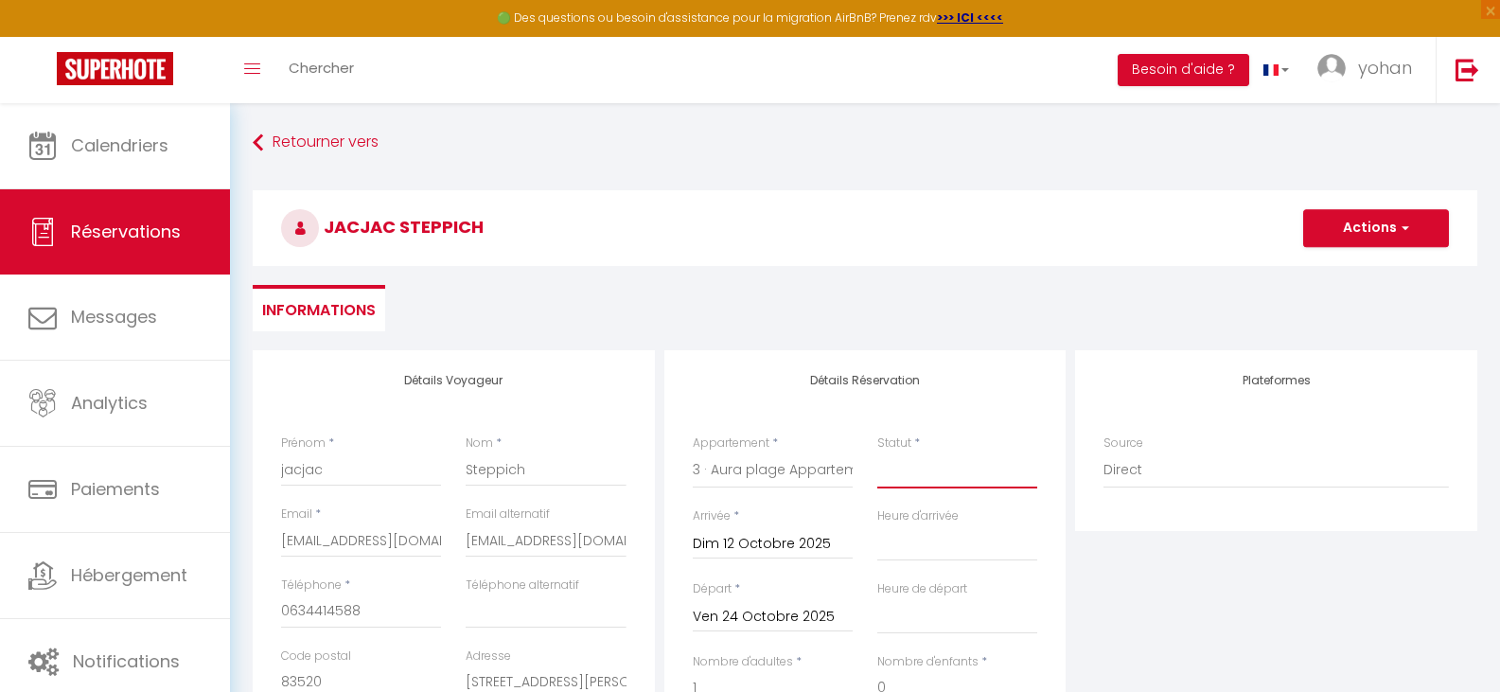
click at [924, 475] on select "Confirmé Non Confirmé [PERSON_NAME] par le voyageur No Show Request" at bounding box center [957, 470] width 160 height 36
click at [877, 452] on select "Confirmé Non Confirmé [PERSON_NAME] par le voyageur No Show Request" at bounding box center [957, 470] width 160 height 36
click at [1374, 223] on button "Actions" at bounding box center [1376, 228] width 146 height 38
click at [1351, 267] on link "Enregistrer" at bounding box center [1357, 269] width 150 height 25
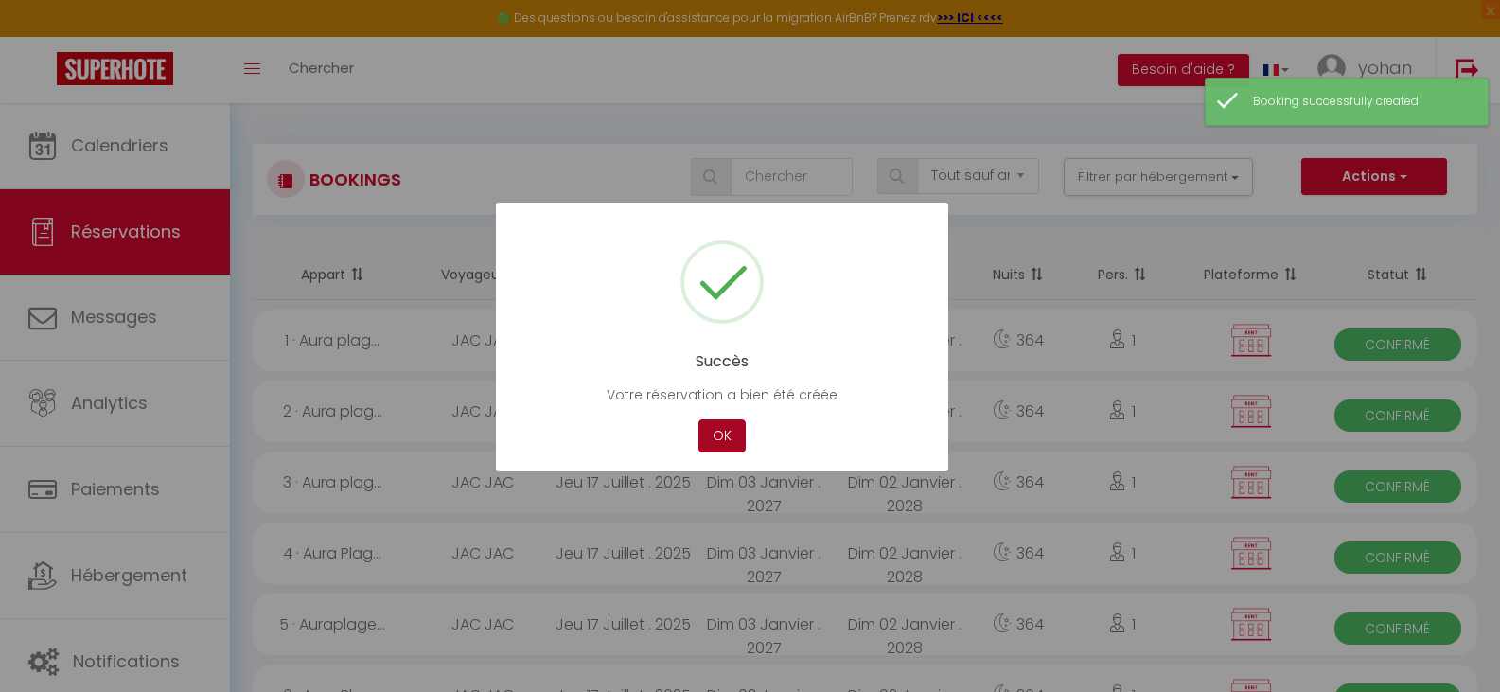
click at [722, 431] on button "OK" at bounding box center [721, 435] width 47 height 33
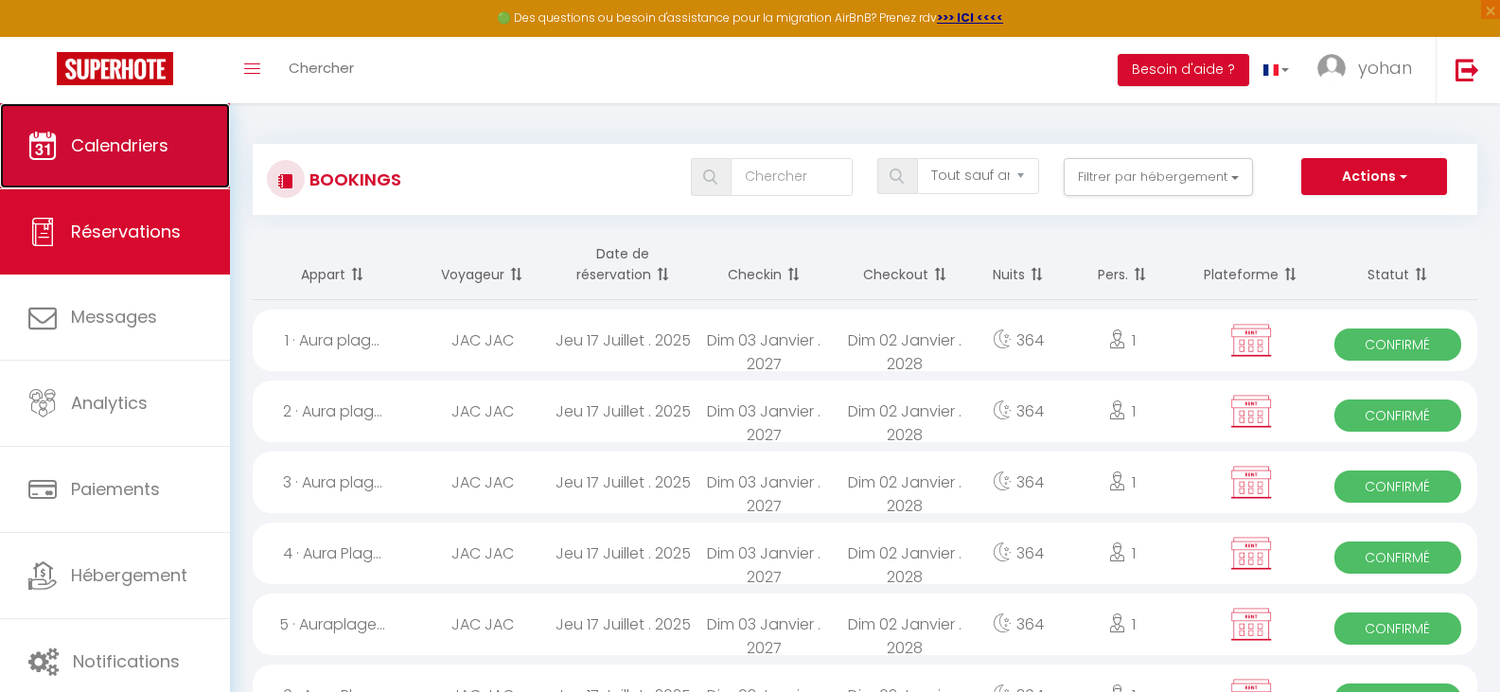
click at [125, 138] on span "Calendriers" at bounding box center [119, 145] width 97 height 24
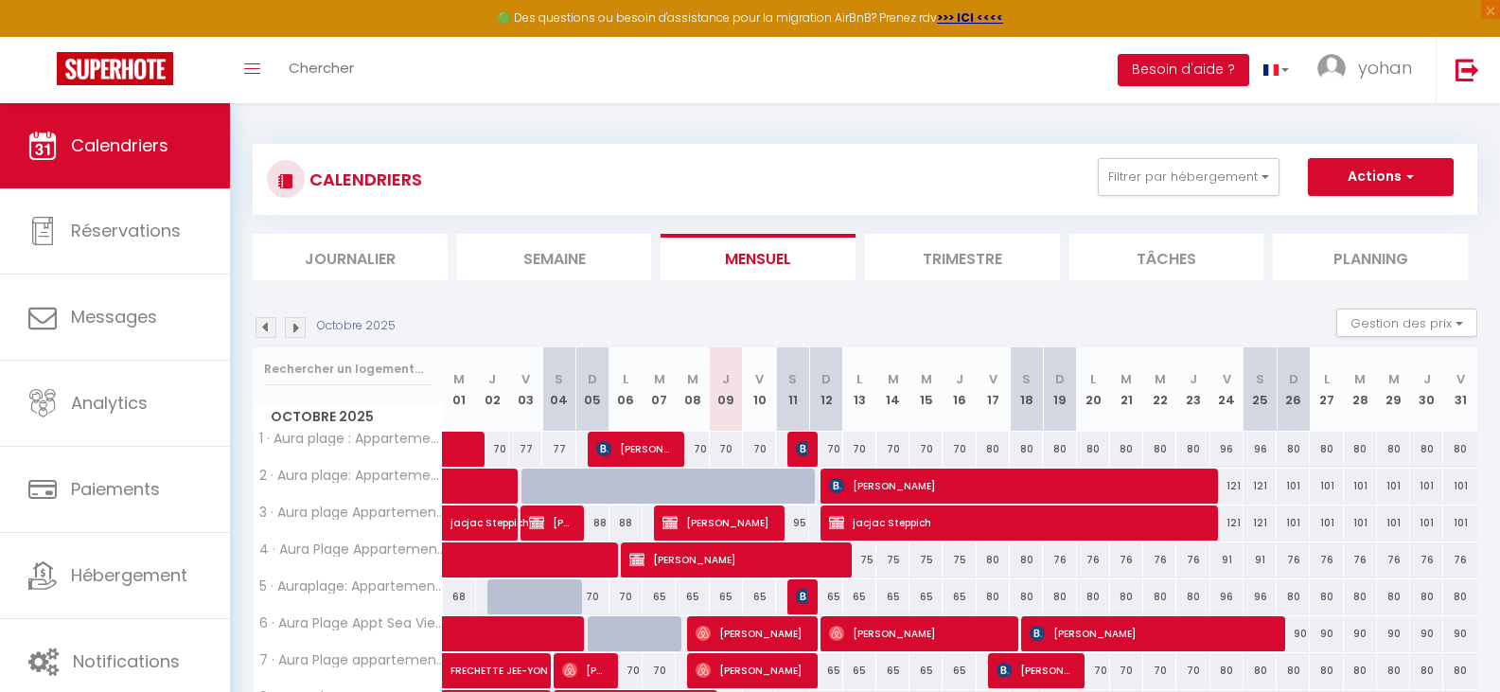
click at [800, 522] on div "95" at bounding box center [792, 522] width 33 height 35
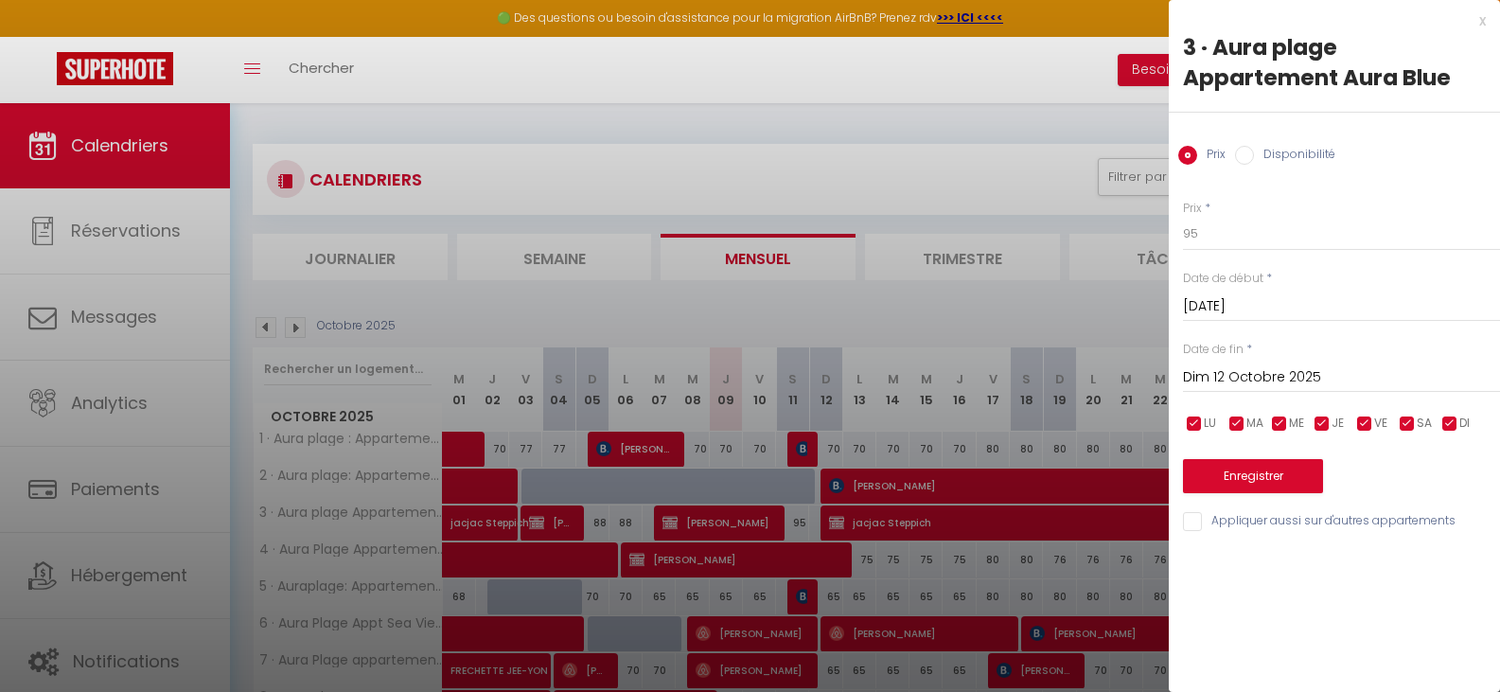
click at [860, 179] on div at bounding box center [750, 346] width 1500 height 692
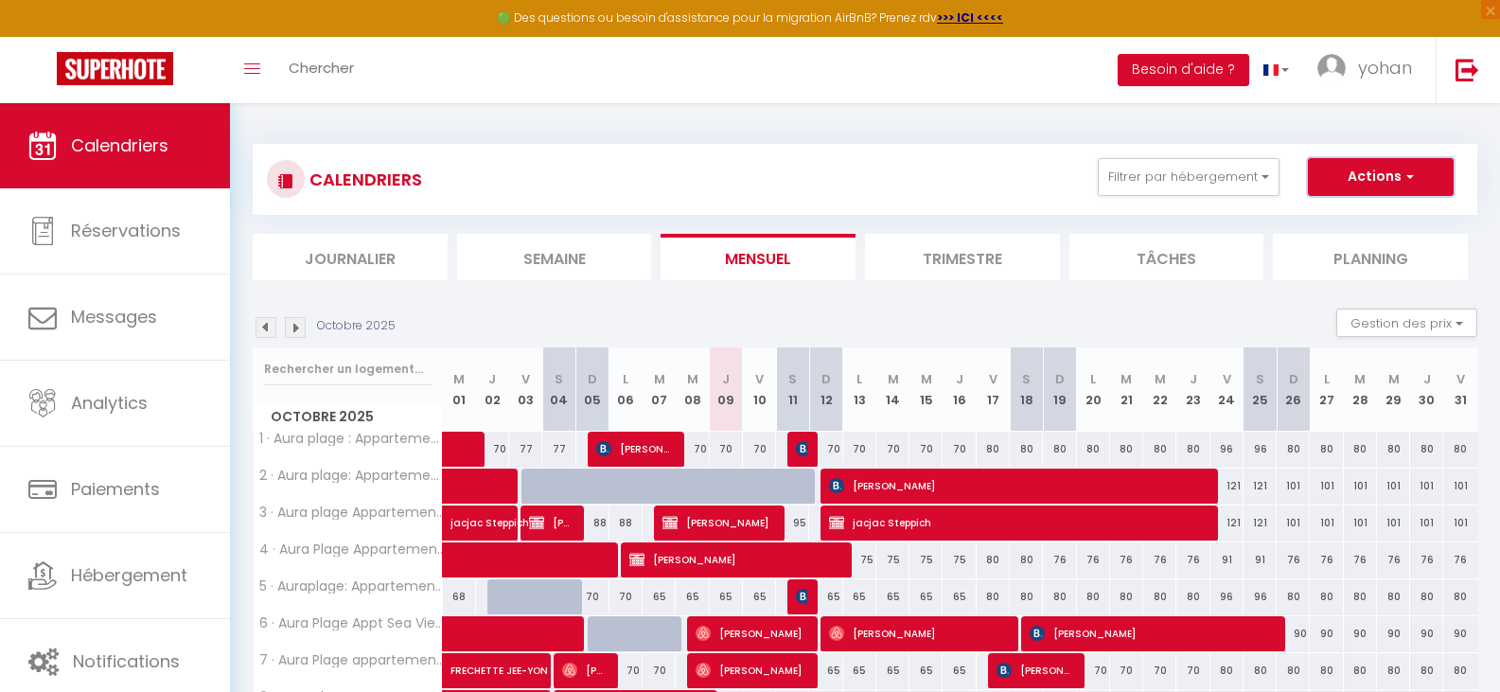
click at [1395, 167] on button "Actions" at bounding box center [1381, 177] width 146 height 38
click at [1379, 217] on link "Nouvelle réservation" at bounding box center [1361, 220] width 165 height 28
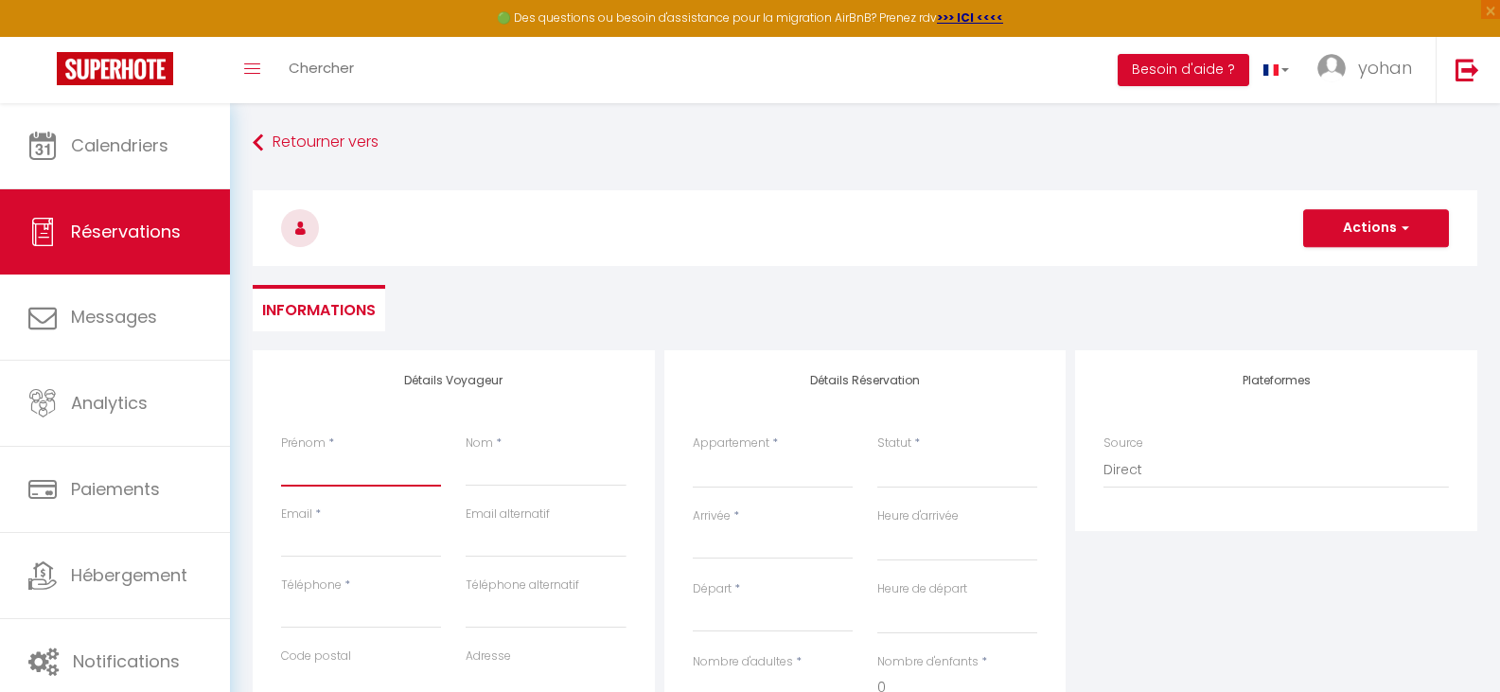
click at [317, 475] on input "Prénom" at bounding box center [361, 469] width 160 height 34
click at [334, 542] on input "Email client" at bounding box center [361, 540] width 160 height 34
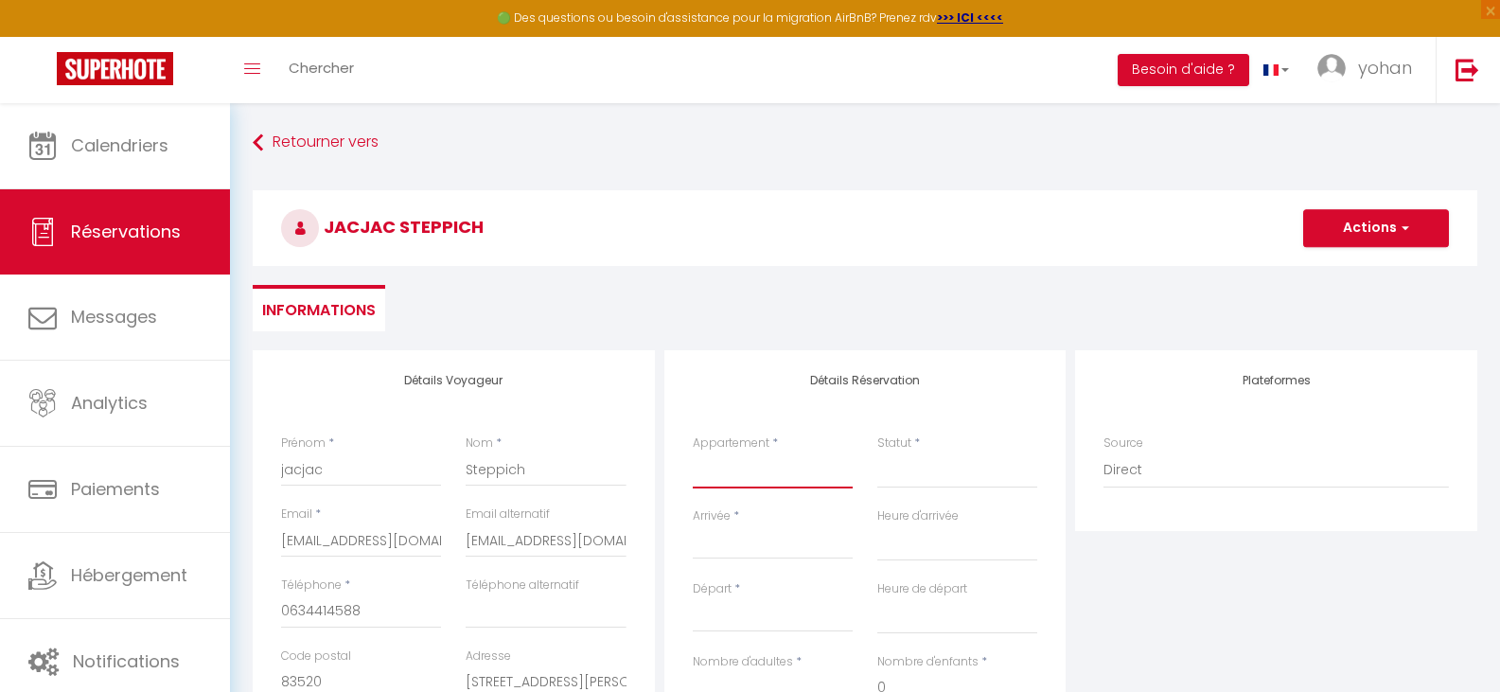
click at [721, 479] on select "1 · Aura plage : Appartement neuf : SUN 2 · Aura plage: Appartement Sunrise 3 ·…" at bounding box center [773, 470] width 160 height 36
click at [693, 452] on select "1 · Aura plage : Appartement neuf : SUN 2 · Aura plage: Appartement Sunrise 3 ·…" at bounding box center [773, 470] width 160 height 36
click at [726, 536] on input "Arrivée" at bounding box center [773, 544] width 160 height 25
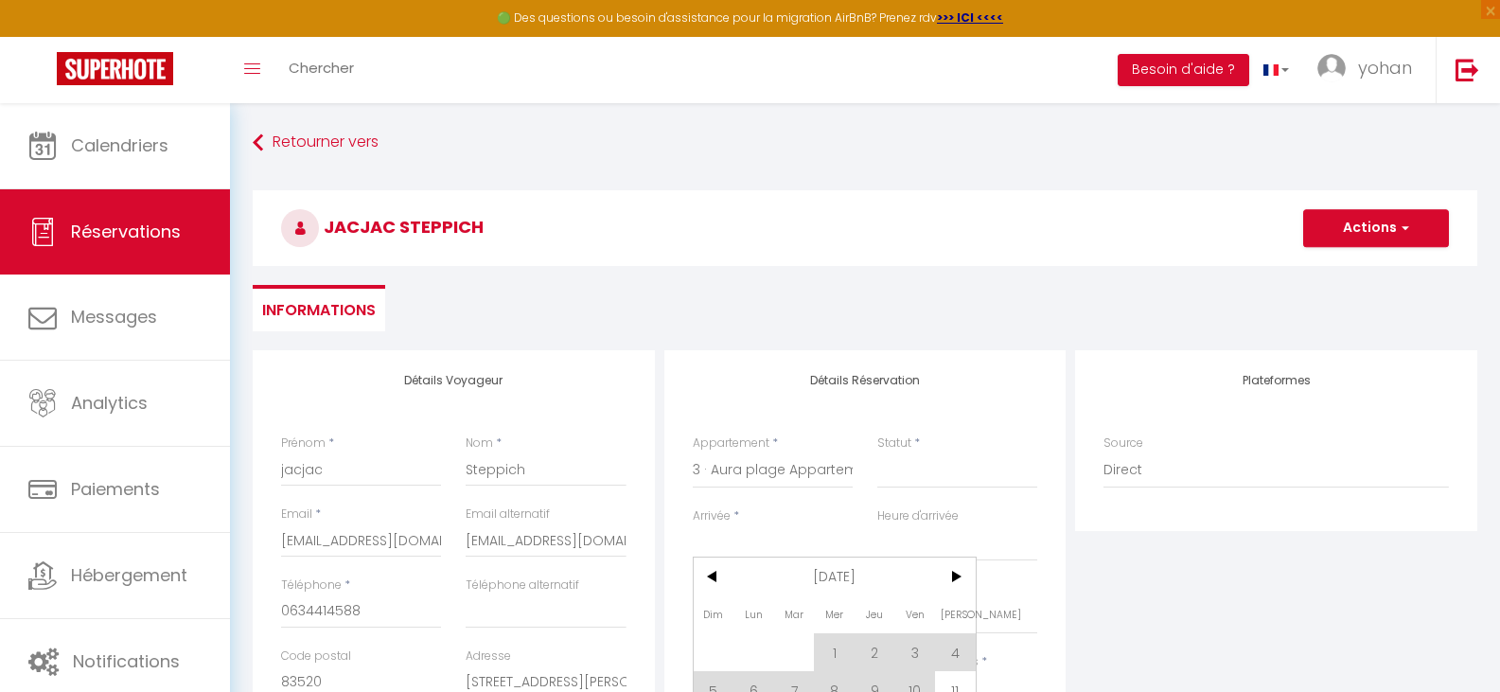
scroll to position [189, 0]
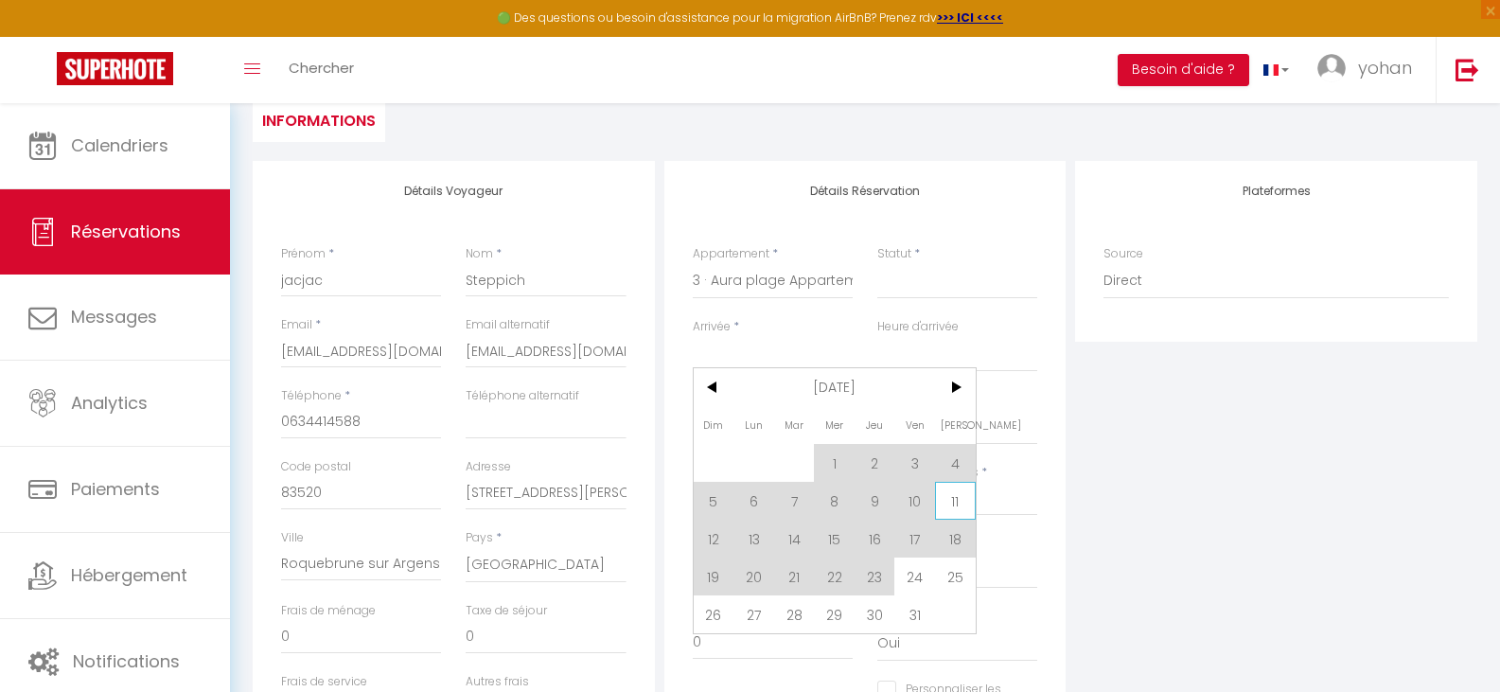
click at [960, 489] on span "11" at bounding box center [955, 501] width 41 height 38
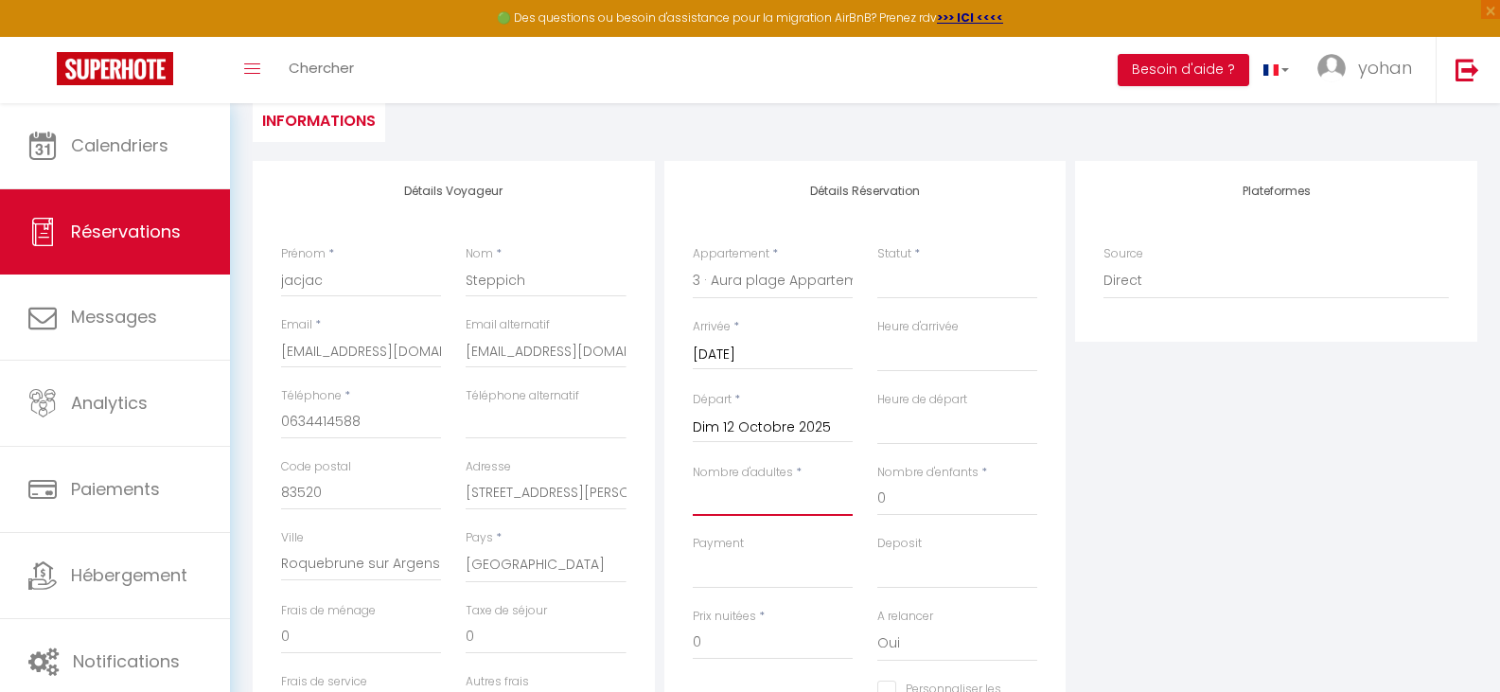
click at [721, 502] on input "Nombre d'adultes" at bounding box center [773, 499] width 160 height 34
click at [940, 286] on select "Confirmé Non Confirmé [PERSON_NAME] par le voyageur No Show Request" at bounding box center [957, 281] width 160 height 36
click at [877, 263] on select "Confirmé Non Confirmé [PERSON_NAME] par le voyageur No Show Request" at bounding box center [957, 281] width 160 height 36
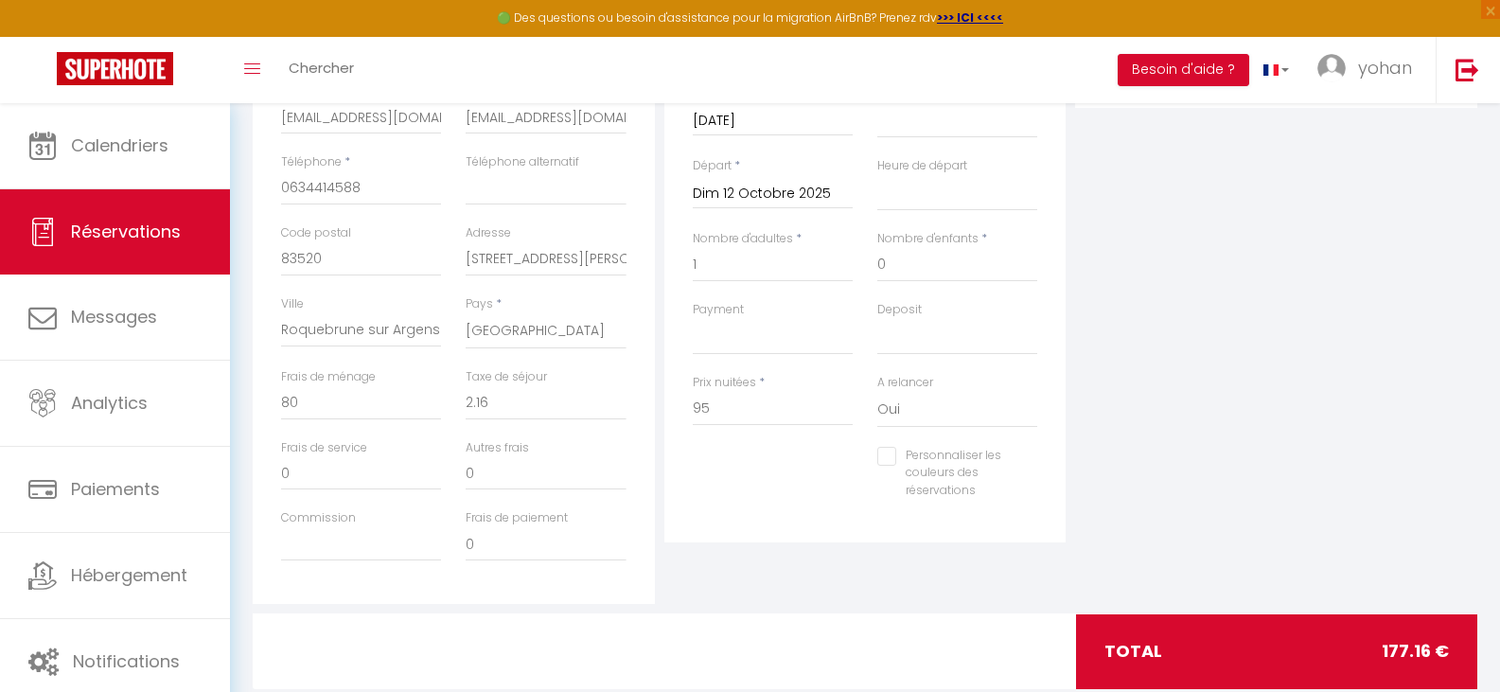
scroll to position [468, 0]
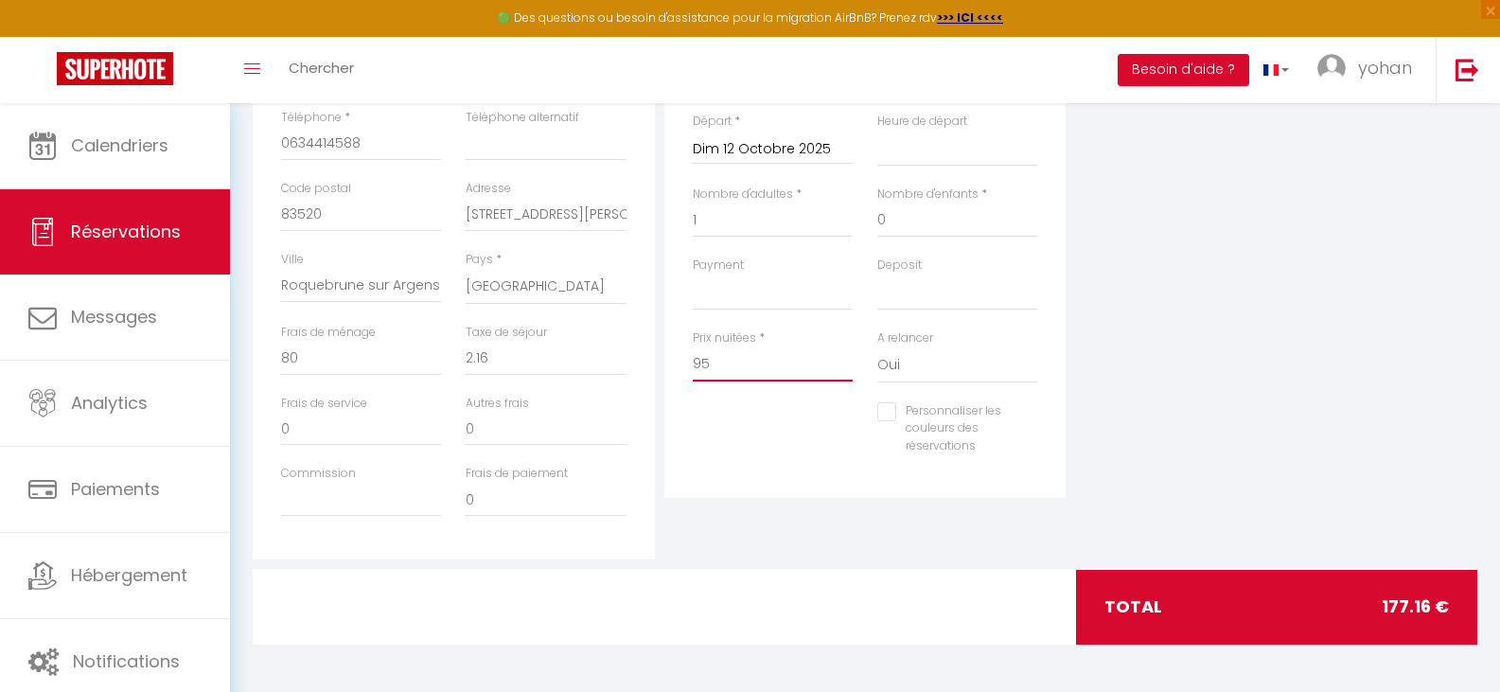
drag, startPoint x: 714, startPoint y: 366, endPoint x: 662, endPoint y: 381, distance: 54.2
click at [655, 378] on div "Détails Voyageur Prénom * jacjac Nom * Steppich Email * [EMAIL_ADDRESS][DOMAIN_…" at bounding box center [865, 221] width 1234 height 677
drag, startPoint x: 497, startPoint y: 355, endPoint x: 444, endPoint y: 360, distance: 53.2
click at [444, 360] on div "Frais de ménage 0 Taxe de séjour 0" at bounding box center [454, 359] width 370 height 71
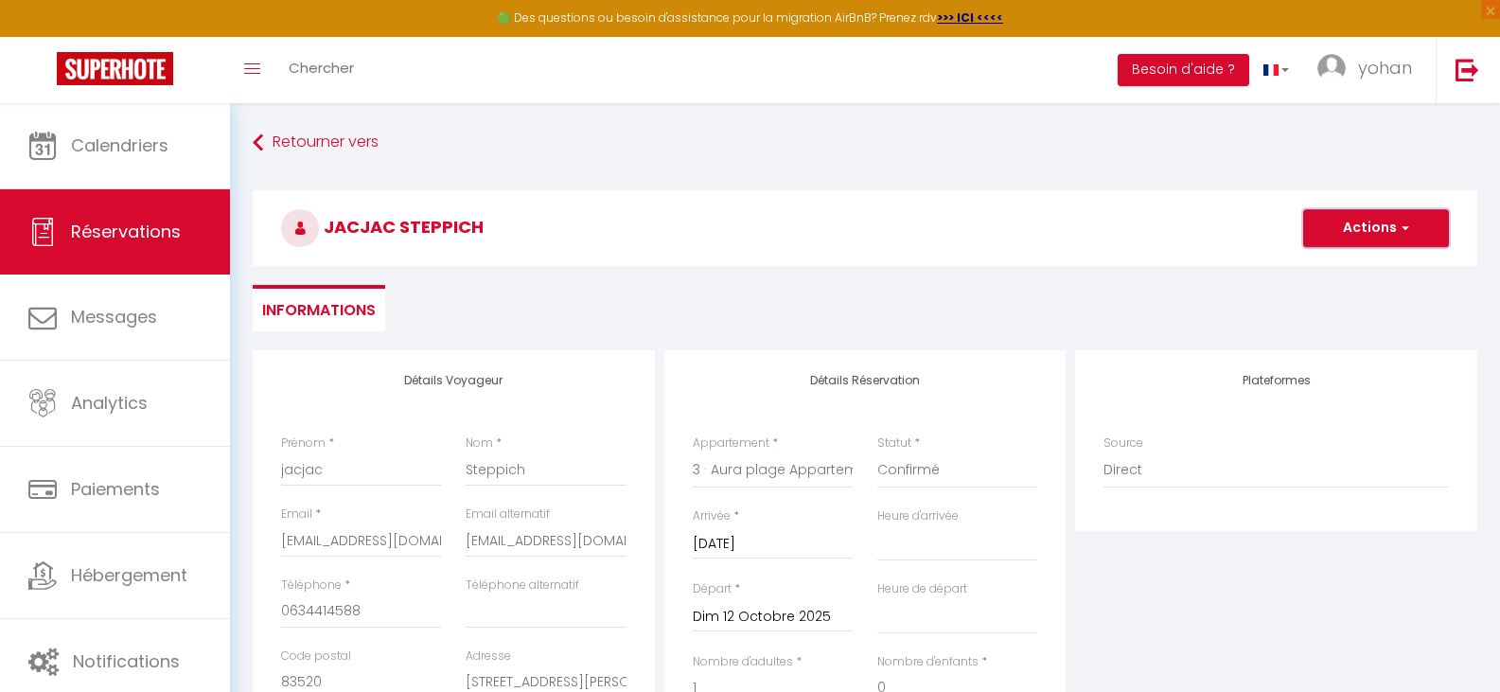
click at [1371, 221] on button "Actions" at bounding box center [1376, 228] width 146 height 38
click at [1355, 261] on link "Enregistrer" at bounding box center [1357, 269] width 150 height 25
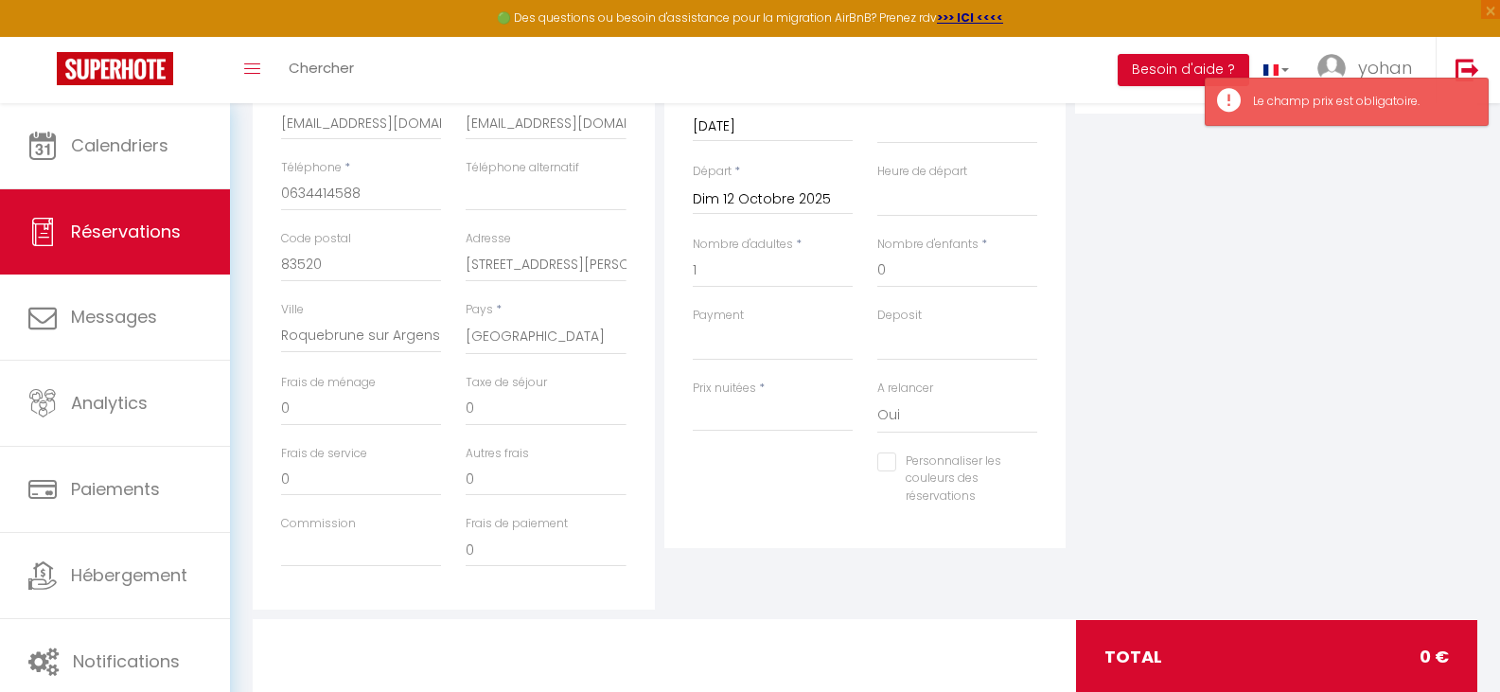
scroll to position [468, 0]
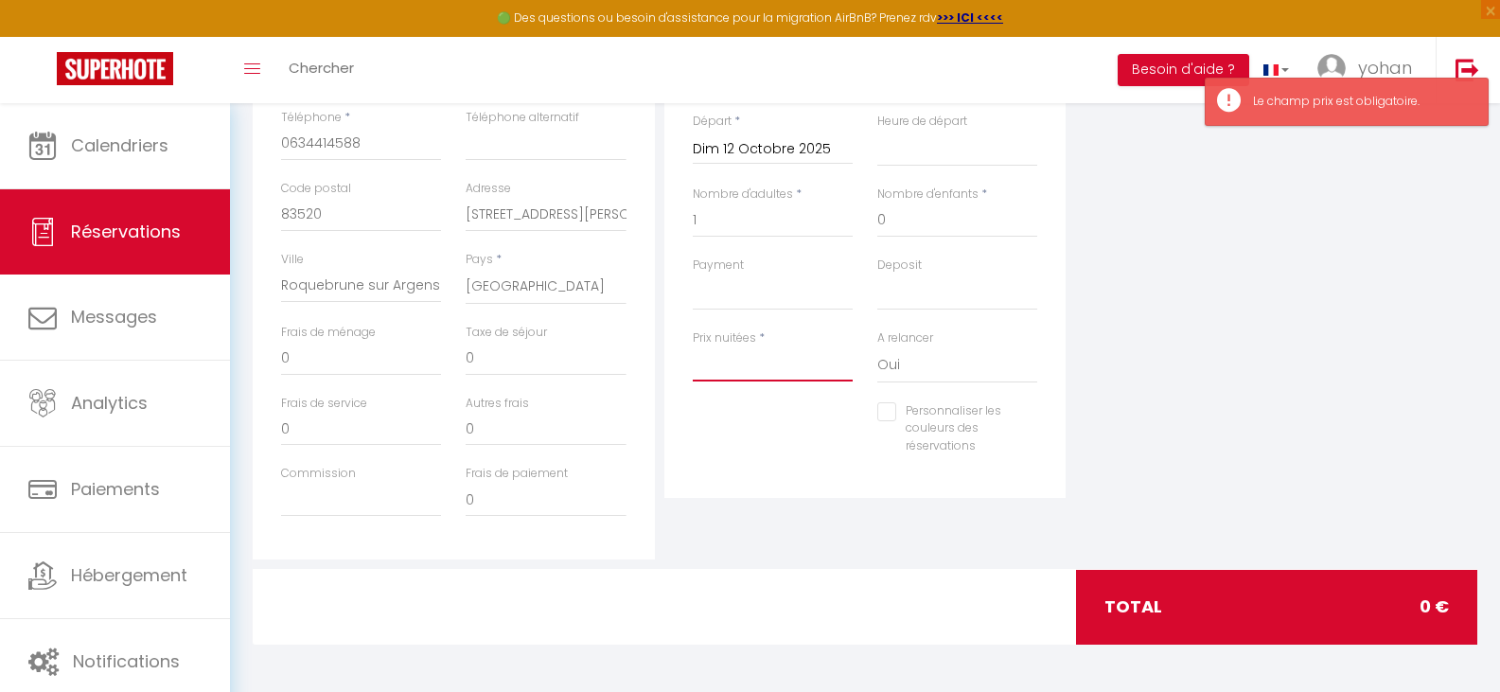
click at [717, 363] on input "Prix nuitées" at bounding box center [773, 364] width 160 height 34
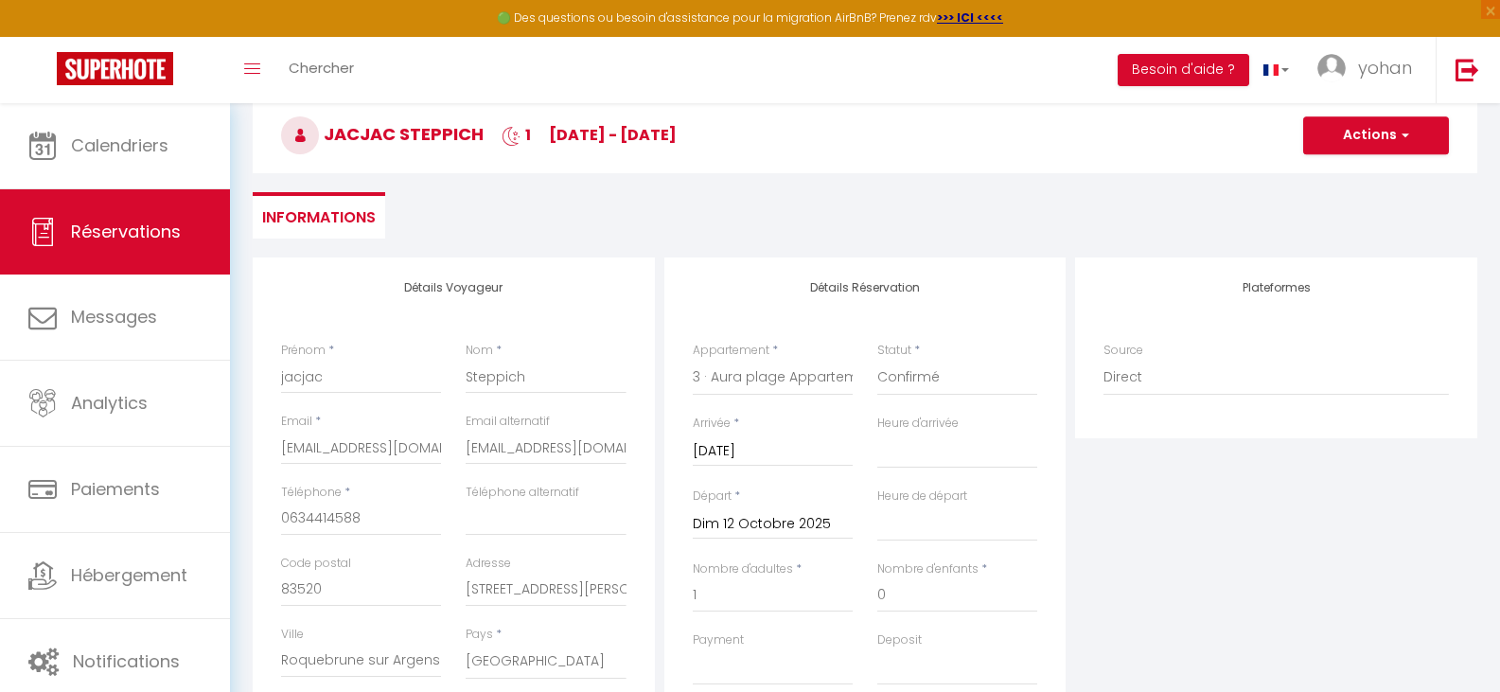
scroll to position [0, 0]
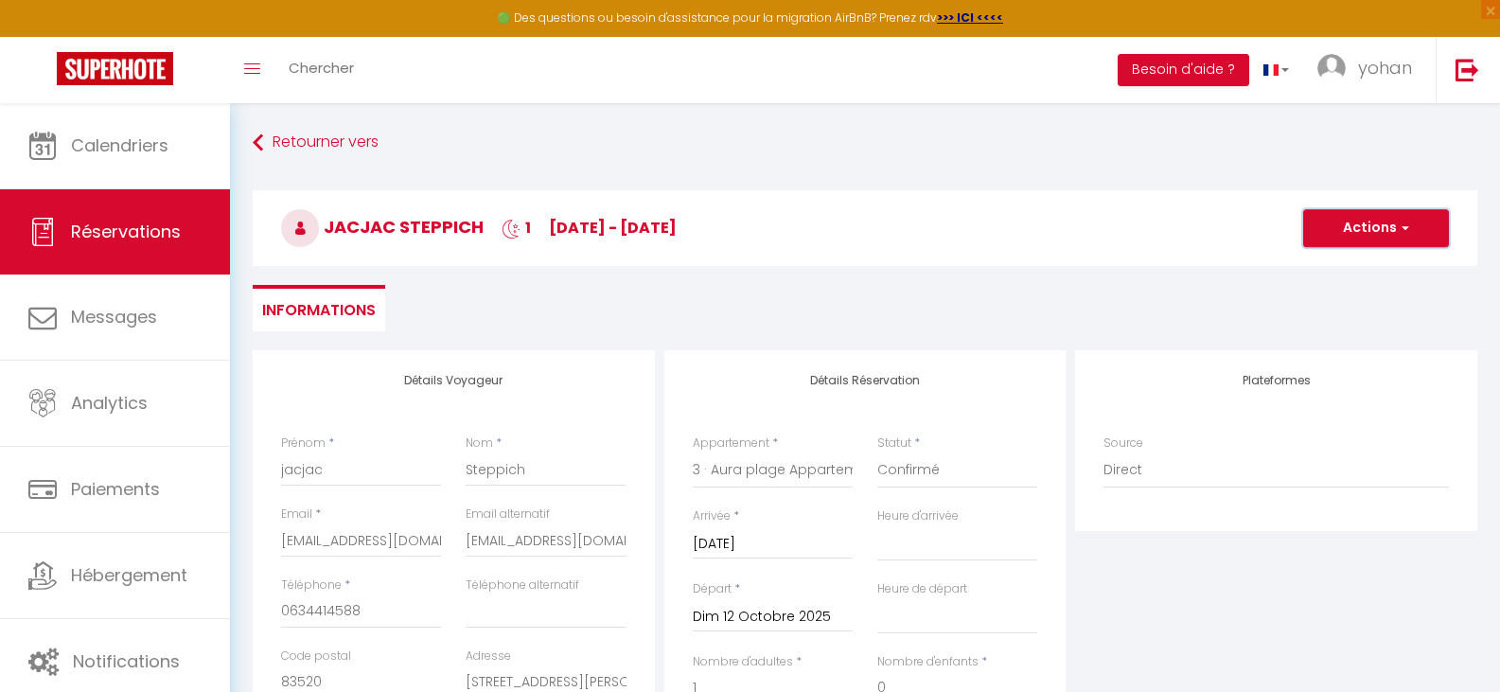
click at [1359, 219] on button "Actions" at bounding box center [1376, 228] width 146 height 38
click at [1347, 272] on link "Enregistrer" at bounding box center [1357, 269] width 150 height 25
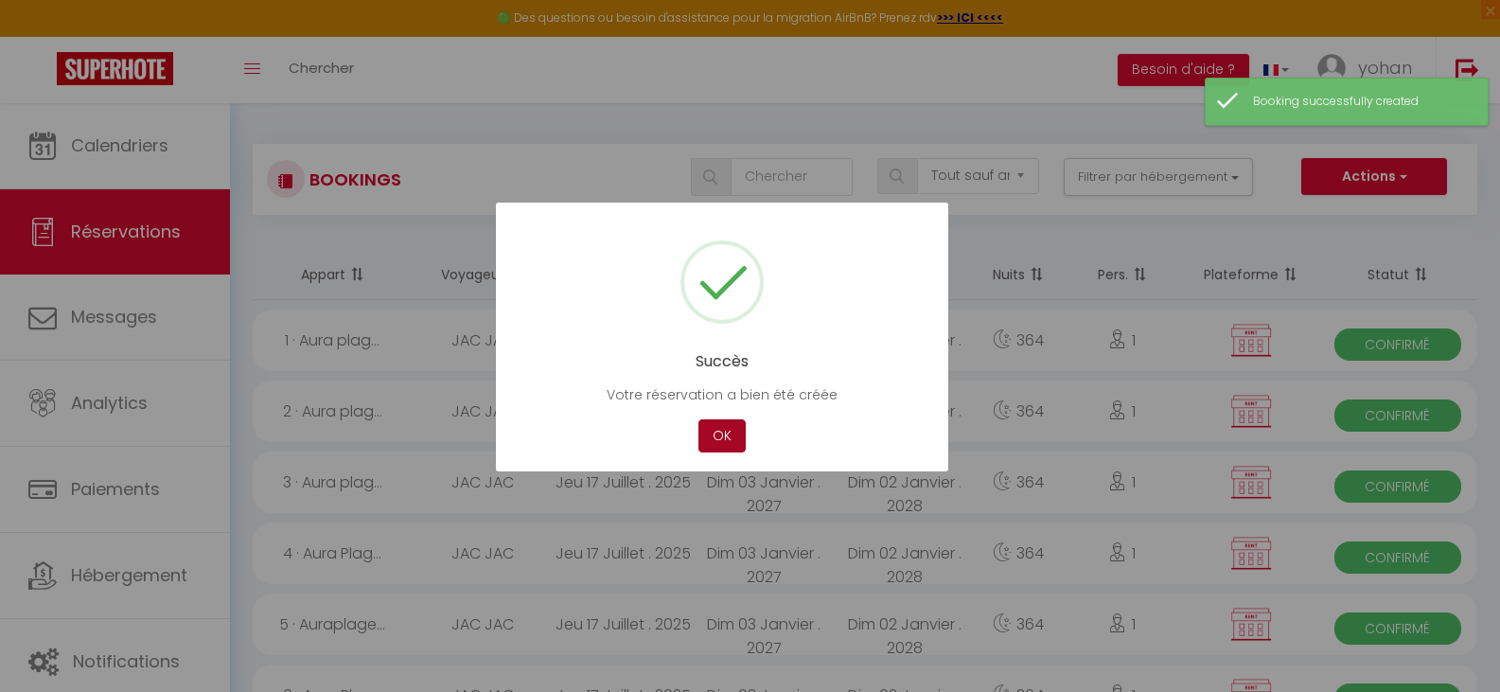
click at [716, 427] on button "OK" at bounding box center [721, 435] width 47 height 33
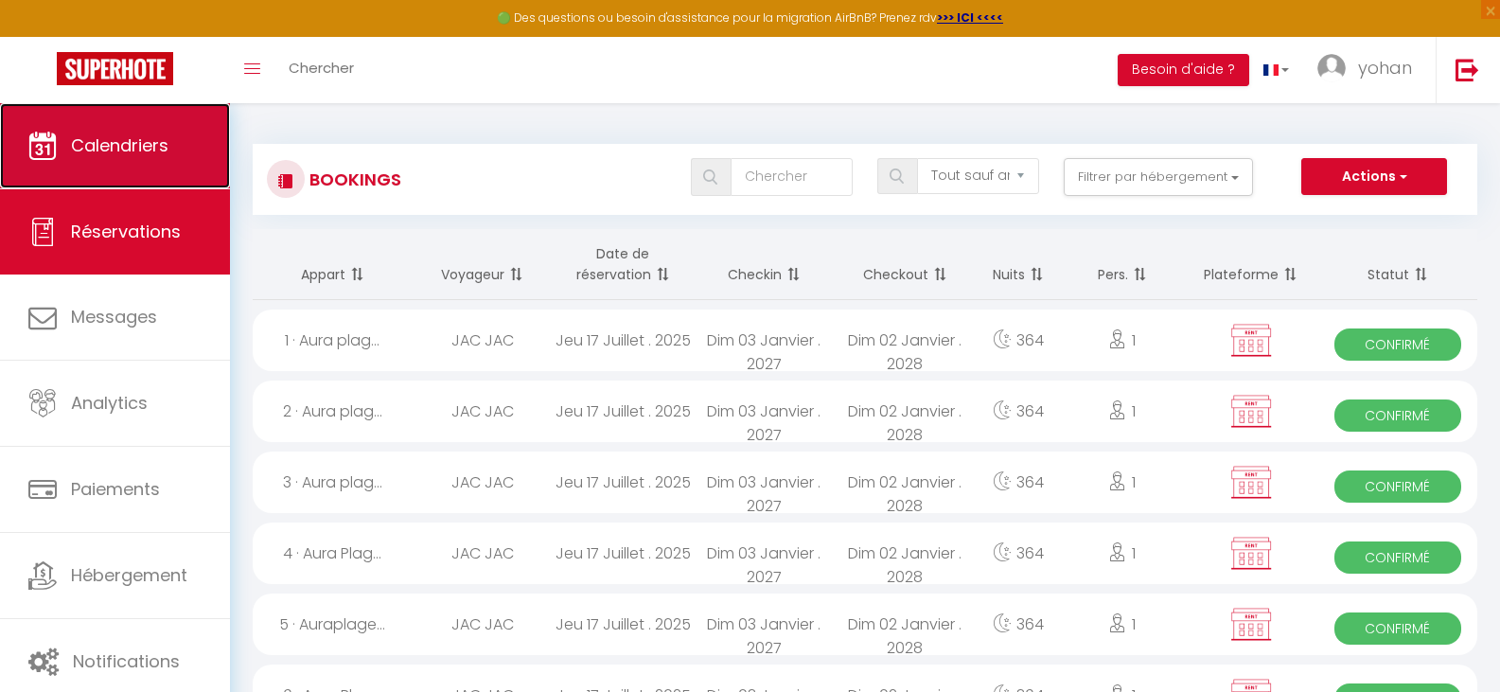
click at [155, 140] on span "Calendriers" at bounding box center [119, 145] width 97 height 24
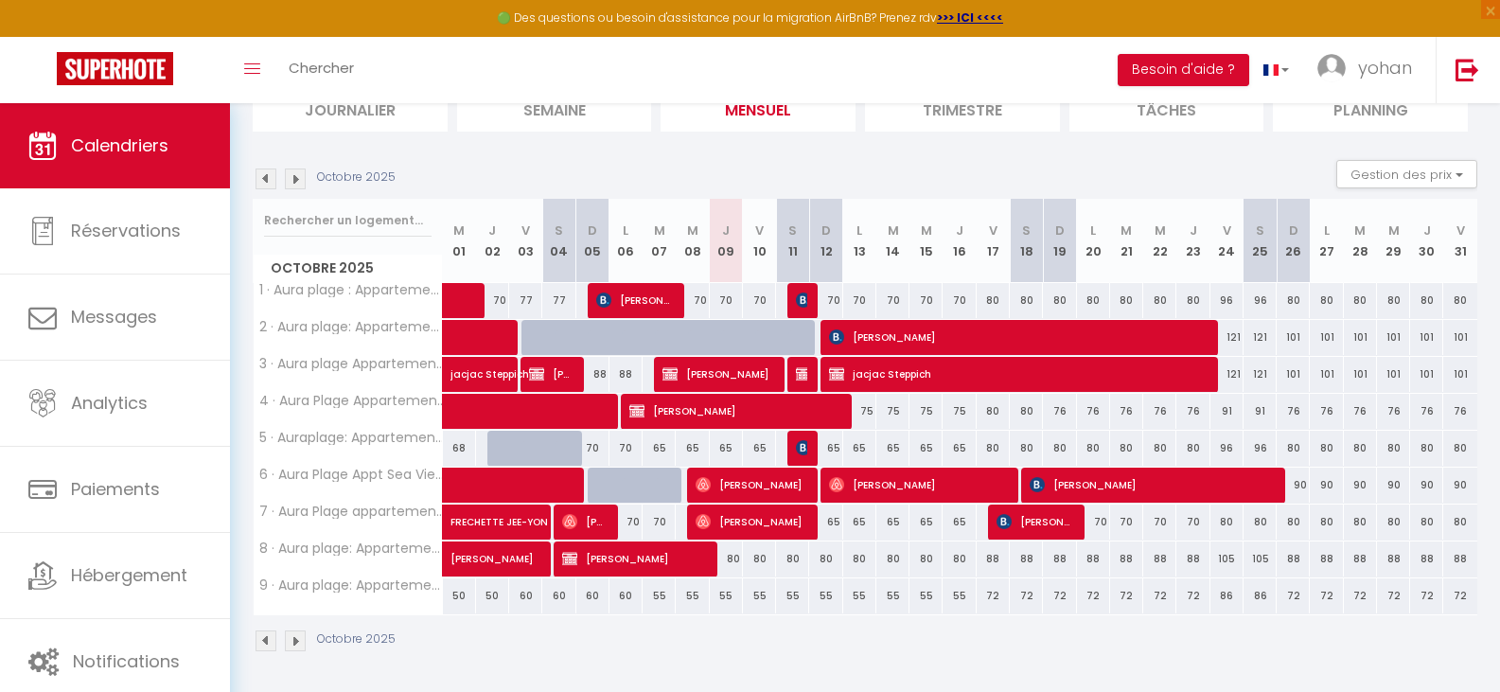
scroll to position [150, 0]
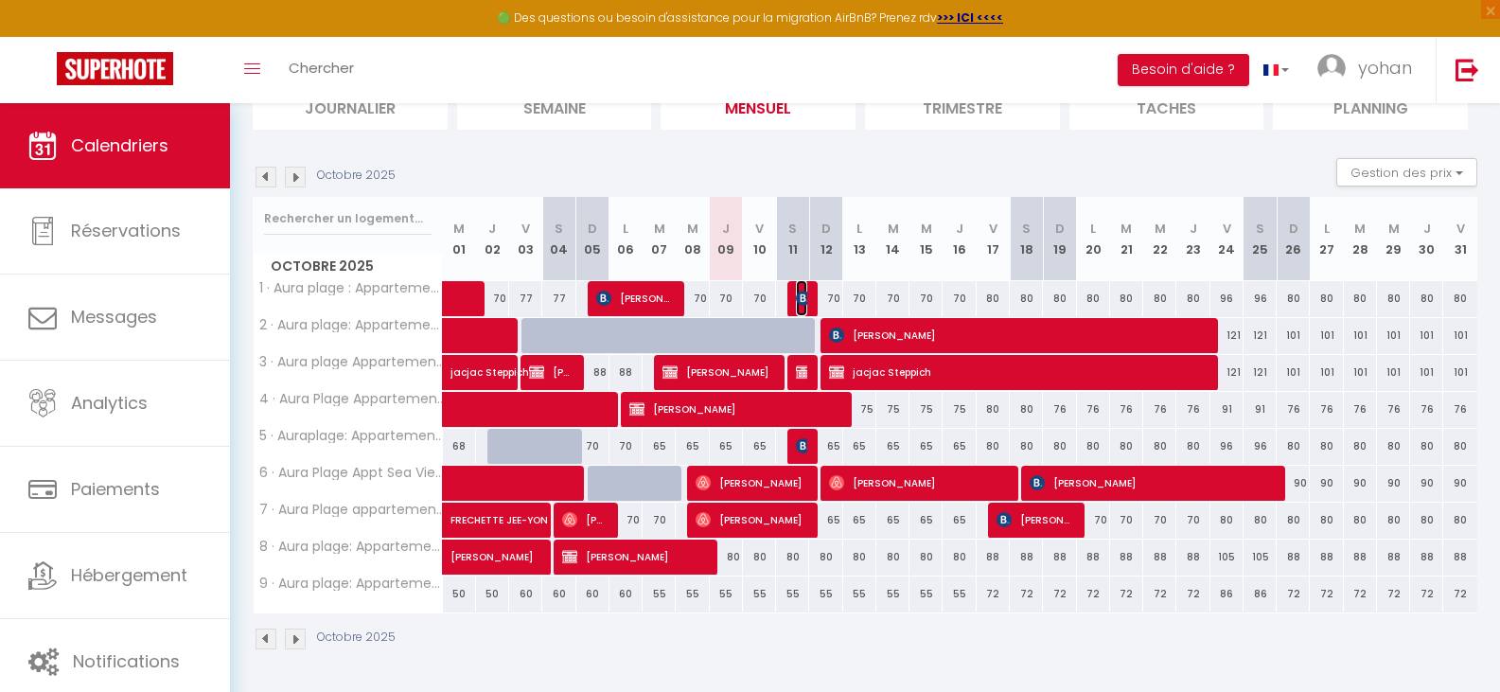
click at [796, 295] on img at bounding box center [803, 298] width 15 height 15
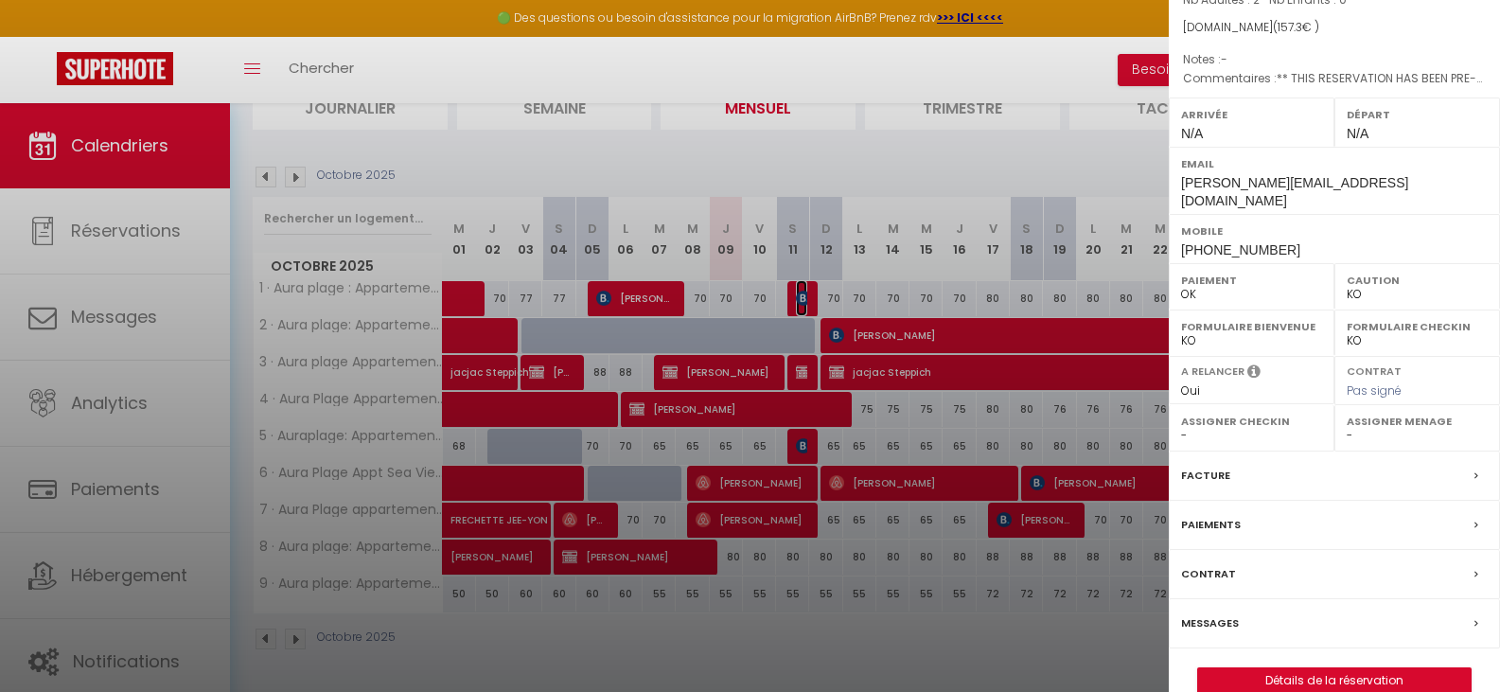
scroll to position [209, 0]
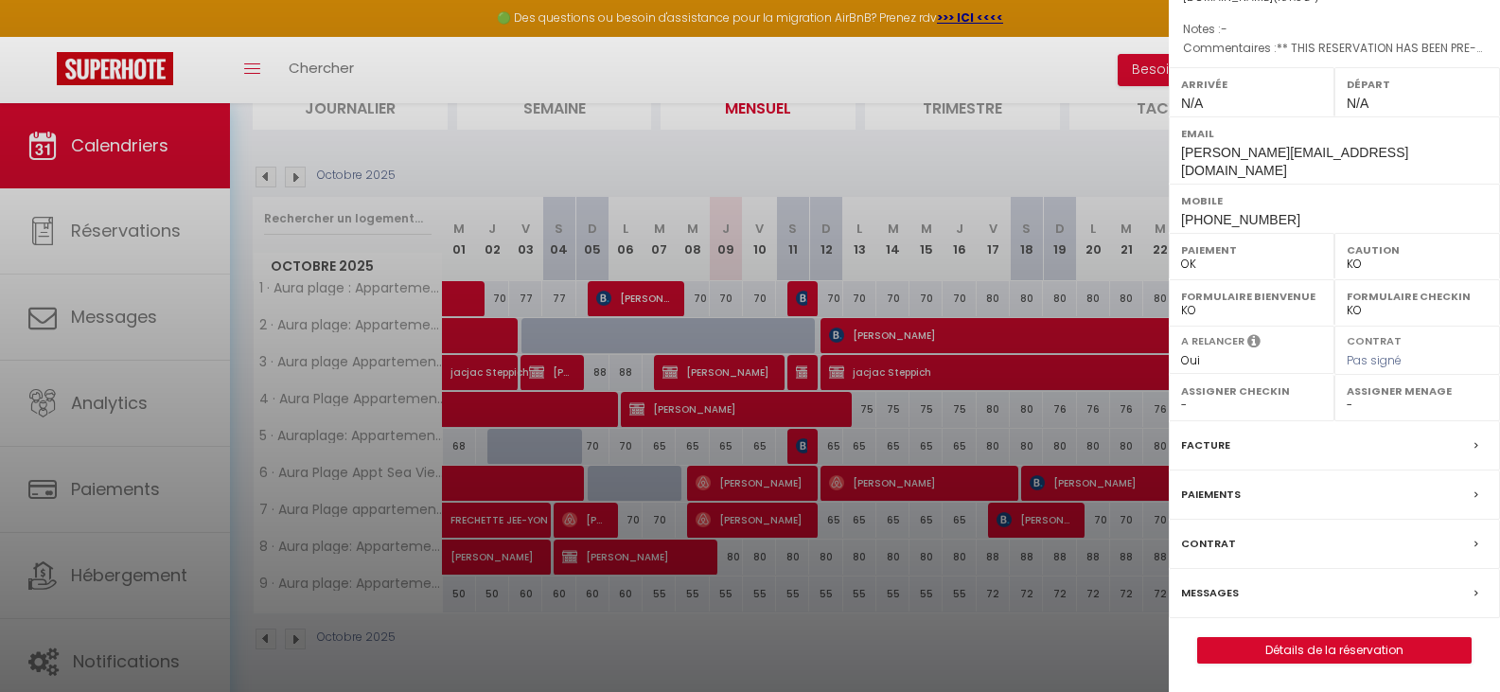
click at [1230, 589] on label "Messages" at bounding box center [1210, 593] width 58 height 20
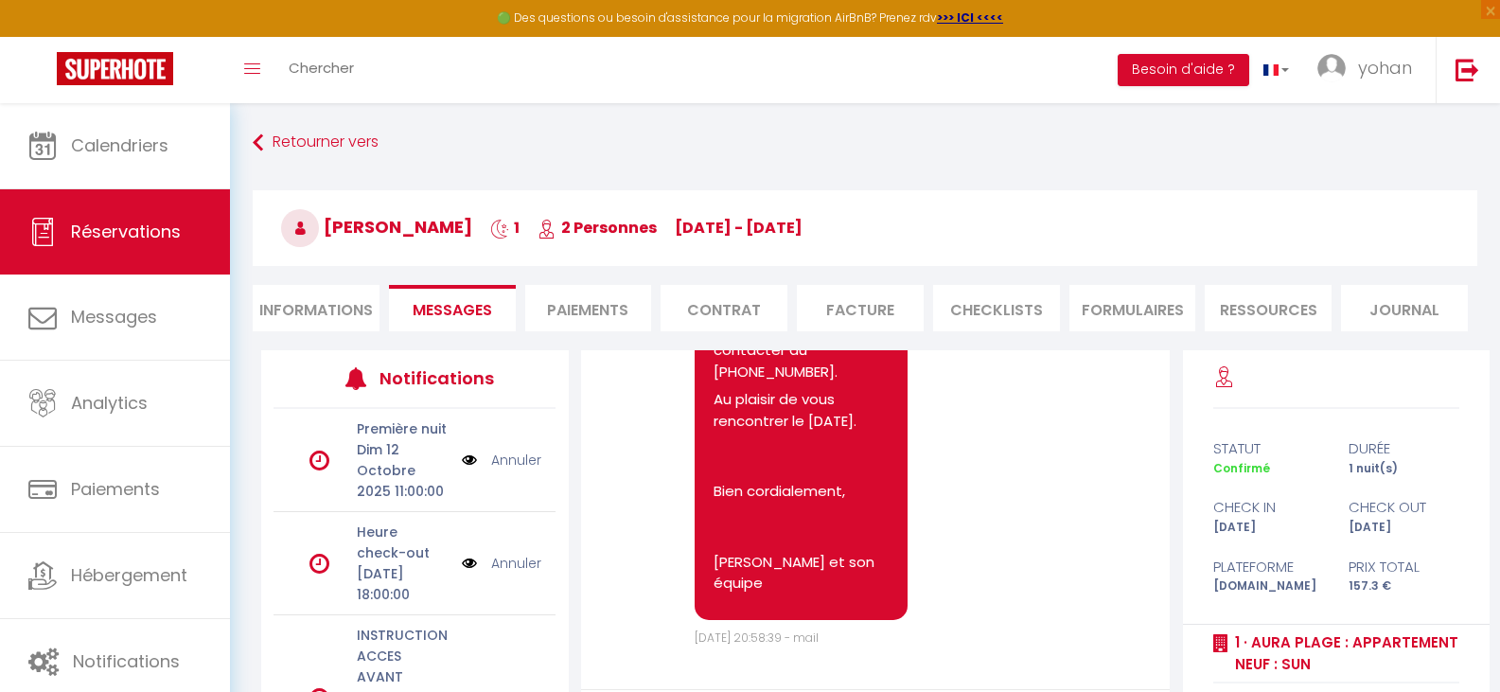
click at [322, 305] on li "Informations" at bounding box center [316, 308] width 127 height 46
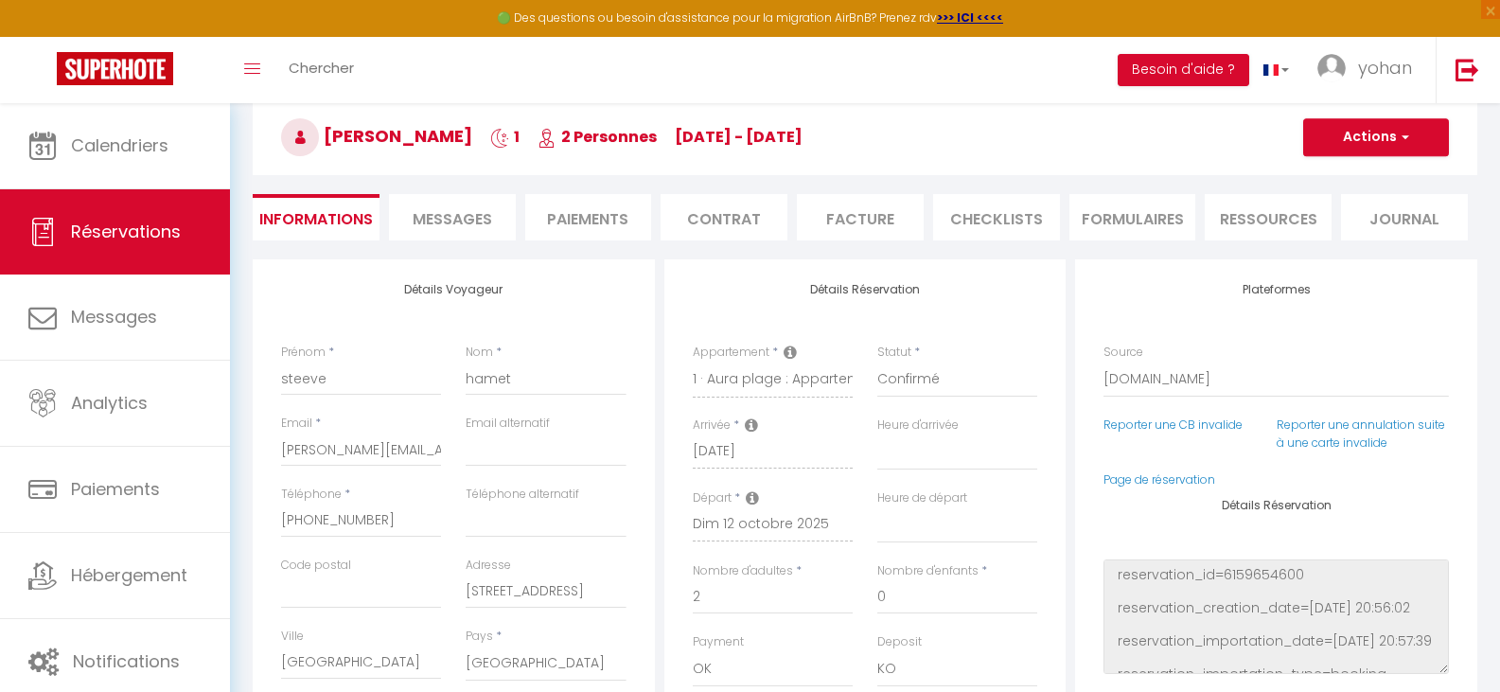
scroll to position [189, 0]
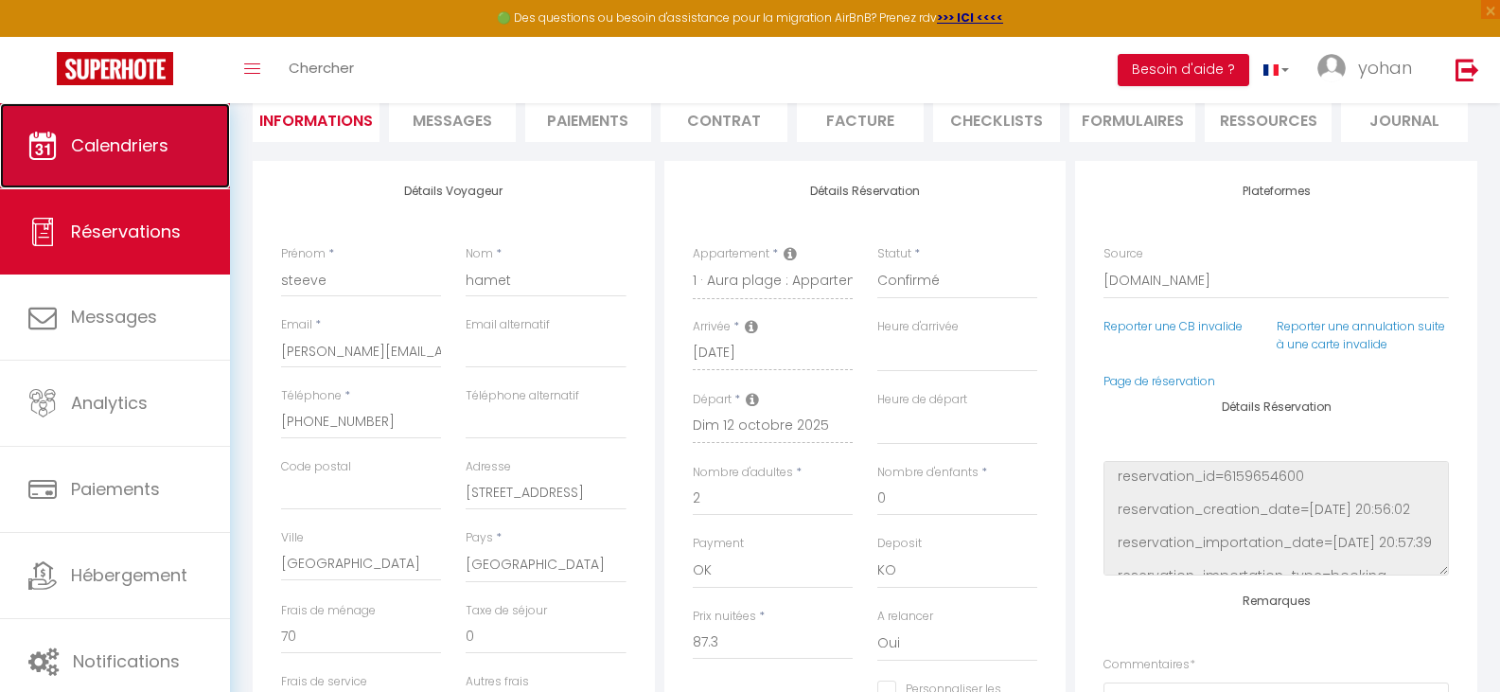
click at [128, 148] on span "Calendriers" at bounding box center [119, 145] width 97 height 24
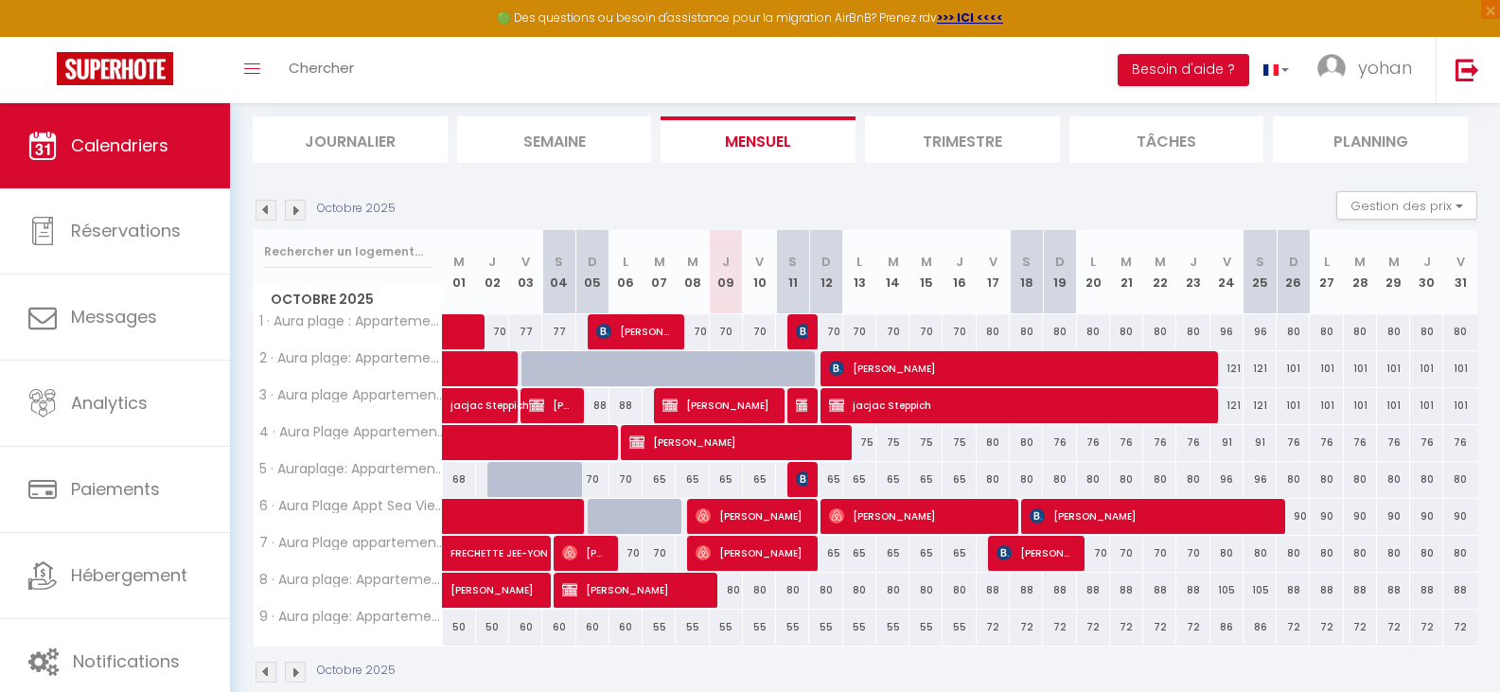
scroll to position [150, 0]
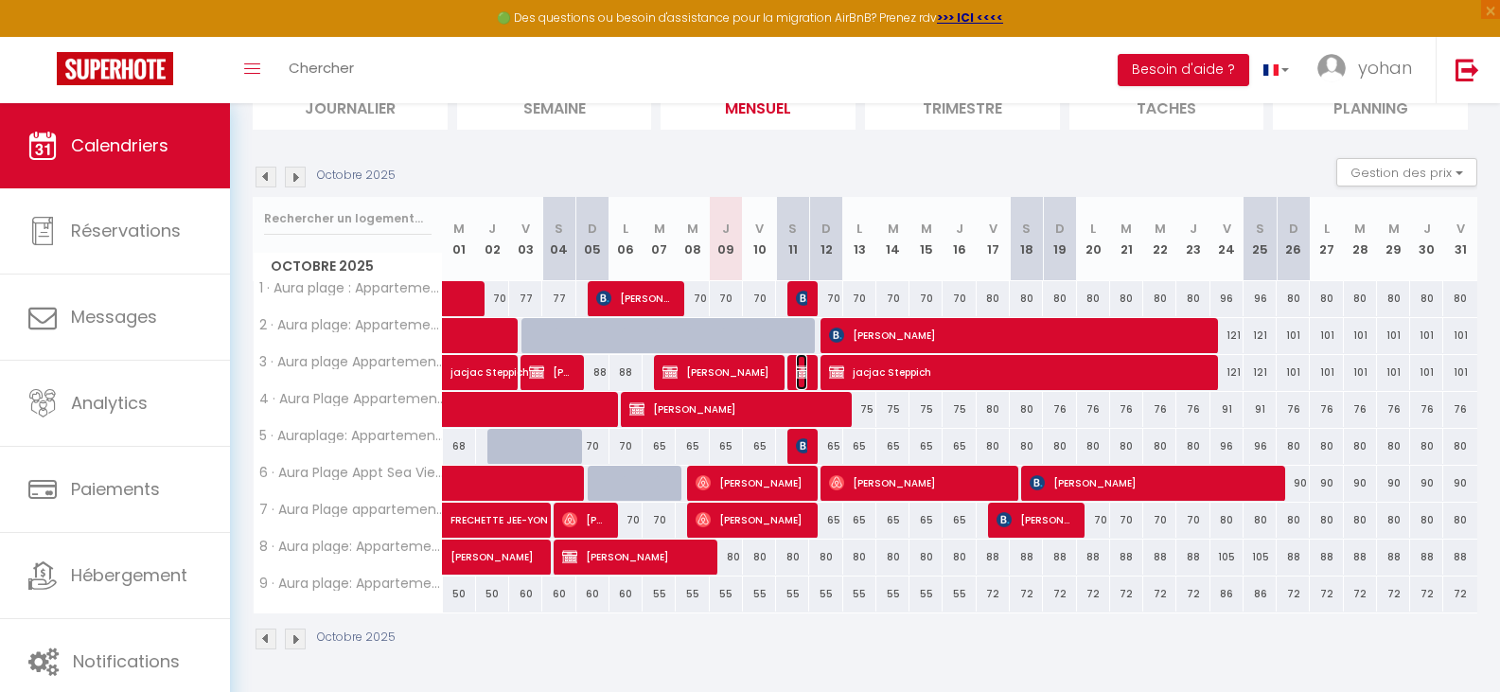
click at [801, 370] on img at bounding box center [803, 371] width 15 height 15
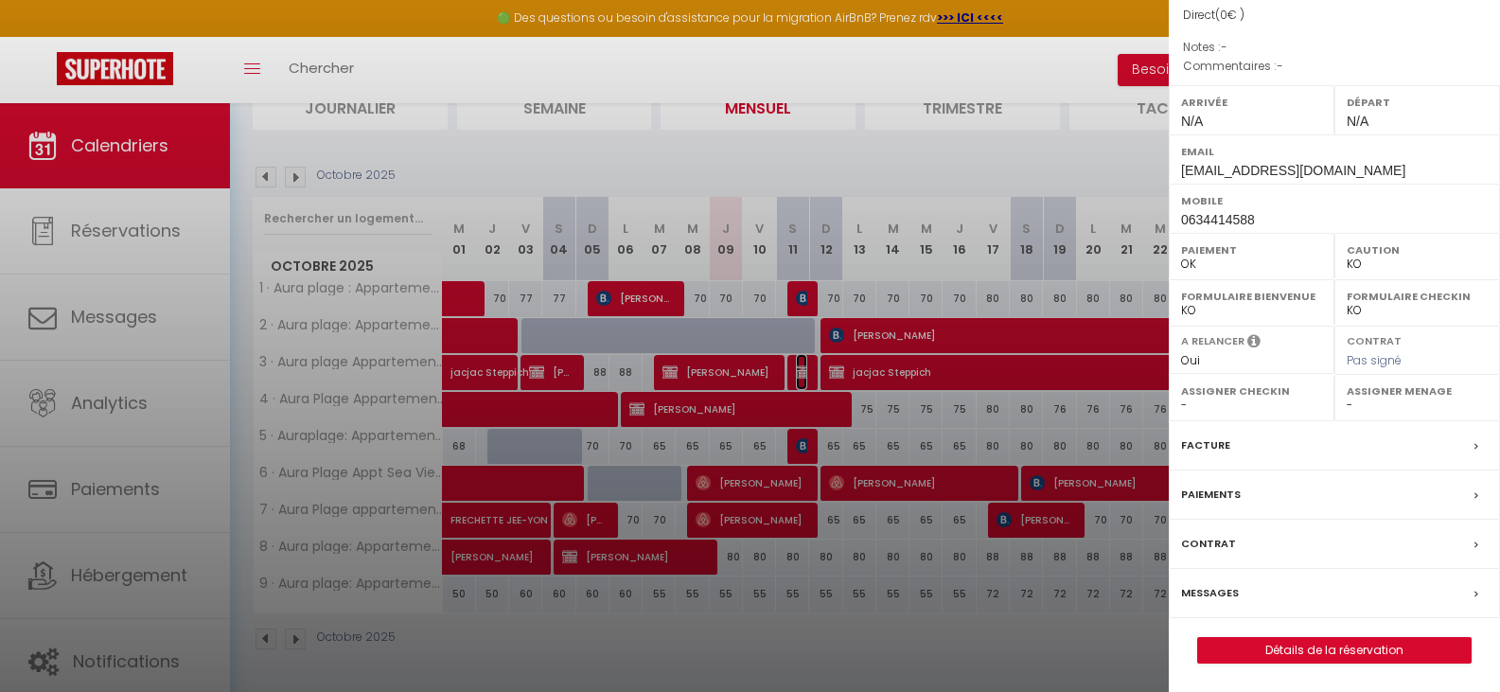
scroll to position [209, 0]
click at [1331, 646] on link "Détails de la réservation" at bounding box center [1334, 650] width 273 height 25
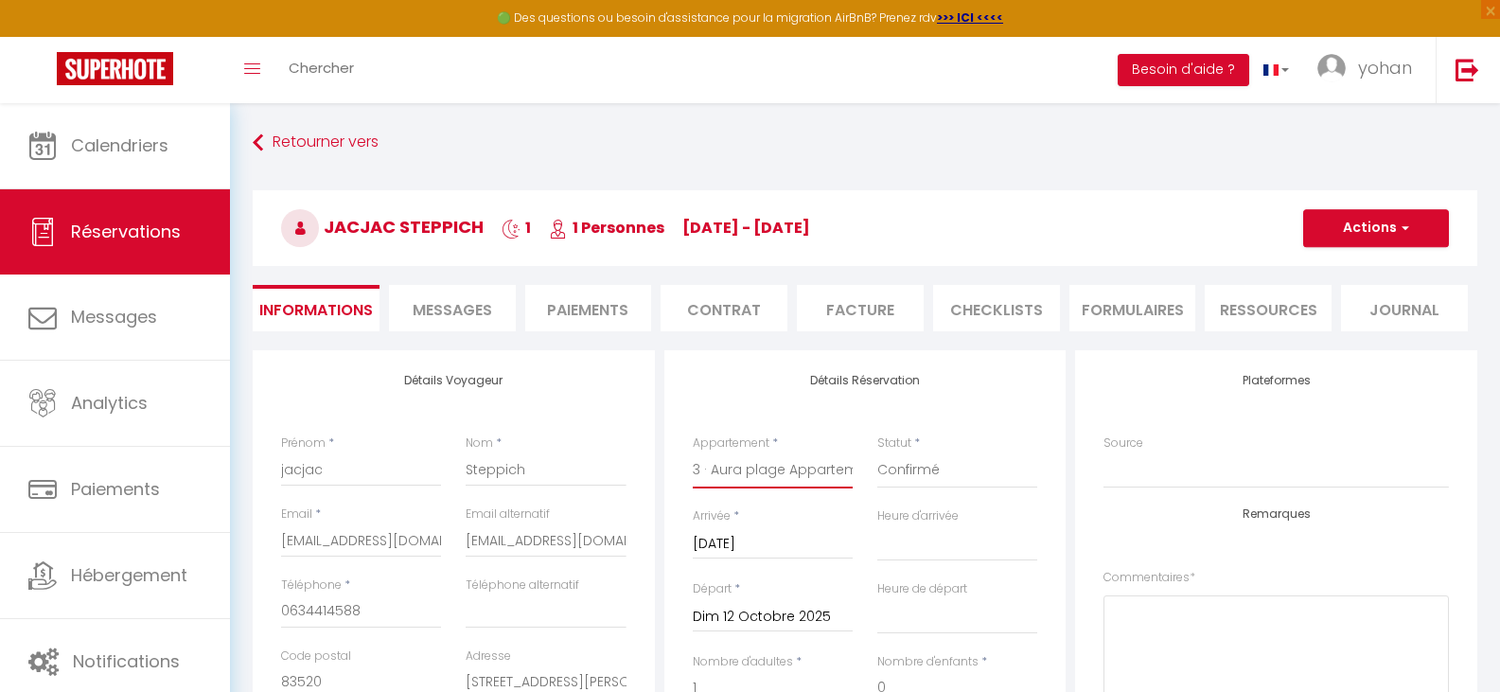
click at [767, 470] on select "1 · Aura plage : Appartement neuf : SUN 2 · Aura plage: Appartement Sunrise 3 ·…" at bounding box center [773, 470] width 160 height 36
click at [693, 452] on select "1 · Aura plage : Appartement neuf : SUN 2 · Aura plage: Appartement Sunrise 3 ·…" at bounding box center [773, 470] width 160 height 36
click at [1377, 223] on button "Actions" at bounding box center [1376, 228] width 146 height 38
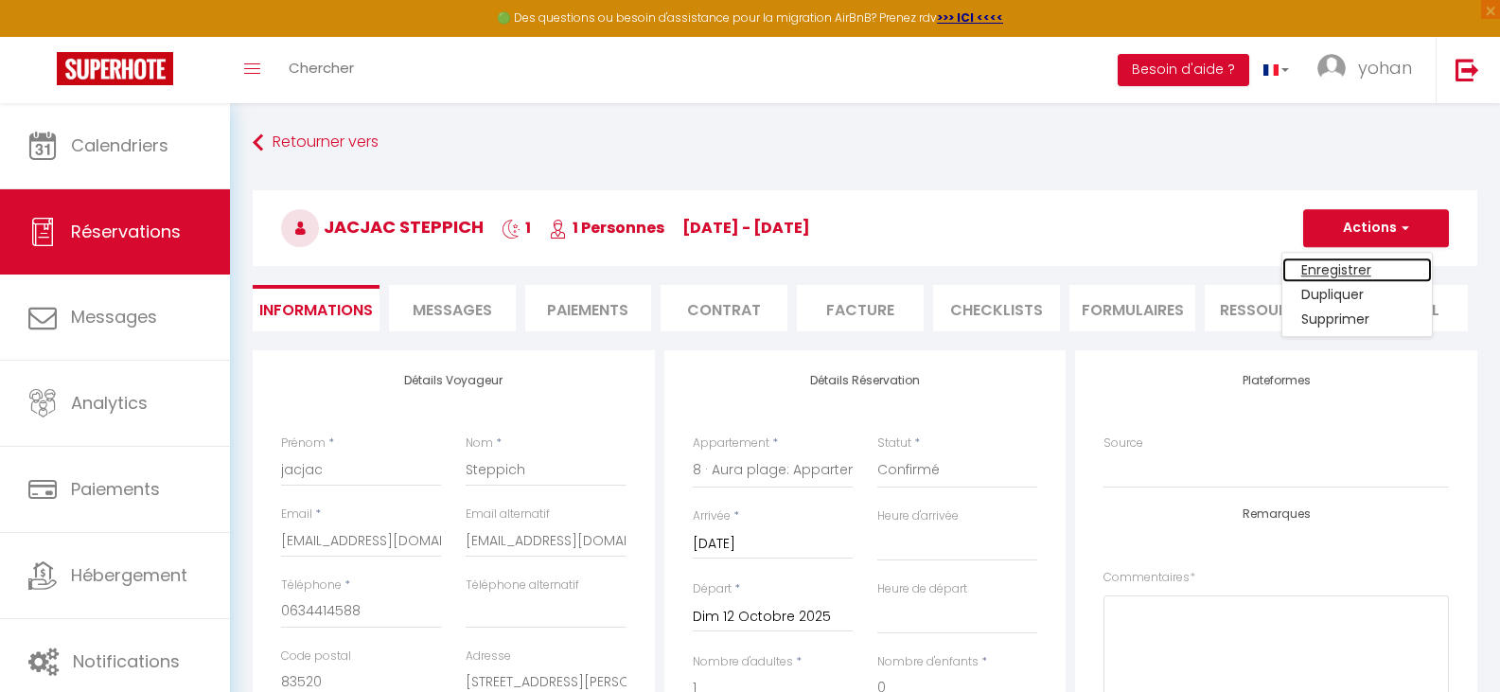
click at [1368, 269] on link "Enregistrer" at bounding box center [1357, 269] width 150 height 25
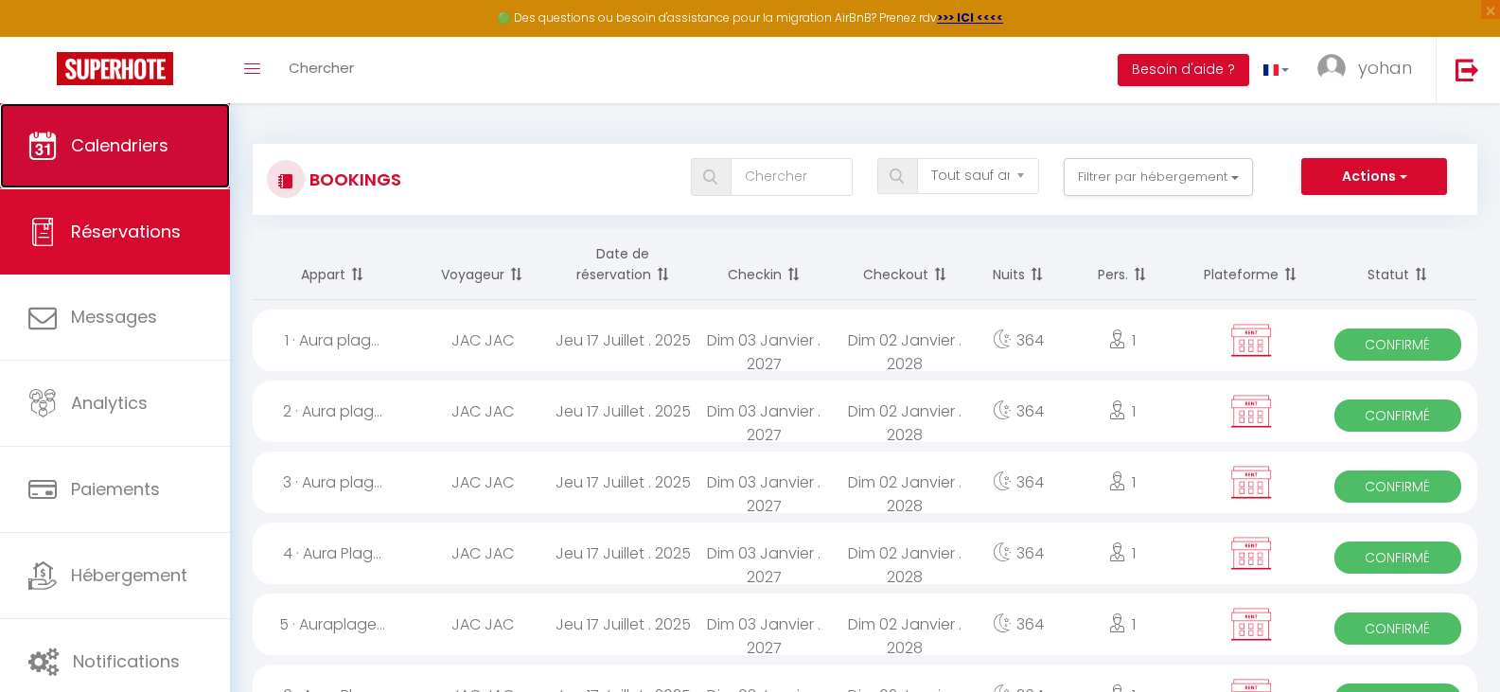
click at [143, 138] on span "Calendriers" at bounding box center [119, 145] width 97 height 24
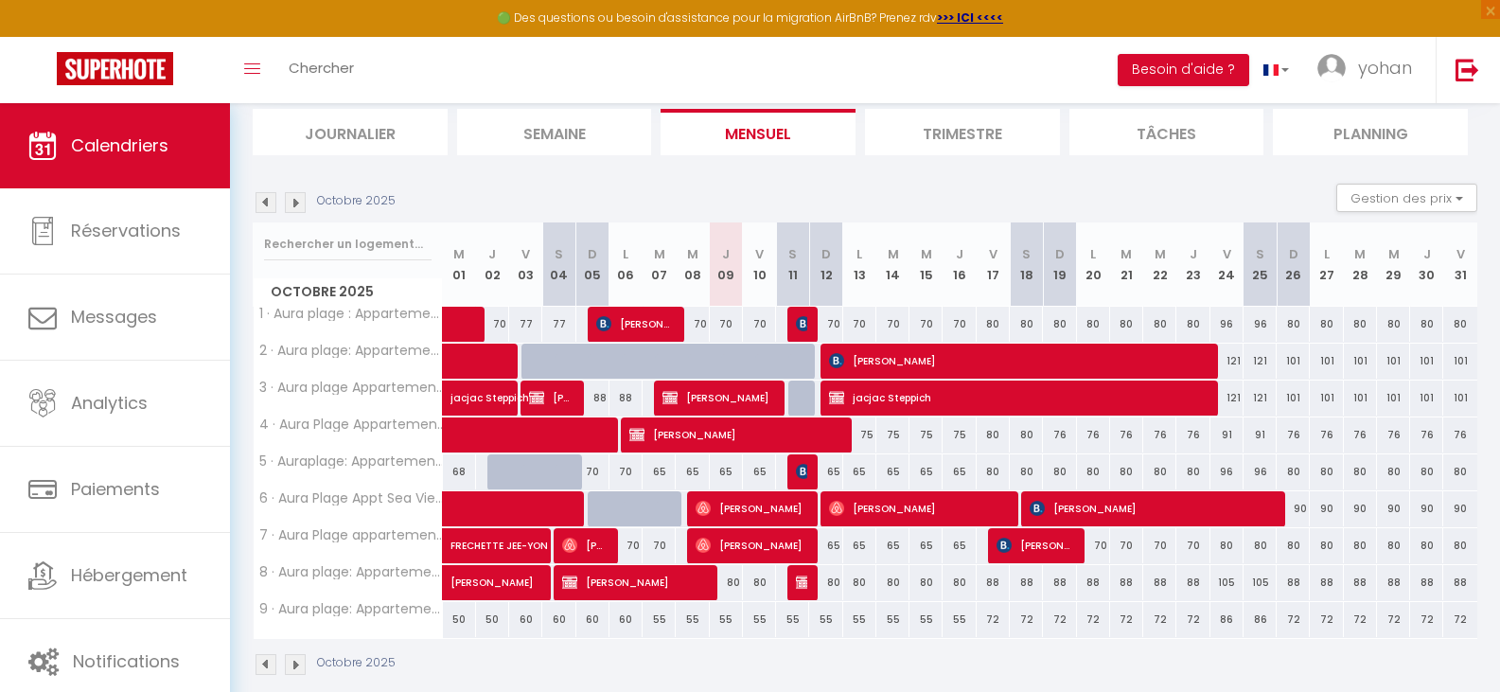
scroll to position [150, 0]
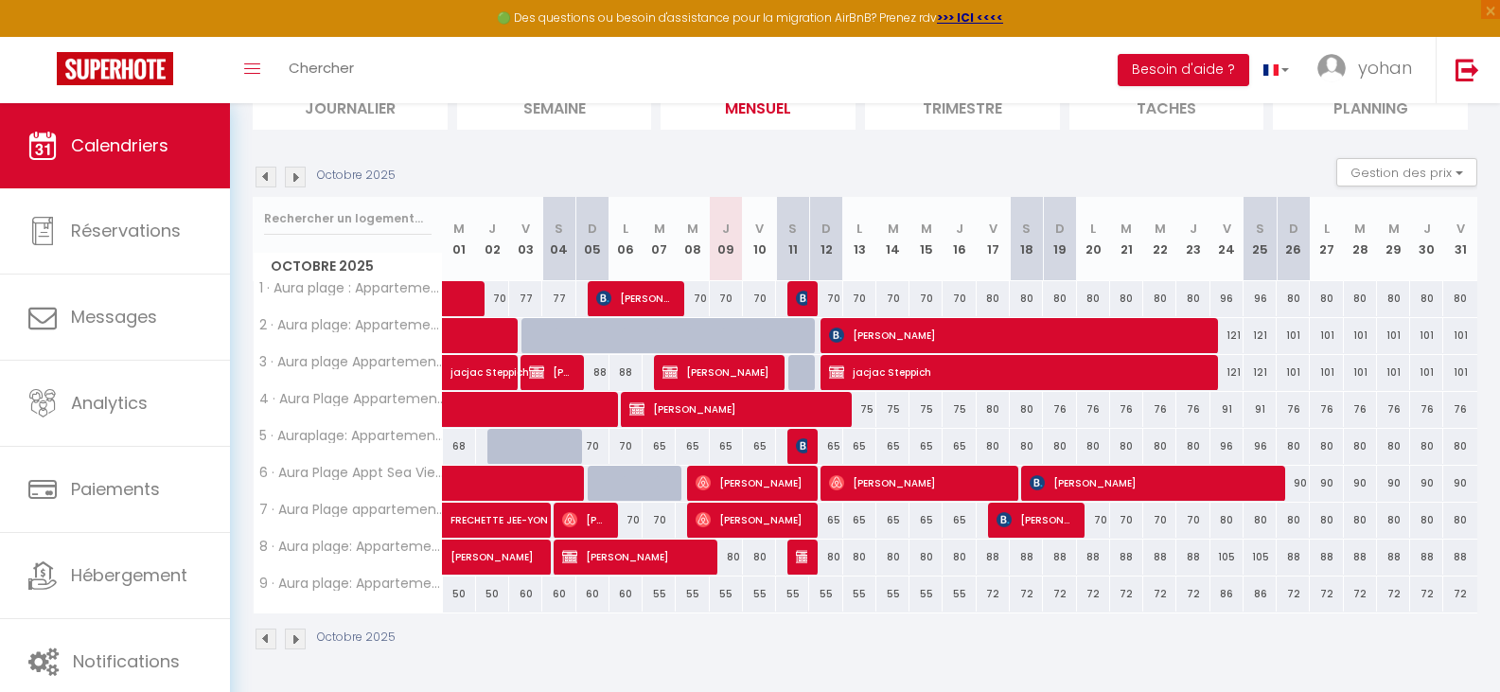
click at [797, 375] on div at bounding box center [804, 373] width 33 height 36
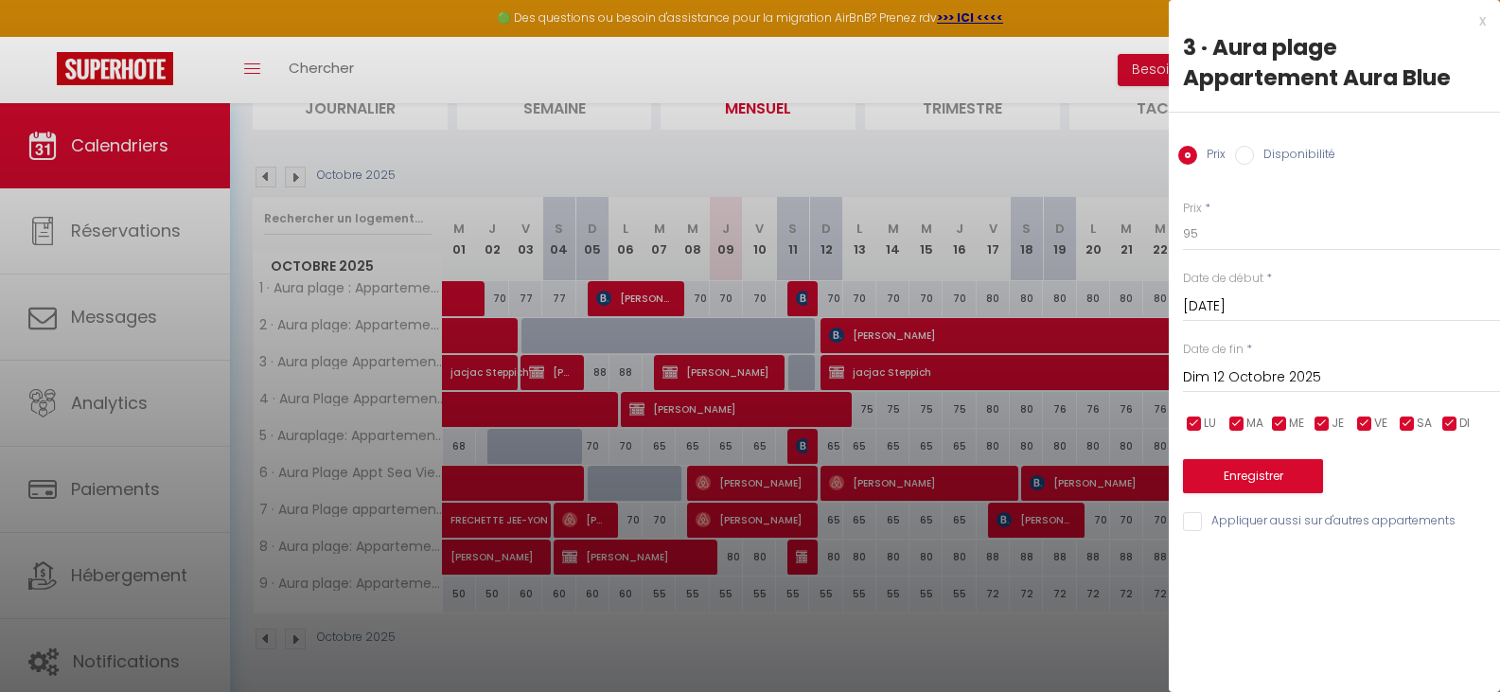
click at [1300, 148] on label "Disponibilité" at bounding box center [1294, 156] width 81 height 21
click at [1254, 148] on input "Disponibilité" at bounding box center [1244, 155] width 19 height 19
click at [1272, 475] on button "Enregistrer" at bounding box center [1253, 478] width 140 height 34
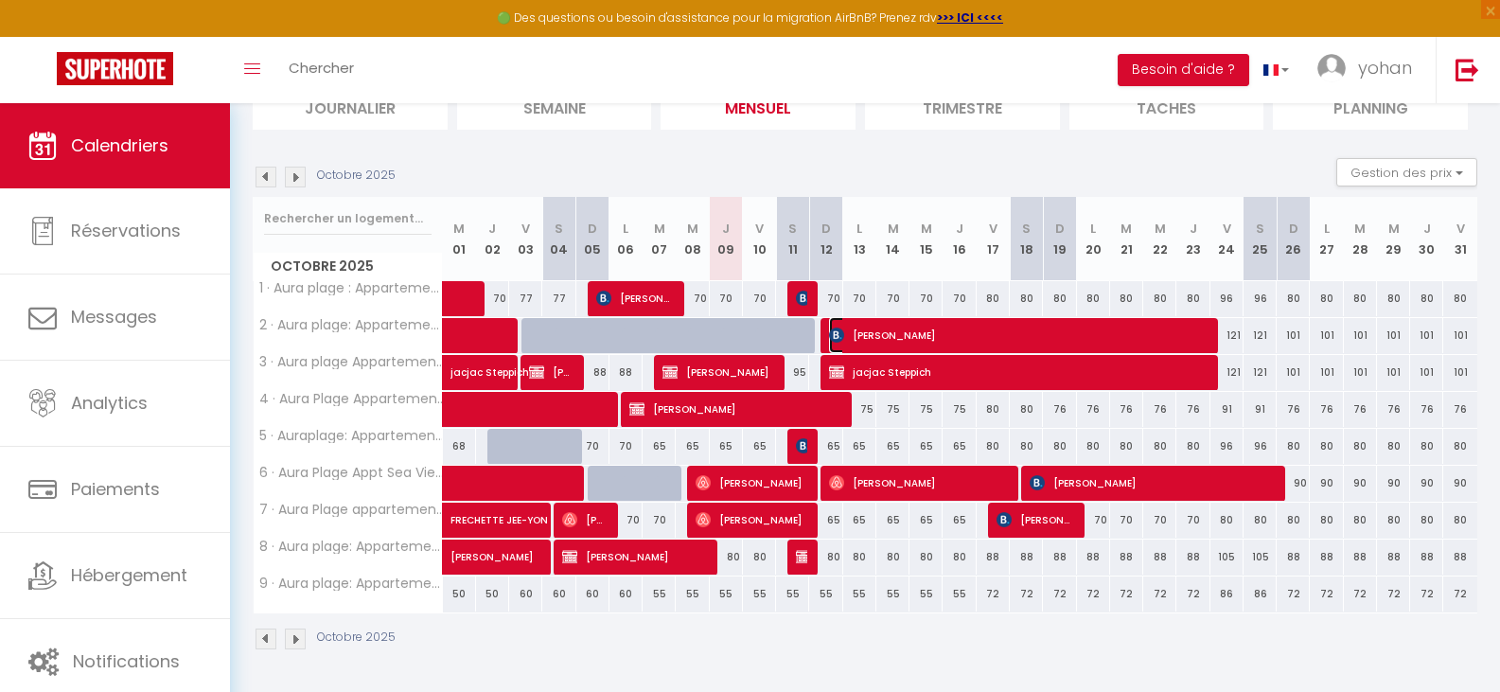
click at [923, 327] on span "[PERSON_NAME]" at bounding box center [1017, 335] width 376 height 36
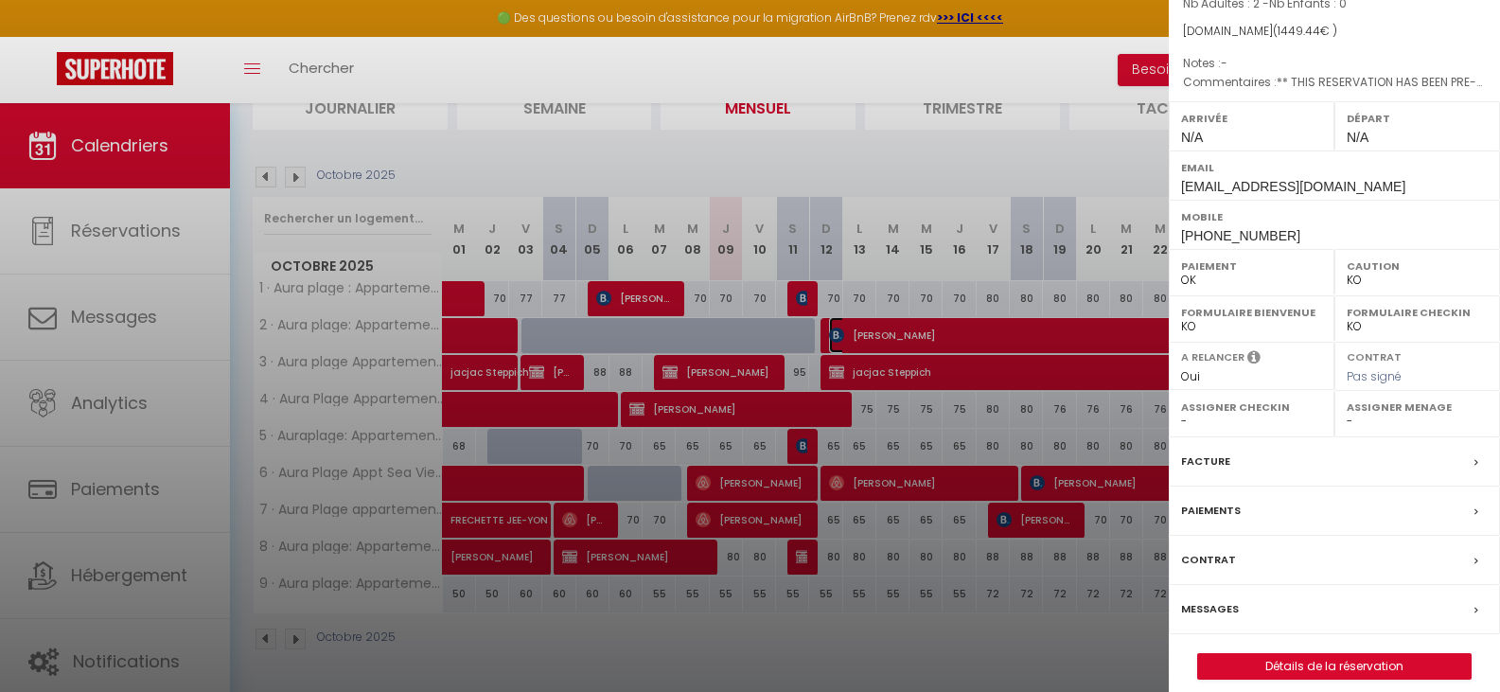
scroll to position [190, 0]
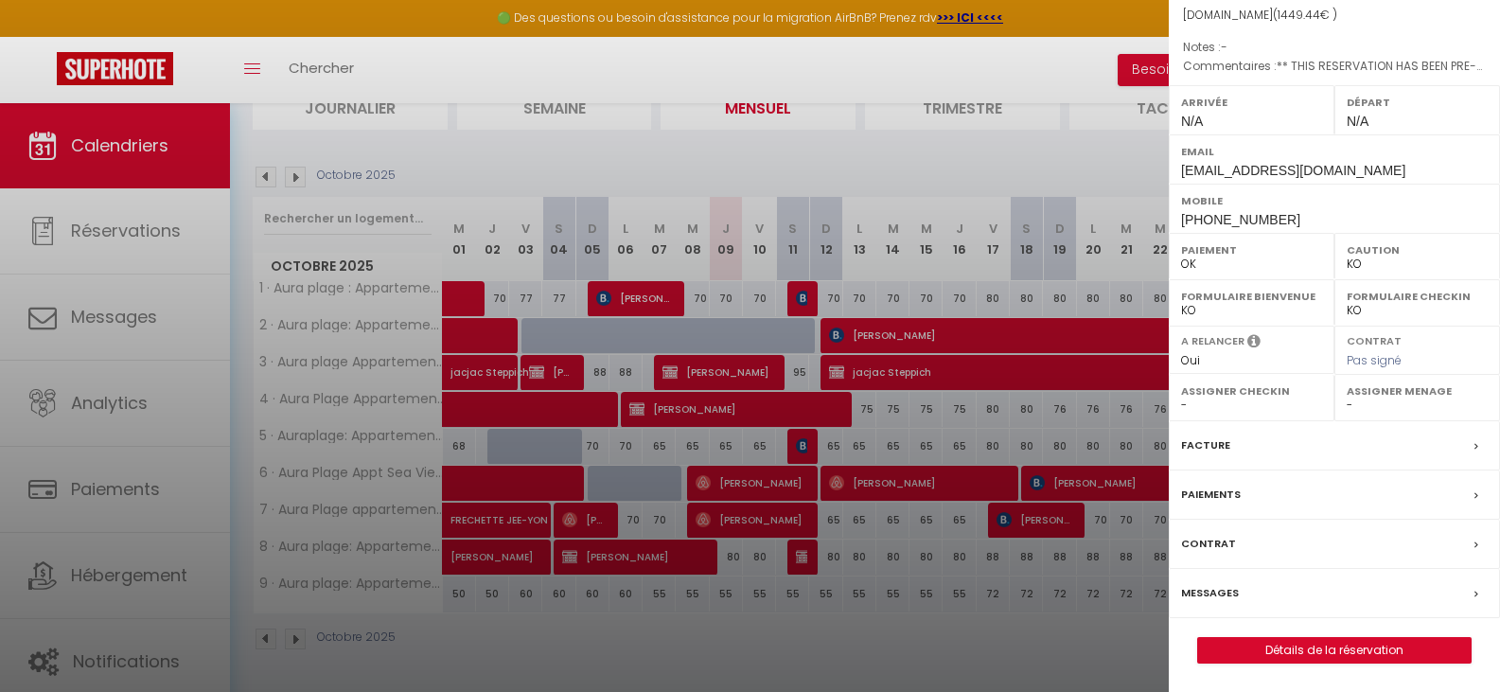
click at [1220, 590] on label "Messages" at bounding box center [1210, 593] width 58 height 20
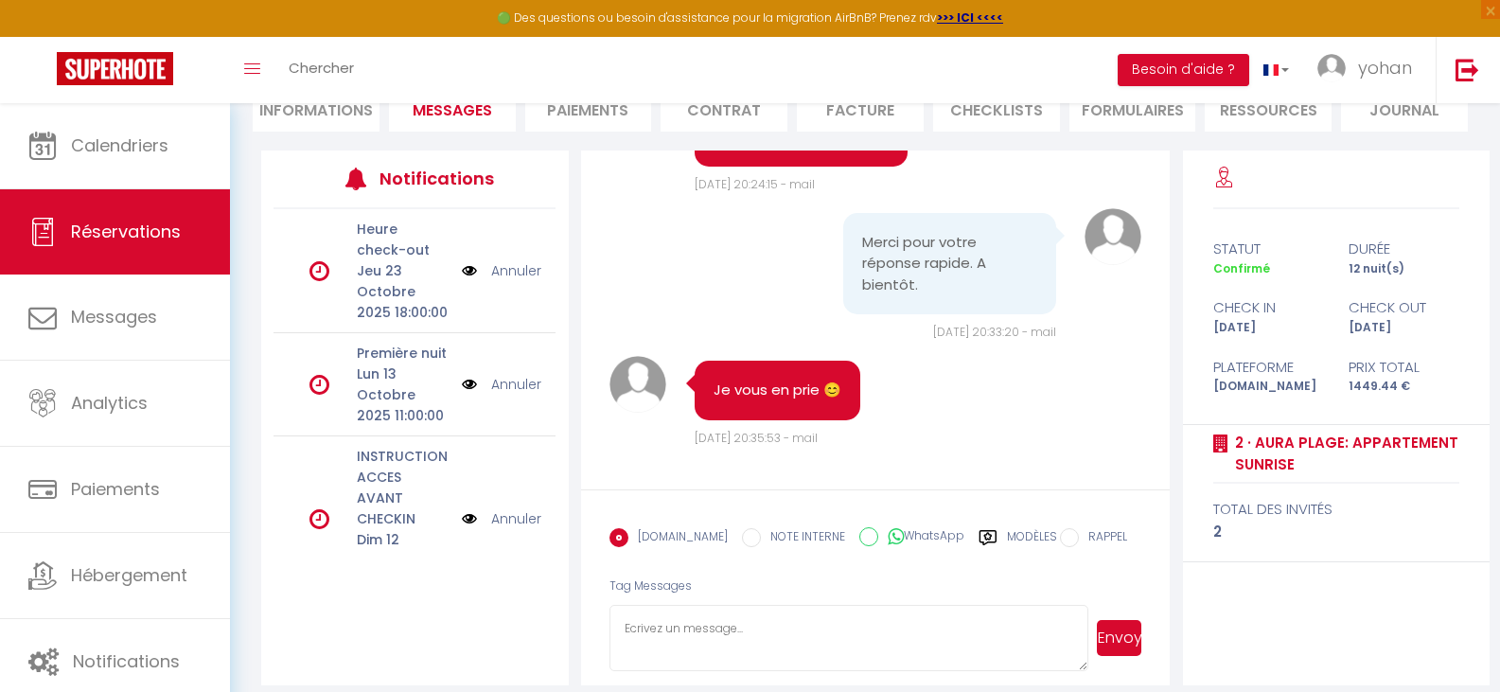
scroll to position [216, 0]
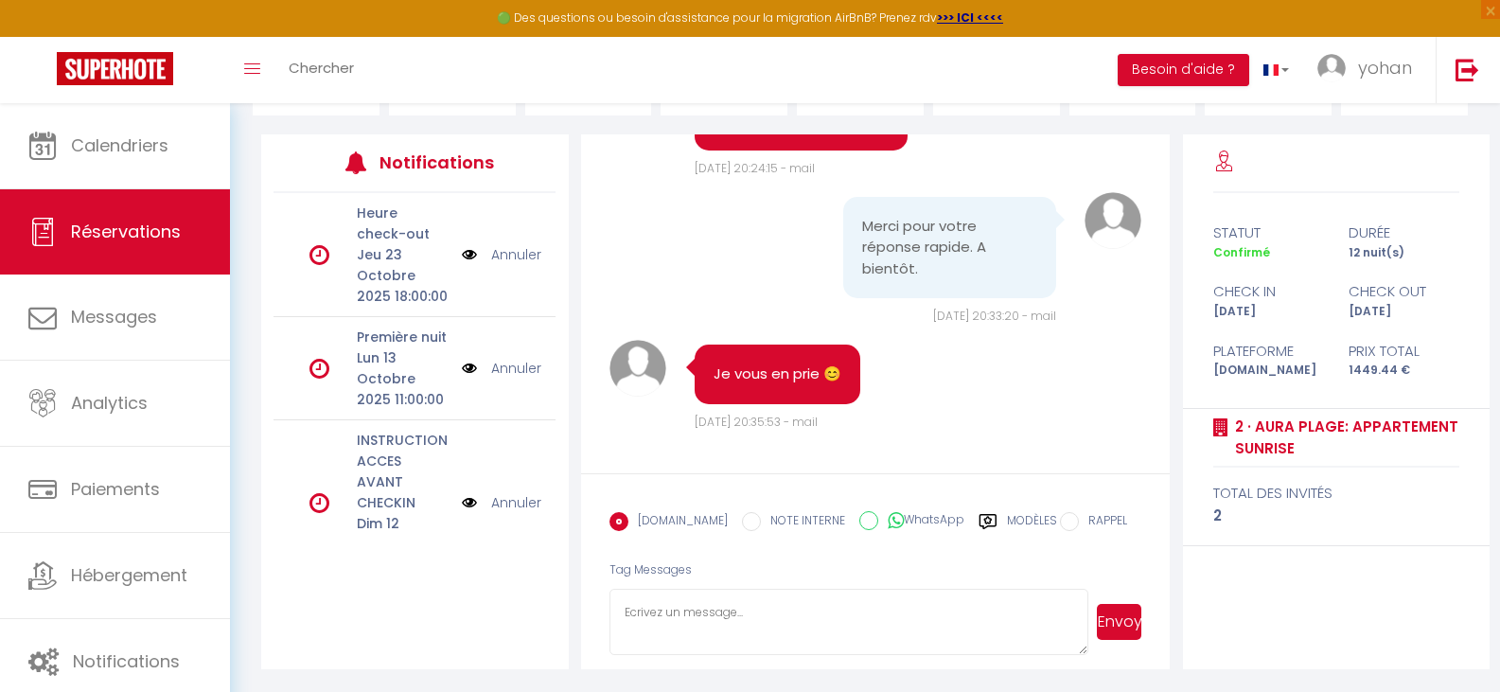
click at [695, 615] on textarea at bounding box center [849, 622] width 480 height 66
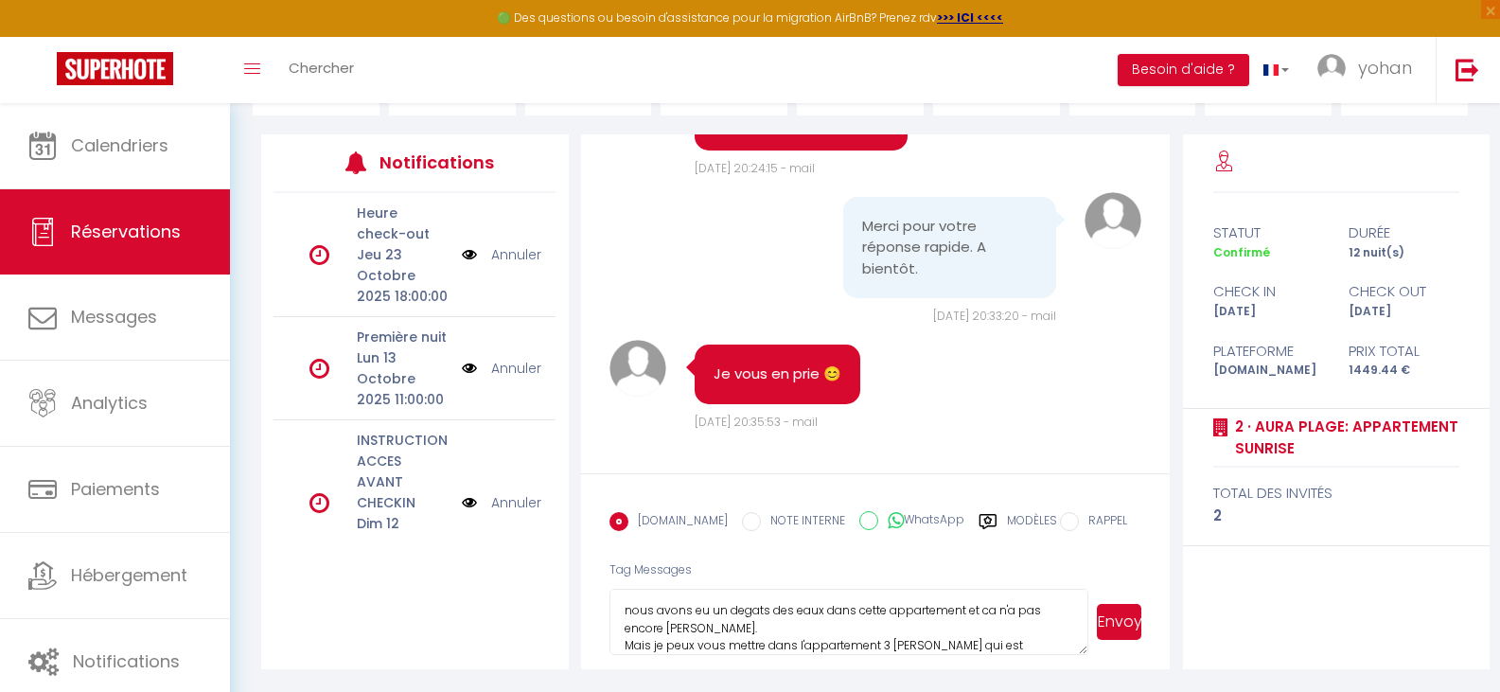
click at [748, 611] on textarea "Bonjour, nous avons eu un degats des eaux dans cette appartement et ca n'a pas …" at bounding box center [849, 622] width 480 height 66
click at [686, 630] on textarea "Bonjour, nous avons eu un dégâts des eaux dans cette appartement et ca n'a pas …" at bounding box center [849, 622] width 480 height 66
click at [1053, 630] on textarea "Bonjour, nous avons eu un dégâts des eaux dans cette appartement et ca n'a pas …" at bounding box center [849, 622] width 480 height 66
click at [1039, 630] on textarea "Bonjour, nous avons eu un dégâts des eaux dans cette appartement et ca n'a pas …" at bounding box center [849, 622] width 480 height 66
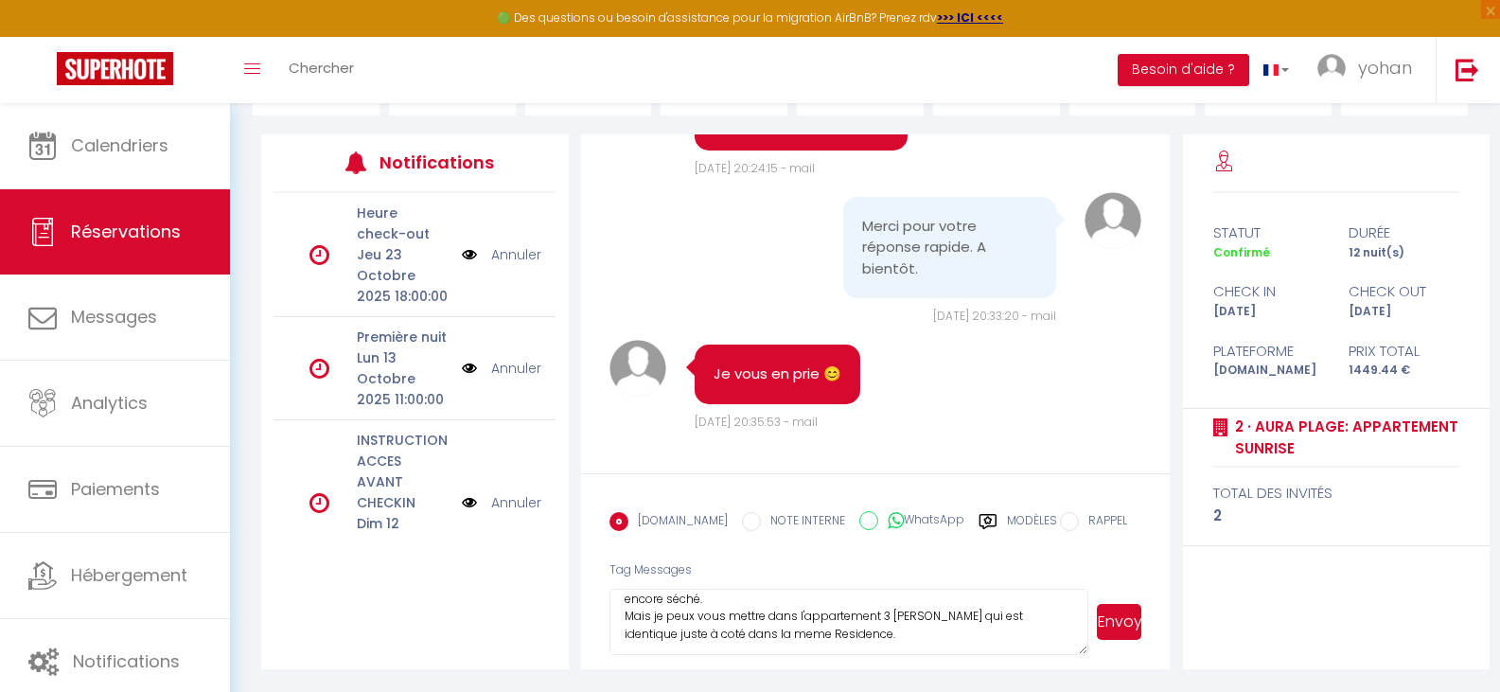
scroll to position [71, 0]
click at [763, 635] on textarea "Bonjour, nous avons eu un dégâts des eaux dans cette appartement et ca n'a pas …" at bounding box center [849, 622] width 480 height 66
click at [804, 636] on textarea "Bonjour, nous avons eu un dégâts des eaux dans cette appartement et ca n'a pas …" at bounding box center [849, 622] width 480 height 66
click at [919, 609] on textarea "Bonjour, nous avons eu un dégâts des eaux dans cette appartement et ca n'a pas …" at bounding box center [849, 622] width 480 height 66
click at [857, 631] on textarea "Bonjour, nous avons eu un dégâts des eaux dans cette appartement et ca n'a pas …" at bounding box center [849, 622] width 480 height 66
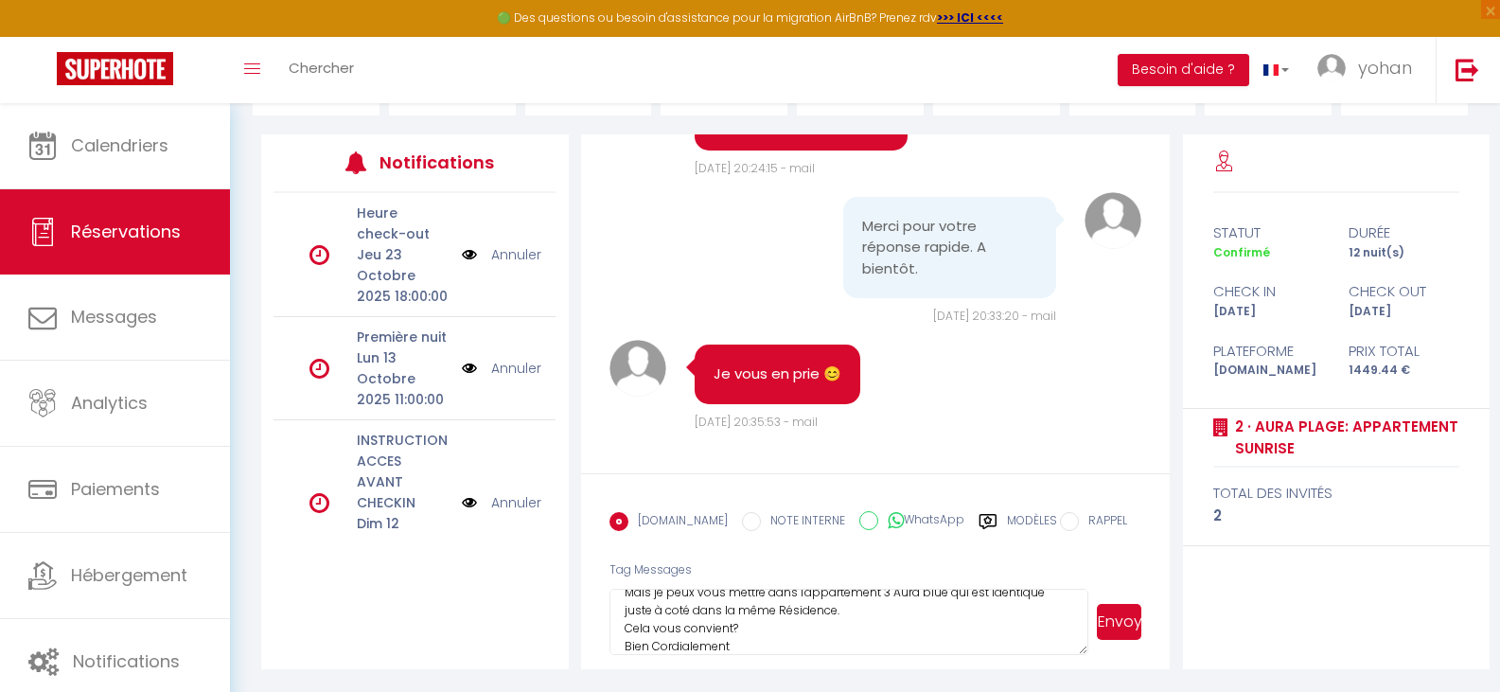
scroll to position [109, 0]
click at [1118, 622] on button "Envoyer" at bounding box center [1119, 622] width 45 height 36
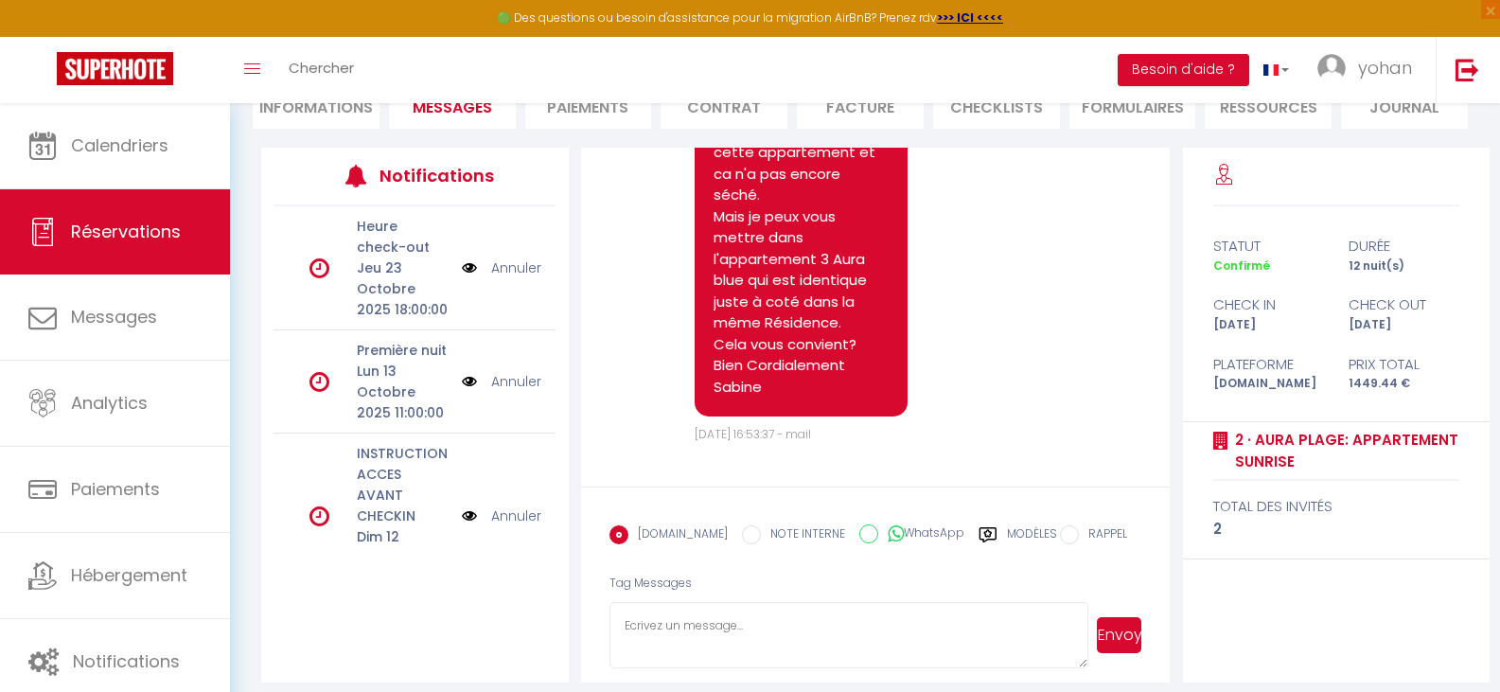
scroll to position [4918, 0]
